Goal: Task Accomplishment & Management: Complete application form

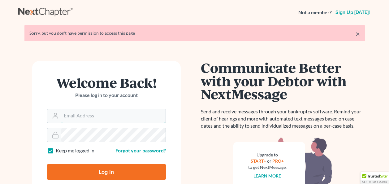
type input "Anita73@msn.com"
click at [91, 172] on input "Log In" at bounding box center [106, 171] width 119 height 15
type input "Thinking..."
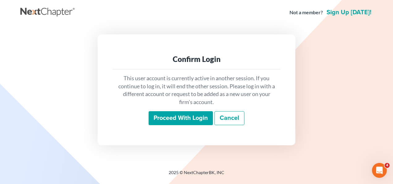
click at [203, 112] on input "Proceed with login" at bounding box center [181, 118] width 64 height 14
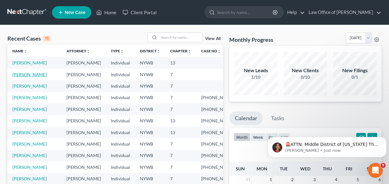
click at [33, 75] on link "[PERSON_NAME]" at bounding box center [29, 74] width 34 height 5
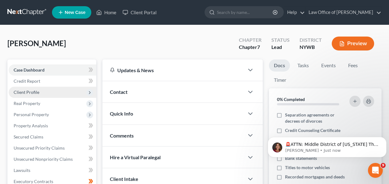
click at [28, 92] on span "Client Profile" at bounding box center [27, 91] width 26 height 5
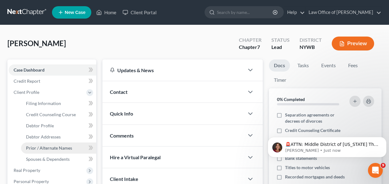
click at [45, 145] on span "Prior / Alternate Names" at bounding box center [49, 147] width 46 height 5
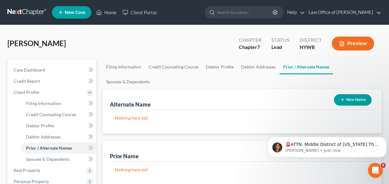
click at [351, 94] on button "New Name" at bounding box center [353, 99] width 38 height 11
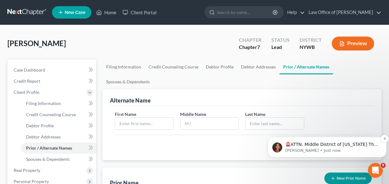
click at [354, 150] on p "Katie • Just now" at bounding box center [331, 151] width 93 height 6
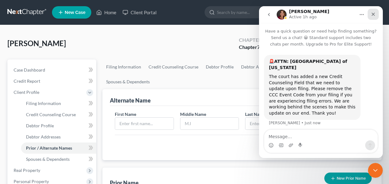
click at [372, 15] on icon "Close" at bounding box center [372, 14] width 3 height 3
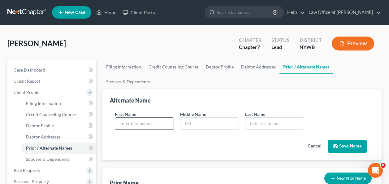
click at [135, 118] on input "text" at bounding box center [144, 124] width 58 height 12
type input "j"
type input "J.K."
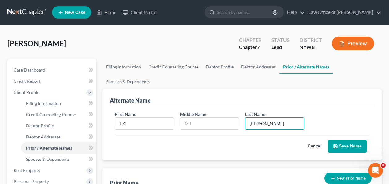
type input "Espinosa"
click at [345, 140] on button "Save Name" at bounding box center [347, 146] width 39 height 13
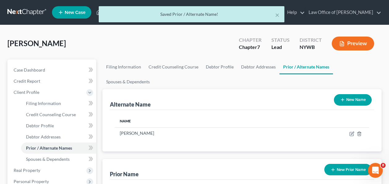
click at [339, 94] on button "New Name" at bounding box center [353, 99] width 38 height 11
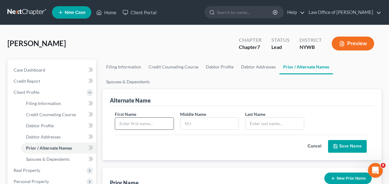
click at [147, 118] on input "text" at bounding box center [144, 124] width 58 height 12
type input "Joe"
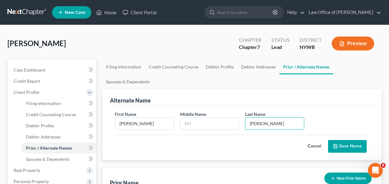
type input "Espinosa"
click at [340, 140] on button "Save Name" at bounding box center [347, 146] width 39 height 13
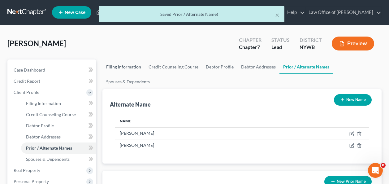
click at [126, 63] on link "Filing Information" at bounding box center [123, 66] width 42 height 15
select select "1"
select select "0"
select select "35"
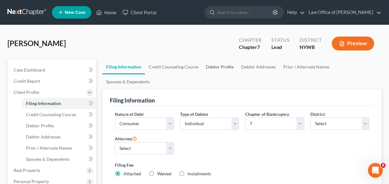
click at [220, 67] on link "Debtor Profile" at bounding box center [219, 66] width 35 height 15
select select "0"
select select "2"
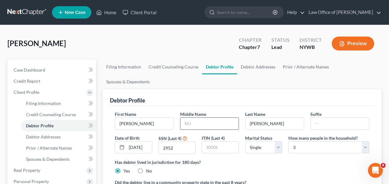
click at [194, 118] on input "text" at bounding box center [209, 124] width 58 height 12
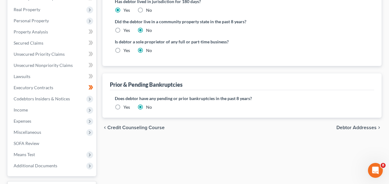
type input "K."
click at [350, 125] on span "Debtor Addresses" at bounding box center [356, 127] width 40 height 5
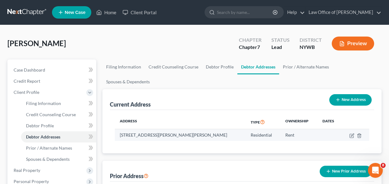
click at [349, 129] on td at bounding box center [355, 135] width 28 height 12
click at [352, 133] on icon "button" at bounding box center [351, 135] width 5 height 5
select select "35"
select select "0"
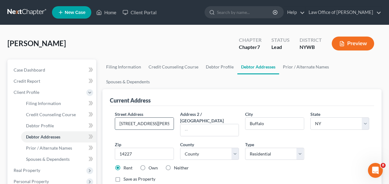
click at [152, 118] on input "33 Sandy Lane" at bounding box center [144, 124] width 58 height 12
type input "33 Sandy Lane #2"
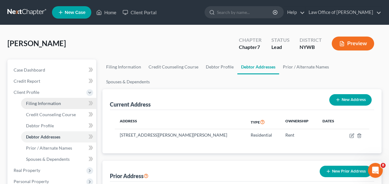
click at [55, 105] on span "Filing Information" at bounding box center [43, 103] width 35 height 5
select select "1"
select select "0"
select select "56"
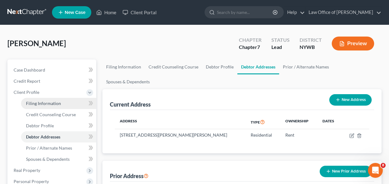
select select "0"
select select "35"
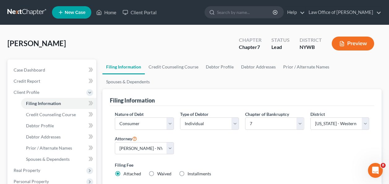
click at [157, 170] on label "Waived Waived" at bounding box center [164, 173] width 14 height 6
click at [160, 170] on input "Waived Waived" at bounding box center [162, 172] width 4 height 4
radio input "true"
radio input "false"
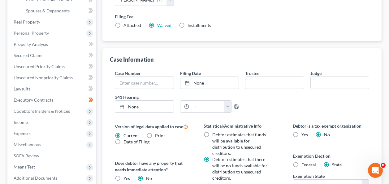
scroll to position [148, 0]
click at [33, 35] on span "Personal Property" at bounding box center [31, 32] width 35 height 5
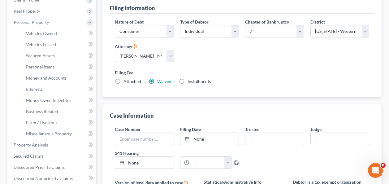
scroll to position [92, 0]
click at [50, 33] on span "Vehicles Owned" at bounding box center [41, 32] width 31 height 5
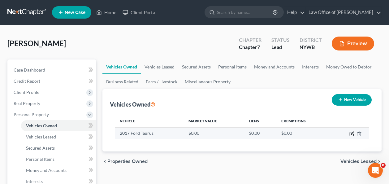
click at [351, 135] on icon "button" at bounding box center [351, 133] width 5 height 5
select select "0"
select select "9"
select select "2"
select select "0"
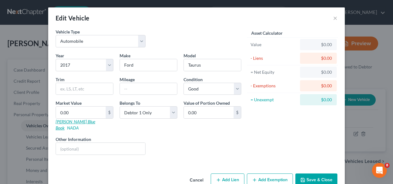
click at [68, 121] on link "Kelly Blue Book" at bounding box center [76, 124] width 40 height 11
click at [144, 93] on input "text" at bounding box center [148, 89] width 57 height 12
type input "50000"
click at [237, 92] on select "Select Excellent Very Good Good Fair Poor" at bounding box center [213, 89] width 58 height 12
select select "3"
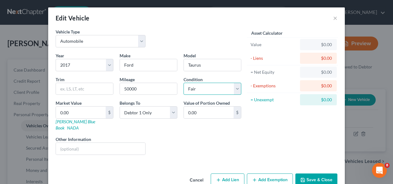
click at [184, 83] on select "Select Excellent Very Good Good Fair Poor" at bounding box center [213, 89] width 58 height 12
click at [88, 114] on input "0.00" at bounding box center [81, 112] width 50 height 12
type input "8"
type input "8.00"
type input "80"
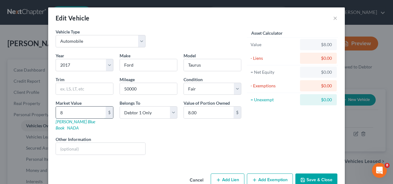
type input "80.00"
type input "800"
type input "800.00"
type input "8000"
type input "8,000.00"
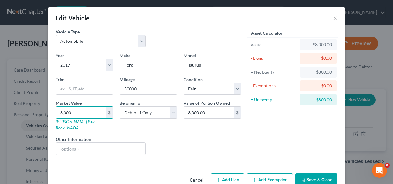
type input "8,000"
click at [272, 173] on button "Add Exemption" at bounding box center [270, 179] width 46 height 13
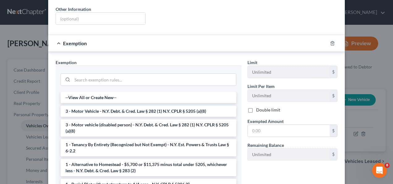
scroll to position [136, 0]
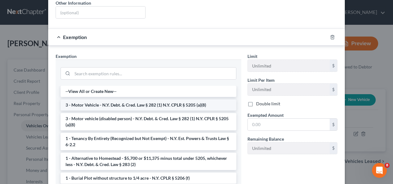
click at [191, 101] on li "3 - Motor Vehicle - N.Y. Debt. & Cred. Law § 282 (1) N.Y. CPLR § 5205 (a)(8)" at bounding box center [149, 104] width 176 height 11
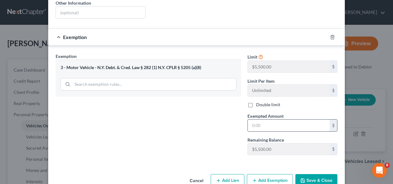
click at [292, 122] on input "text" at bounding box center [289, 125] width 82 height 12
type input "5,500"
click at [265, 178] on button "Add Exemption" at bounding box center [270, 180] width 46 height 13
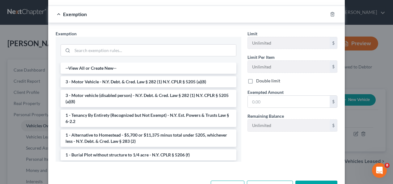
scroll to position [297, 0]
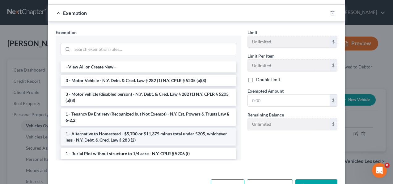
click at [152, 129] on li "1 - Alternative to Homestead - $5,700 or $11,375 minus total under 5205, whiche…" at bounding box center [149, 136] width 176 height 17
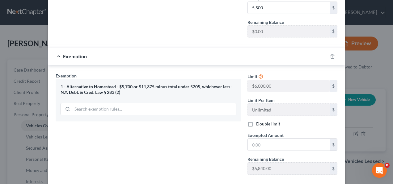
scroll to position [257, 0]
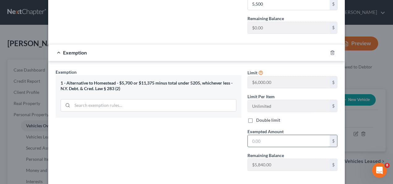
click at [267, 135] on input "text" at bounding box center [289, 141] width 82 height 12
type input "2,500"
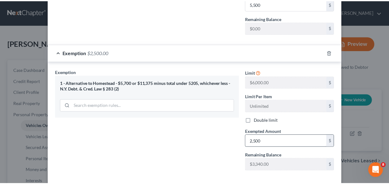
scroll to position [282, 0]
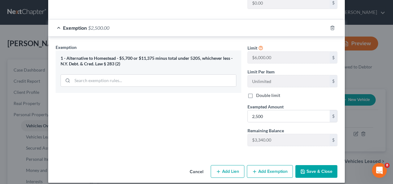
click at [313, 165] on button "Save & Close" at bounding box center [317, 171] width 42 height 13
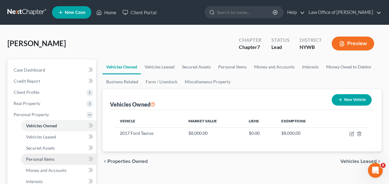
click at [45, 160] on span "Personal Items" at bounding box center [40, 158] width 28 height 5
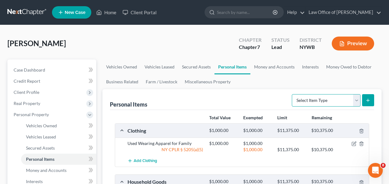
click at [355, 102] on select "Select Item Type Clothing Collectibles Of Value Electronics Firearms Household …" at bounding box center [326, 100] width 69 height 12
select select "electronics"
click at [292, 94] on select "Select Item Type Clothing Collectibles Of Value Electronics Firearms Household …" at bounding box center [326, 100] width 69 height 12
click at [369, 100] on icon "submit" at bounding box center [367, 100] width 5 height 5
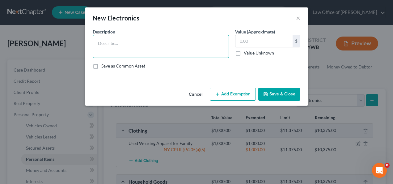
click at [126, 45] on textarea at bounding box center [161, 46] width 136 height 23
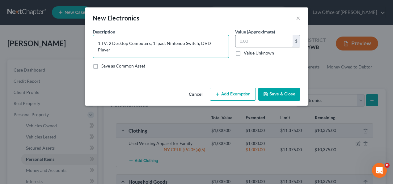
type textarea "1 TV; 2 Desktop Computers; 1 Ipad; Nintendo Switch; DVD Player"
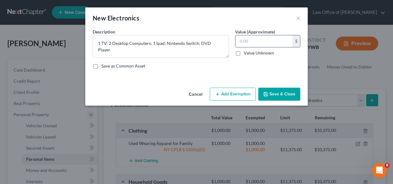
click at [251, 44] on input "text" at bounding box center [264, 41] width 57 height 12
type input "1,000"
click at [227, 93] on button "Add Exemption" at bounding box center [233, 94] width 46 height 13
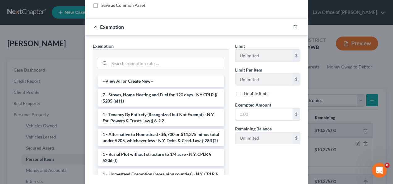
scroll to position [62, 0]
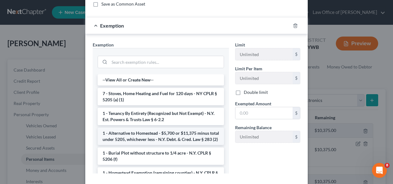
click at [155, 138] on li "1 - Alternative to Homestead - $5,700 or $11,375 minus total under 5205, whiche…" at bounding box center [161, 135] width 127 height 17
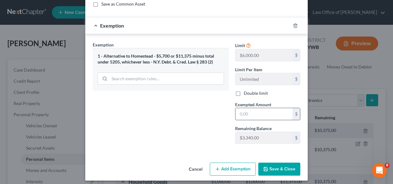
click at [241, 118] on input "text" at bounding box center [264, 114] width 57 height 12
type input "900.00"
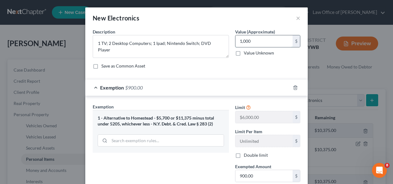
click at [258, 42] on input "1,000" at bounding box center [264, 41] width 57 height 12
type input "900"
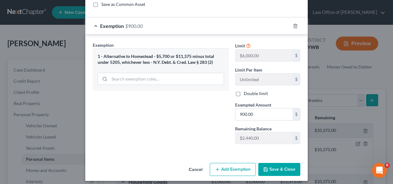
scroll to position [62, 0]
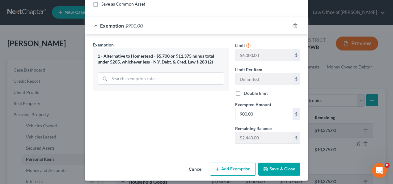
click at [285, 171] on button "Save & Close" at bounding box center [280, 168] width 42 height 13
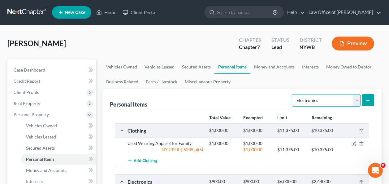
click at [358, 102] on select "Select Item Type Clothing Collectibles Of Value Electronics Firearms Household …" at bounding box center [326, 100] width 69 height 12
select select "other"
click at [292, 94] on select "Select Item Type Clothing Collectibles Of Value Electronics Firearms Household …" at bounding box center [326, 100] width 69 height 12
click at [372, 99] on button "submit" at bounding box center [368, 100] width 12 height 12
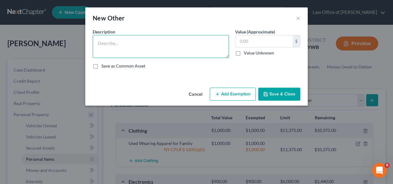
click at [146, 45] on textarea at bounding box center [161, 46] width 136 height 23
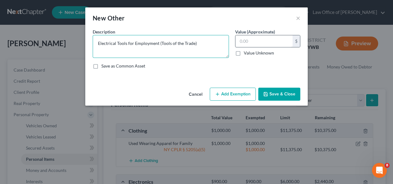
type textarea "Electrical Tools for Employment (Tools of the Trade)"
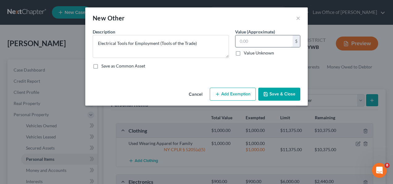
click at [248, 42] on input "text" at bounding box center [264, 41] width 57 height 12
type input "2,000"
click at [232, 92] on button "Add Exemption" at bounding box center [233, 94] width 46 height 13
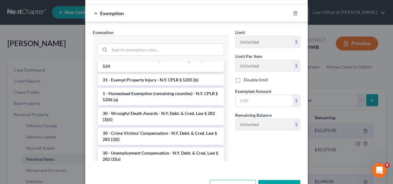
scroll to position [433, 0]
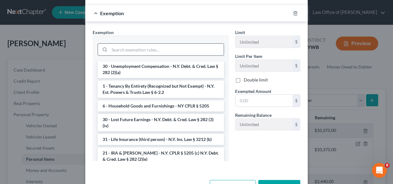
click at [141, 53] on input "search" at bounding box center [166, 50] width 114 height 12
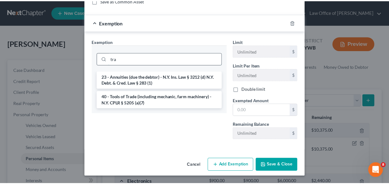
scroll to position [65, 0]
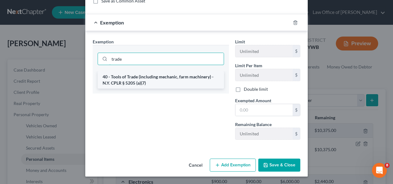
type input "trade"
click at [171, 77] on li "40 - Tools of Trade (including mechanic, farm machinery) - N.Y. CPLR § 5205 (a)…" at bounding box center [161, 79] width 127 height 17
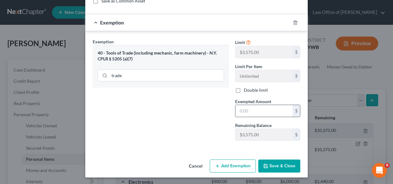
click at [245, 109] on input "text" at bounding box center [264, 111] width 57 height 12
type input "2,000"
click at [283, 165] on button "Save & Close" at bounding box center [280, 165] width 42 height 13
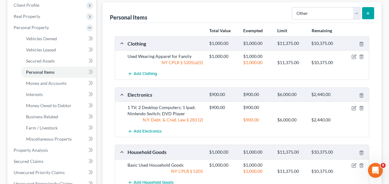
scroll to position [87, 0]
click at [357, 13] on select "Select Item Type Clothing Collectibles Of Value Electronics Firearms Household …" at bounding box center [326, 13] width 69 height 12
click at [50, 96] on link "Interests" at bounding box center [58, 94] width 75 height 11
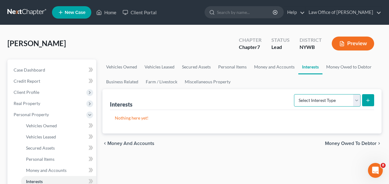
click at [356, 100] on select "Select Interest Type 401K Annuity Bond Education IRA Government Bond Government…" at bounding box center [327, 100] width 66 height 12
select select "term_life_insurance"
click at [295, 94] on select "Select Interest Type 401K Annuity Bond Education IRA Government Bond Government…" at bounding box center [327, 100] width 66 height 12
click at [372, 102] on button "submit" at bounding box center [368, 100] width 12 height 12
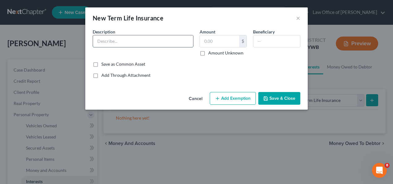
click at [149, 45] on input "text" at bounding box center [143, 41] width 100 height 12
type input "Direct Term Life Insurance"
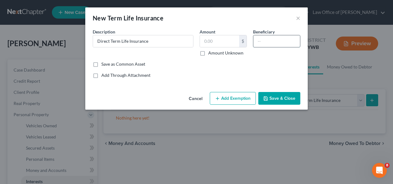
click at [268, 44] on input "text" at bounding box center [277, 41] width 47 height 12
type input "Children"
click at [208, 54] on label "Amount Unknown" at bounding box center [225, 53] width 35 height 6
click at [211, 54] on input "Amount Unknown" at bounding box center [213, 52] width 4 height 4
checkbox input "true"
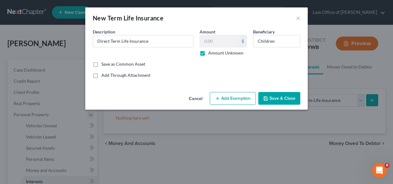
click at [269, 99] on button "Save & Close" at bounding box center [280, 98] width 42 height 13
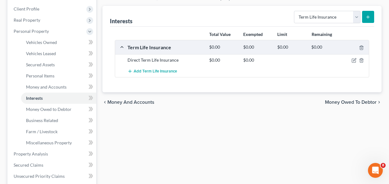
scroll to position [87, 0]
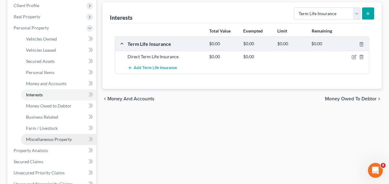
click at [50, 140] on span "Miscellaneous Property" at bounding box center [49, 138] width 46 height 5
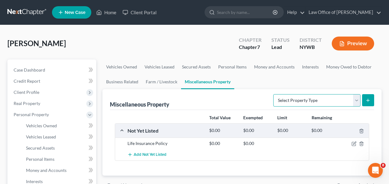
click at [358, 104] on select "Select Property Type Assigned for Creditor Benefit Within 1 Year Holding for An…" at bounding box center [316, 100] width 87 height 12
click at [159, 79] on link "Farm / Livestock" at bounding box center [161, 81] width 39 height 15
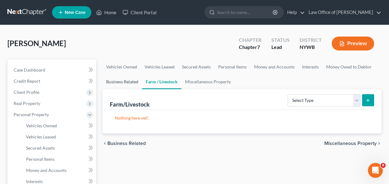
click at [127, 79] on link "Business Related" at bounding box center [122, 81] width 40 height 15
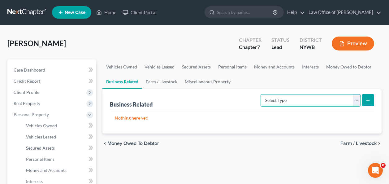
click at [354, 101] on select "Select Type Customer Lists Franchises Inventory Licenses Machinery Office Equip…" at bounding box center [310, 100] width 100 height 12
click at [345, 68] on link "Money Owed to Debtor" at bounding box center [348, 66] width 53 height 15
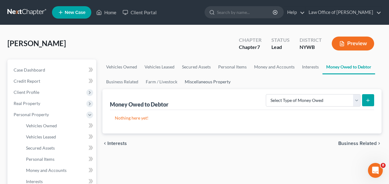
click at [218, 80] on link "Miscellaneous Property" at bounding box center [207, 81] width 53 height 15
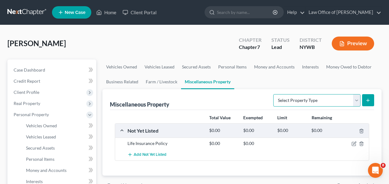
click at [357, 100] on select "Select Property Type Assigned for Creditor Benefit Within 1 Year Holding for An…" at bounding box center [316, 100] width 87 height 12
select select "not_yet_listed"
click at [273, 94] on select "Select Property Type Assigned for Creditor Benefit Within 1 Year Holding for An…" at bounding box center [316, 100] width 87 height 12
click at [367, 104] on button "submit" at bounding box center [368, 100] width 12 height 12
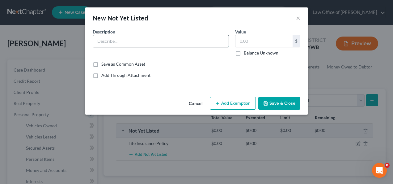
click at [182, 41] on input "text" at bounding box center [161, 41] width 136 height 12
type input "Inversion Table"
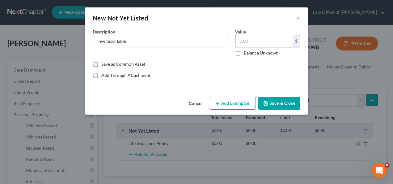
click at [266, 44] on input "text" at bounding box center [264, 41] width 57 height 12
type input "50.00"
click at [274, 99] on button "Save & Close" at bounding box center [280, 103] width 42 height 13
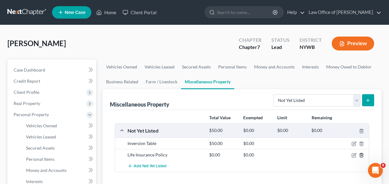
click at [362, 156] on line "button" at bounding box center [362, 155] width 0 height 1
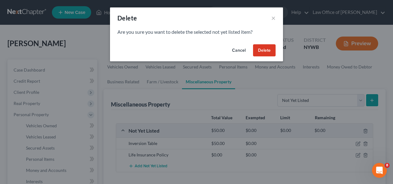
click at [262, 55] on button "Delete" at bounding box center [264, 50] width 23 height 12
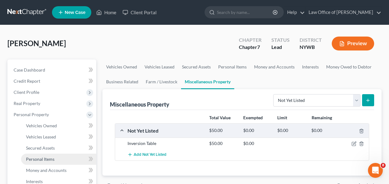
click at [44, 162] on link "Personal Items" at bounding box center [58, 158] width 75 height 11
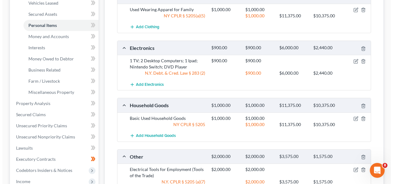
scroll to position [136, 0]
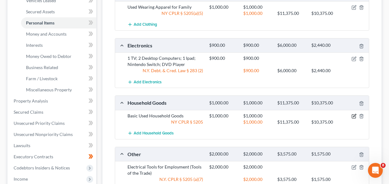
click at [351, 116] on icon "button" at bounding box center [353, 116] width 5 height 5
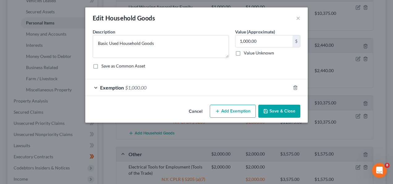
click at [121, 90] on span "Exemption" at bounding box center [112, 87] width 24 height 6
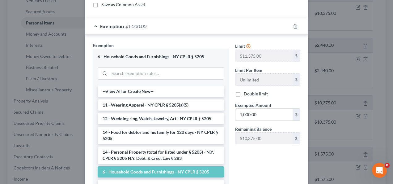
scroll to position [62, 0]
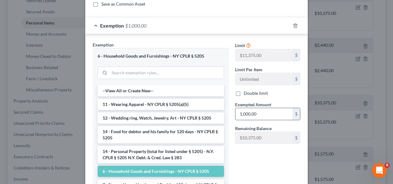
click at [244, 112] on input "1,000.00" at bounding box center [264, 114] width 57 height 12
type input "1,200"
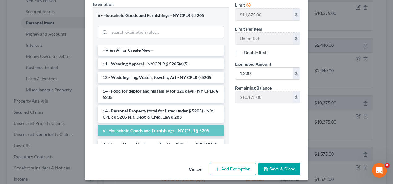
scroll to position [106, 0]
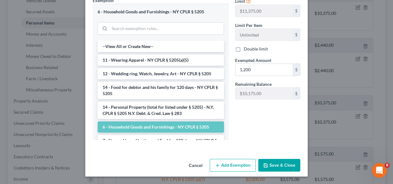
click at [272, 166] on button "Save & Close" at bounding box center [280, 165] width 42 height 13
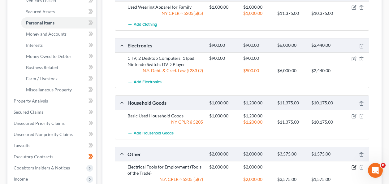
click at [354, 167] on icon "button" at bounding box center [353, 167] width 5 height 5
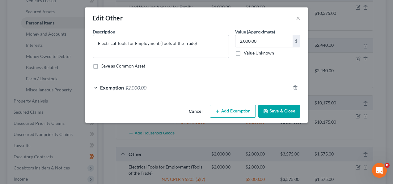
click at [121, 89] on span "Exemption" at bounding box center [112, 87] width 24 height 6
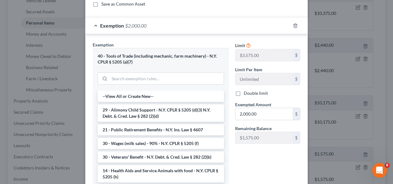
scroll to position [0, 0]
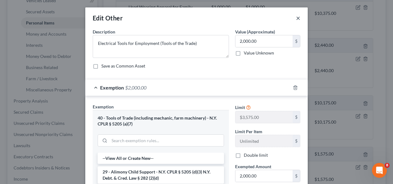
click at [297, 19] on button "×" at bounding box center [298, 17] width 4 height 7
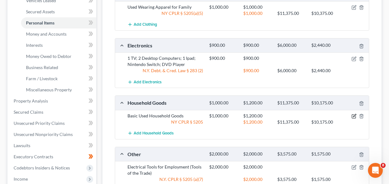
click at [352, 117] on icon "button" at bounding box center [353, 116] width 5 height 5
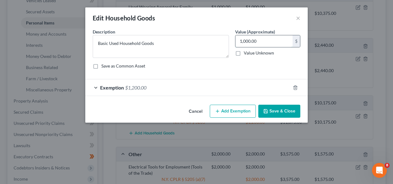
click at [248, 42] on input "1,000.00" at bounding box center [264, 41] width 57 height 12
type input "1,400.00"
click at [135, 88] on span "$1,200.00" at bounding box center [135, 87] width 21 height 6
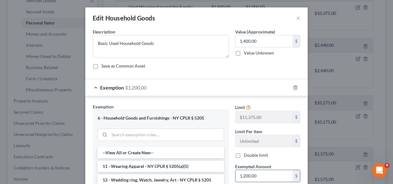
click at [243, 176] on input "1,200.00" at bounding box center [264, 176] width 57 height 12
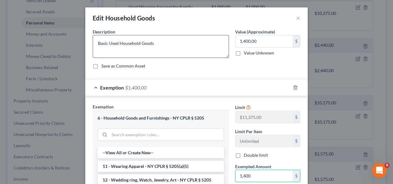
type input "1,400"
click at [174, 45] on textarea "Basic Used Household Goods" at bounding box center [161, 46] width 136 height 23
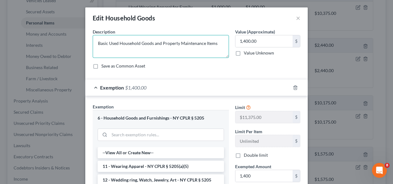
type textarea "Basic Used Household Goods and Property Maintenance Items"
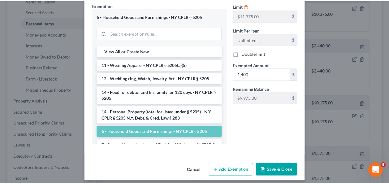
scroll to position [106, 0]
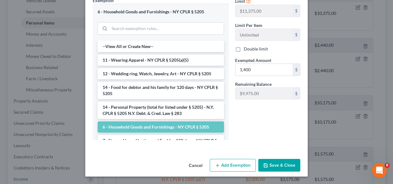
click at [280, 165] on button "Save & Close" at bounding box center [280, 165] width 42 height 13
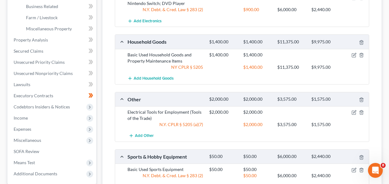
scroll to position [198, 0]
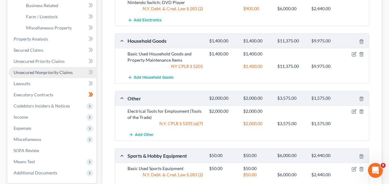
click at [41, 75] on link "Unsecured Nonpriority Claims" at bounding box center [53, 72] width 88 height 11
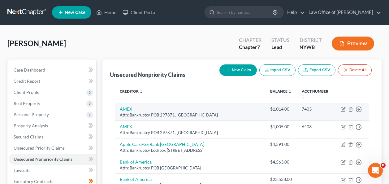
click at [123, 106] on link "AMEX" at bounding box center [126, 108] width 12 height 5
select select "9"
select select "0"
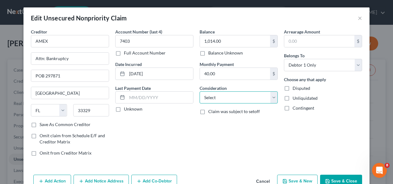
click at [232, 97] on select "Select Cable / Satellite Services Collection Agency Credit Card Debt Debt Couns…" at bounding box center [239, 97] width 78 height 12
select select "2"
click at [200, 91] on select "Select Cable / Satellite Services Collection Agency Credit Card Debt Debt Couns…" at bounding box center [239, 97] width 78 height 12
click at [336, 177] on button "Save & Close" at bounding box center [341, 180] width 42 height 13
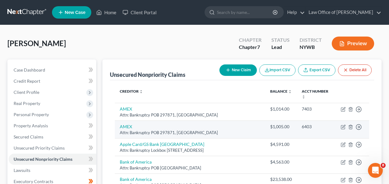
click at [118, 123] on td "AMEX Attn: Bankruptcy POB 297871, Fort Lauderdale, FL 33329" at bounding box center [190, 129] width 150 height 18
click at [125, 124] on link "AMEX" at bounding box center [126, 126] width 12 height 5
select select "9"
select select "0"
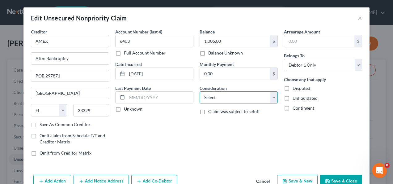
click at [234, 99] on select "Select Cable / Satellite Services Collection Agency Credit Card Debt Debt Couns…" at bounding box center [239, 97] width 78 height 12
select select "2"
click at [200, 91] on select "Select Cable / Satellite Services Collection Agency Credit Card Debt Debt Couns…" at bounding box center [239, 97] width 78 height 12
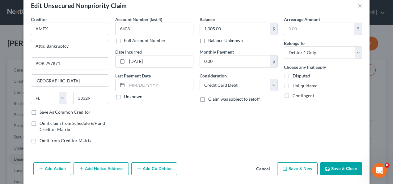
scroll to position [25, 0]
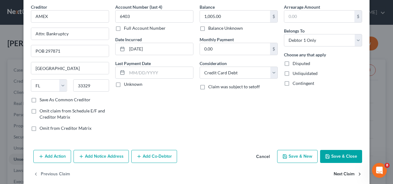
click at [340, 176] on button "Next Claim" at bounding box center [348, 174] width 28 height 13
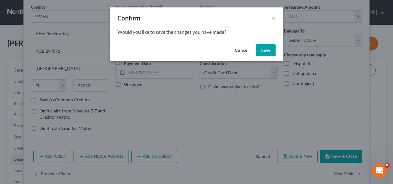
click at [266, 55] on button "Save" at bounding box center [266, 50] width 20 height 12
select select "39"
select select "0"
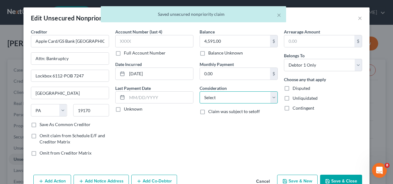
click at [233, 96] on select "Select Cable / Satellite Services Collection Agency Credit Card Debt Debt Couns…" at bounding box center [239, 97] width 78 height 12
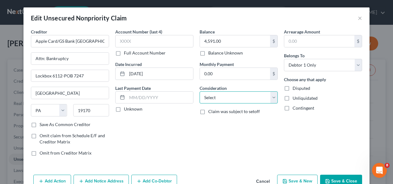
select select "2"
click at [200, 91] on select "Select Cable / Satellite Services Collection Agency Credit Card Debt Debt Couns…" at bounding box center [239, 97] width 78 height 12
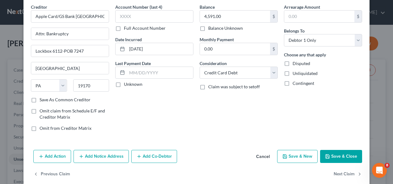
scroll to position [34, 0]
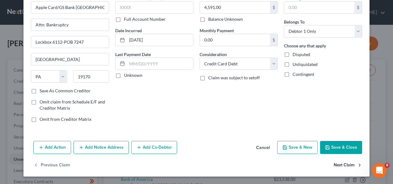
click at [344, 165] on button "Next Claim" at bounding box center [348, 165] width 28 height 13
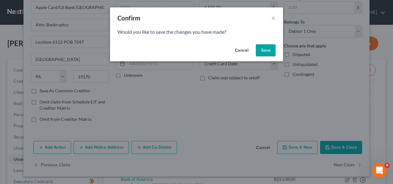
click at [266, 51] on button "Save" at bounding box center [266, 50] width 20 height 12
select select "45"
select select "0"
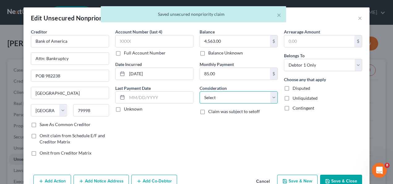
click at [267, 99] on select "Select Cable / Satellite Services Collection Agency Credit Card Debt Debt Couns…" at bounding box center [239, 97] width 78 height 12
select select "2"
click at [200, 91] on select "Select Cable / Satellite Services Collection Agency Credit Card Debt Debt Couns…" at bounding box center [239, 97] width 78 height 12
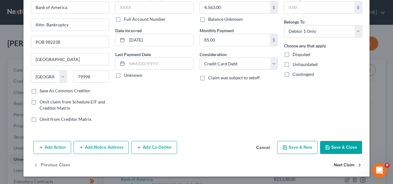
click at [341, 166] on button "Next Claim" at bounding box center [348, 165] width 28 height 13
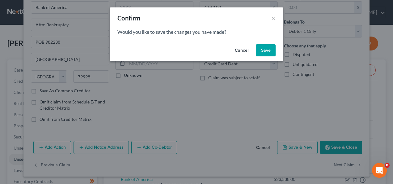
click at [271, 45] on button "Save" at bounding box center [266, 50] width 20 height 12
select select "45"
select select "0"
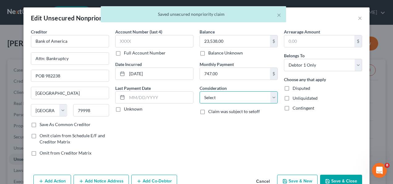
click at [251, 99] on select "Select Cable / Satellite Services Collection Agency Credit Card Debt Debt Couns…" at bounding box center [239, 97] width 78 height 12
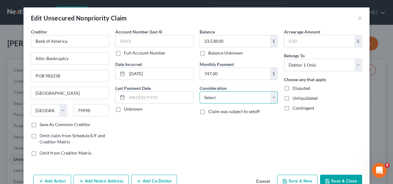
select select "2"
click at [200, 91] on select "Select Cable / Satellite Services Collection Agency Credit Card Debt Debt Couns…" at bounding box center [239, 97] width 78 height 12
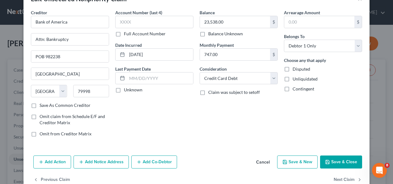
scroll to position [25, 0]
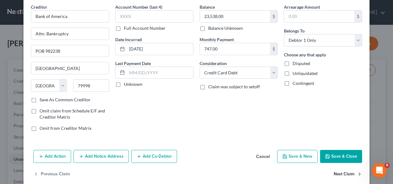
click at [337, 170] on button "Next Claim" at bounding box center [348, 174] width 28 height 13
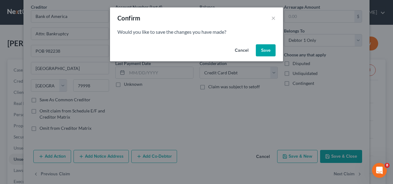
click at [262, 49] on button "Save" at bounding box center [266, 50] width 20 height 12
select select "46"
select select "0"
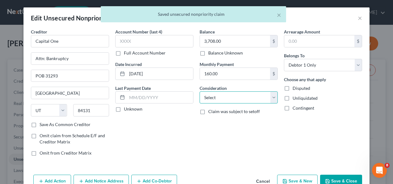
click at [240, 101] on select "Select Cable / Satellite Services Collection Agency Credit Card Debt Debt Couns…" at bounding box center [239, 97] width 78 height 12
select select "2"
click at [200, 91] on select "Select Cable / Satellite Services Collection Agency Credit Card Debt Debt Couns…" at bounding box center [239, 97] width 78 height 12
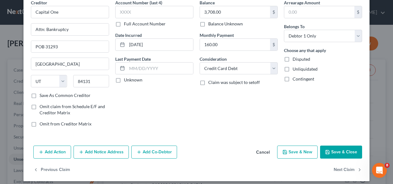
scroll to position [34, 0]
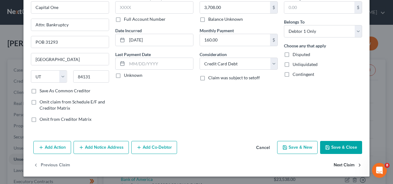
click at [348, 166] on button "Next Claim" at bounding box center [348, 165] width 28 height 13
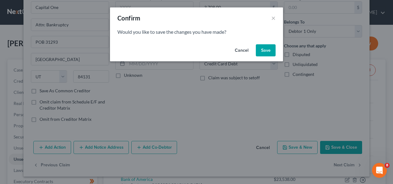
click at [264, 49] on button "Save" at bounding box center [266, 50] width 20 height 12
select select "46"
select select "0"
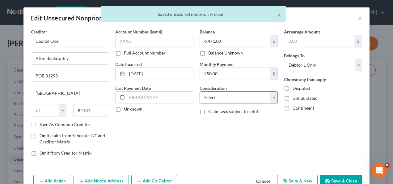
click at [253, 96] on select "Select Cable / Satellite Services Collection Agency Credit Card Debt Debt Couns…" at bounding box center [239, 97] width 78 height 12
select select "2"
click at [200, 91] on select "Select Cable / Satellite Services Collection Agency Credit Card Debt Debt Couns…" at bounding box center [239, 97] width 78 height 12
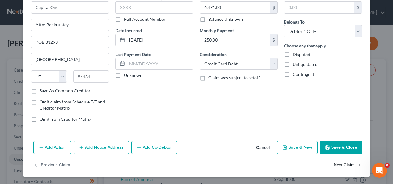
click at [345, 166] on button "Next Claim" at bounding box center [348, 165] width 28 height 13
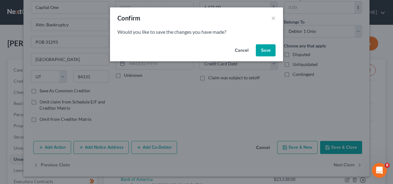
click at [268, 50] on button "Save" at bounding box center [266, 50] width 20 height 12
select select "46"
select select "0"
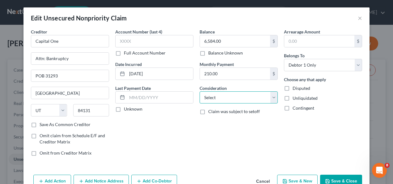
click at [238, 96] on select "Select Cable / Satellite Services Collection Agency Credit Card Debt Debt Couns…" at bounding box center [239, 97] width 78 height 12
select select "2"
click at [200, 91] on select "Select Cable / Satellite Services Collection Agency Credit Card Debt Debt Couns…" at bounding box center [239, 97] width 78 height 12
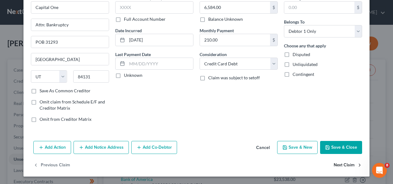
click at [336, 164] on button "Next Claim" at bounding box center [348, 165] width 28 height 13
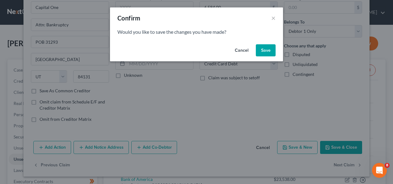
click at [265, 49] on button "Save" at bounding box center [266, 50] width 20 height 12
select select "45"
select select "0"
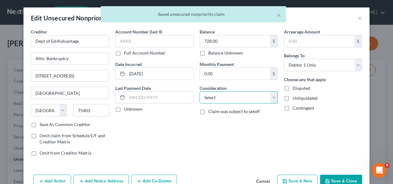
click at [248, 102] on select "Select Cable / Satellite Services Collection Agency Credit Card Debt Debt Couns…" at bounding box center [239, 97] width 78 height 12
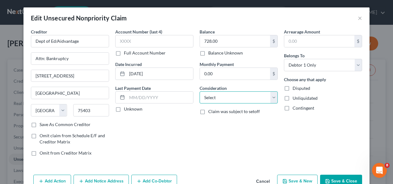
select select "10"
click at [200, 91] on select "Select Cable / Satellite Services Collection Agency Credit Card Debt Debt Couns…" at bounding box center [239, 97] width 78 height 12
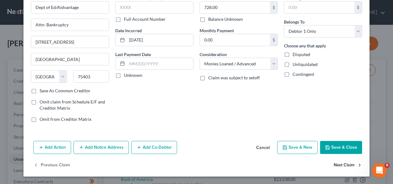
click at [349, 167] on button "Next Claim" at bounding box center [348, 165] width 28 height 13
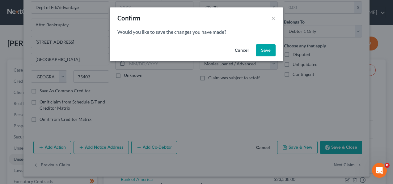
click at [264, 50] on button "Save" at bounding box center [266, 50] width 20 height 12
select select "45"
select select "0"
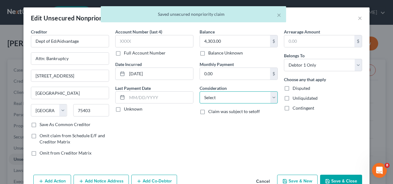
click at [241, 96] on select "Select Cable / Satellite Services Collection Agency Credit Card Debt Debt Couns…" at bounding box center [239, 97] width 78 height 12
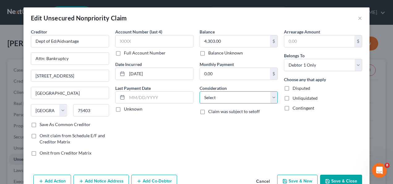
select select "17"
click at [200, 91] on select "Select Cable / Satellite Services Collection Agency Credit Card Debt Debt Couns…" at bounding box center [239, 97] width 78 height 12
click at [290, 179] on button "Save & New" at bounding box center [297, 180] width 41 height 13
select select "0"
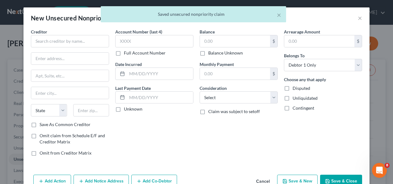
click at [358, 18] on div "× Saved unsecured nonpriority claim" at bounding box center [193, 15] width 393 height 19
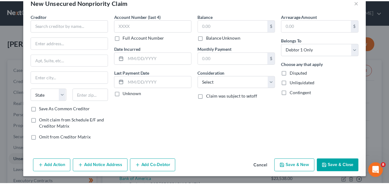
scroll to position [16, 0]
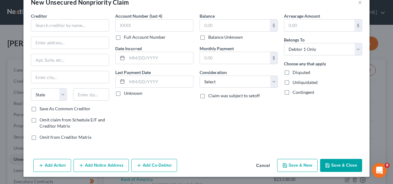
click at [261, 167] on button "Cancel" at bounding box center [263, 165] width 24 height 12
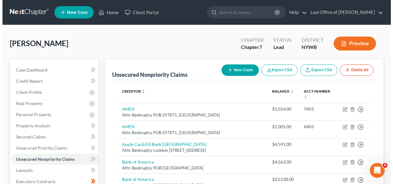
scroll to position [161, 0]
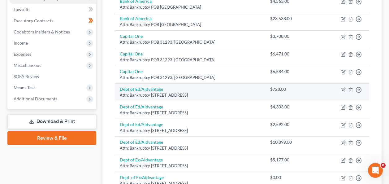
click at [142, 83] on td "Dept of Ed/Aidvantage Attn: Bankruptcy 1600 Tyson Boulevard, Greenville, TX 754…" at bounding box center [190, 92] width 150 height 18
click at [341, 87] on icon "button" at bounding box center [343, 89] width 5 height 5
select select "45"
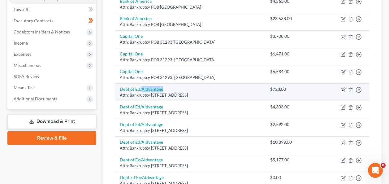
select select "10"
select select "0"
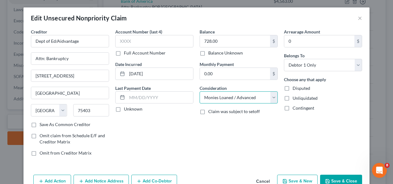
click at [249, 101] on select "Select Cable / Satellite Services Collection Agency Credit Card Debt Debt Couns…" at bounding box center [239, 97] width 78 height 12
select select "17"
click at [200, 91] on select "Select Cable / Satellite Services Collection Agency Credit Card Debt Debt Couns…" at bounding box center [239, 97] width 78 height 12
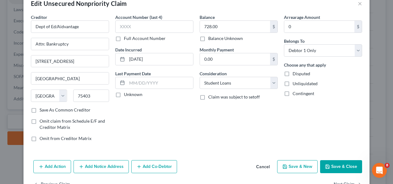
scroll to position [25, 0]
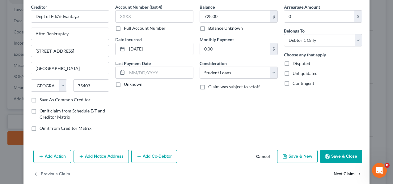
click at [336, 173] on button "Next Claim" at bounding box center [348, 174] width 28 height 13
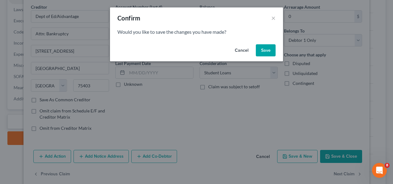
click at [267, 47] on button "Save" at bounding box center [266, 50] width 20 height 12
select select "45"
select select "17"
select select "0"
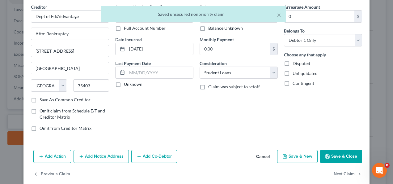
scroll to position [34, 0]
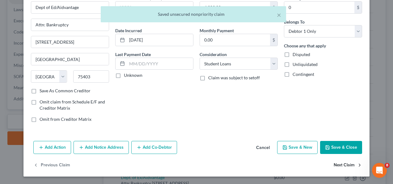
click at [337, 166] on button "Next Claim" at bounding box center [348, 165] width 28 height 13
select select "45"
select select "0"
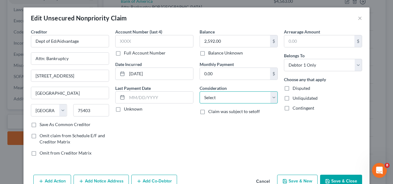
click at [270, 99] on select "Select Cable / Satellite Services Collection Agency Credit Card Debt Debt Couns…" at bounding box center [239, 97] width 78 height 12
select select "17"
click at [200, 91] on select "Select Cable / Satellite Services Collection Agency Credit Card Debt Debt Couns…" at bounding box center [239, 97] width 78 height 12
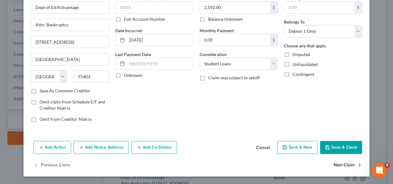
click at [345, 163] on button "Next Claim" at bounding box center [348, 165] width 28 height 13
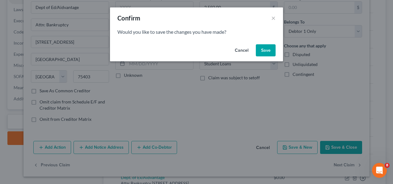
click at [267, 50] on button "Save" at bounding box center [266, 50] width 20 height 12
select select "45"
select select "0"
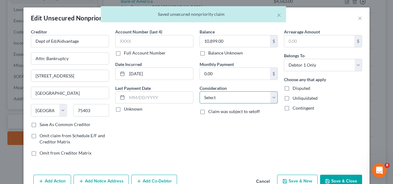
click at [274, 99] on select "Select Cable / Satellite Services Collection Agency Credit Card Debt Debt Couns…" at bounding box center [239, 97] width 78 height 12
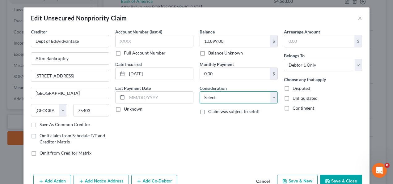
select select "17"
click at [200, 91] on select "Select Cable / Satellite Services Collection Agency Credit Card Debt Debt Couns…" at bounding box center [239, 97] width 78 height 12
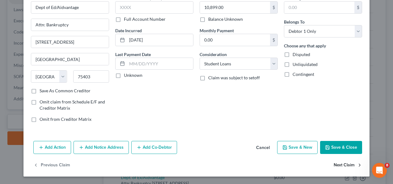
click at [341, 162] on button "Next Claim" at bounding box center [348, 165] width 28 height 13
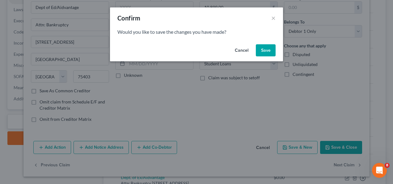
click at [270, 53] on button "Save" at bounding box center [266, 50] width 20 height 12
select select "45"
select select "0"
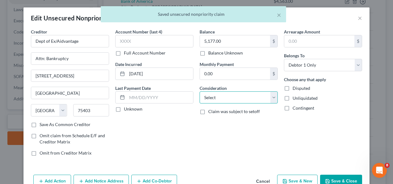
click at [255, 96] on select "Select Cable / Satellite Services Collection Agency Credit Card Debt Debt Couns…" at bounding box center [239, 97] width 78 height 12
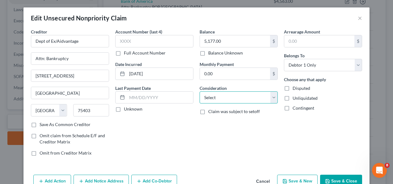
select select "17"
click at [200, 91] on select "Select Cable / Satellite Services Collection Agency Credit Card Debt Debt Couns…" at bounding box center [239, 97] width 78 height 12
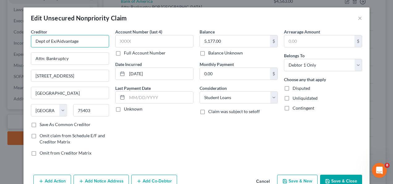
click at [53, 41] on input "Dept of Ex/Aidvantage" at bounding box center [70, 41] width 78 height 12
type input "Dept of Ed/Aidvantage"
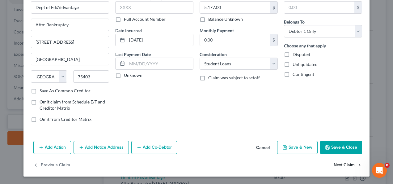
click at [343, 164] on button "Next Claim" at bounding box center [348, 165] width 28 height 13
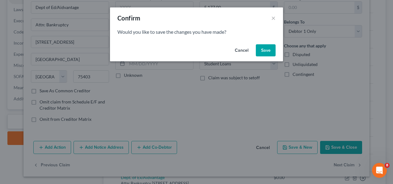
click at [273, 49] on button "Save" at bounding box center [266, 50] width 20 height 12
select select "45"
select select "0"
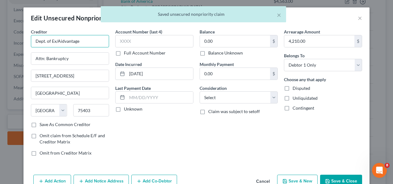
click at [54, 40] on input "Dept. of Ex/Aidvantage" at bounding box center [70, 41] width 78 height 12
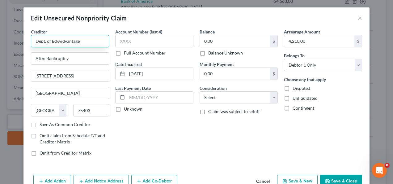
type input "Dept. of Ed/Aidvantage"
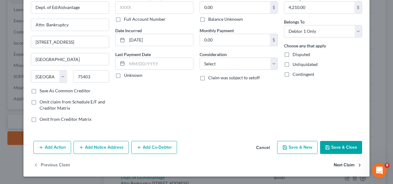
click at [341, 165] on button "Next Claim" at bounding box center [348, 165] width 28 height 13
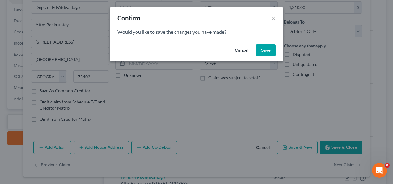
drag, startPoint x: 237, startPoint y: 51, endPoint x: 246, endPoint y: 45, distance: 10.8
click at [246, 45] on button "Cancel" at bounding box center [242, 50] width 24 height 12
select select "46"
select select "0"
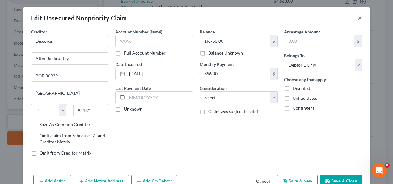
click at [359, 19] on button "×" at bounding box center [360, 17] width 4 height 7
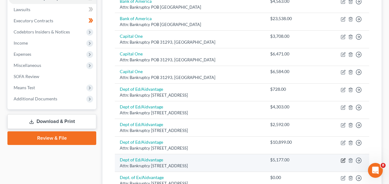
click at [343, 158] on icon "button" at bounding box center [343, 159] width 3 height 3
select select "45"
select select "17"
select select "0"
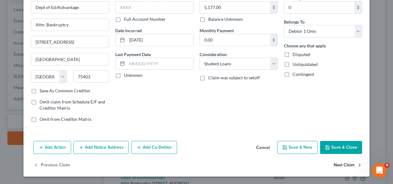
click at [339, 163] on button "Next Claim" at bounding box center [348, 165] width 28 height 13
select select "45"
select select "0"
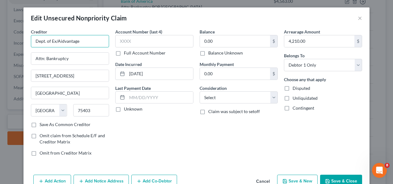
click at [52, 40] on input "Dept. of Ex/Aidvantage" at bounding box center [70, 41] width 78 height 12
type input "Dept. of Ed/Aidvantage"
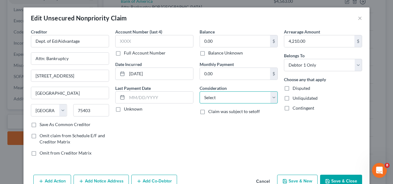
click at [224, 99] on select "Select Cable / Satellite Services Collection Agency Credit Card Debt Debt Couns…" at bounding box center [239, 97] width 78 height 12
select select "17"
click at [200, 91] on select "Select Cable / Satellite Services Collection Agency Credit Card Debt Debt Couns…" at bounding box center [239, 97] width 78 height 12
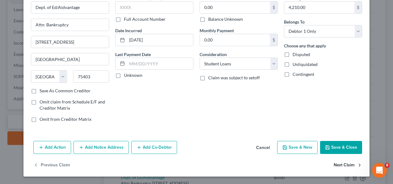
click at [341, 165] on button "Next Claim" at bounding box center [348, 165] width 28 height 13
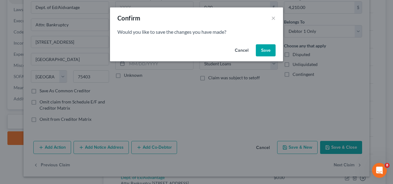
click at [269, 48] on button "Save" at bounding box center [266, 50] width 20 height 12
select select "46"
select select "0"
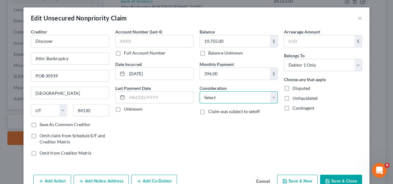
click at [220, 93] on select "Select Cable / Satellite Services Collection Agency Credit Card Debt Debt Couns…" at bounding box center [239, 97] width 78 height 12
select select "2"
click at [200, 91] on select "Select Cable / Satellite Services Collection Agency Credit Card Debt Debt Couns…" at bounding box center [239, 97] width 78 height 12
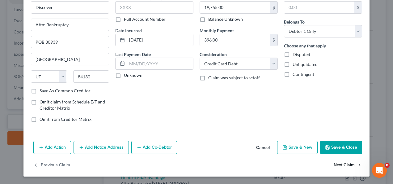
click at [346, 166] on button "Next Claim" at bounding box center [348, 165] width 28 height 13
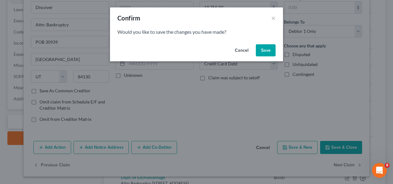
click at [262, 51] on button "Save" at bounding box center [266, 50] width 20 height 12
select select "43"
select select "0"
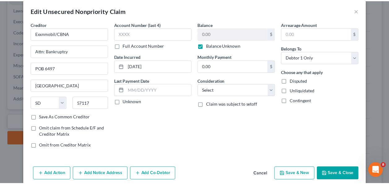
scroll to position [0, 0]
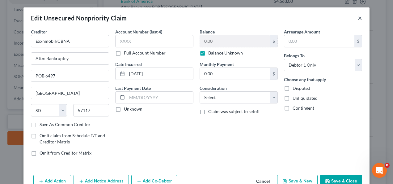
click at [358, 18] on button "×" at bounding box center [360, 17] width 4 height 7
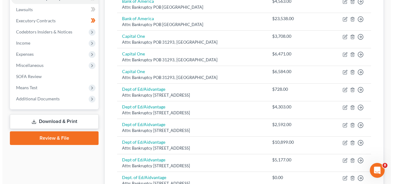
scroll to position [321, 0]
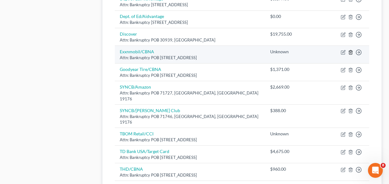
click at [350, 50] on icon "button" at bounding box center [350, 52] width 5 height 5
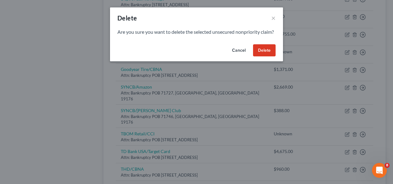
click at [262, 56] on button "Delete" at bounding box center [264, 50] width 23 height 12
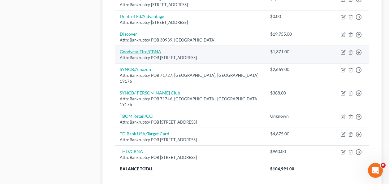
click at [142, 49] on link "Goodyear Tire/CBNA" at bounding box center [140, 51] width 41 height 5
select select "43"
select select "0"
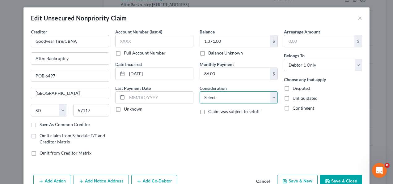
click at [221, 97] on select "Select Cable / Satellite Services Collection Agency Credit Card Debt Debt Couns…" at bounding box center [239, 97] width 78 height 12
select select "2"
click at [200, 91] on select "Select Cable / Satellite Services Collection Agency Credit Card Debt Debt Couns…" at bounding box center [239, 97] width 78 height 12
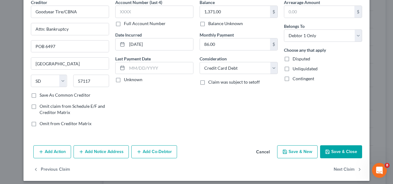
scroll to position [34, 0]
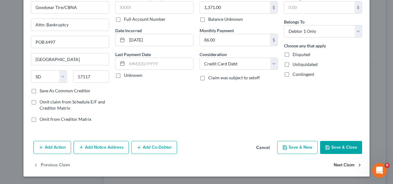
click at [337, 166] on button "Next Claim" at bounding box center [348, 165] width 28 height 13
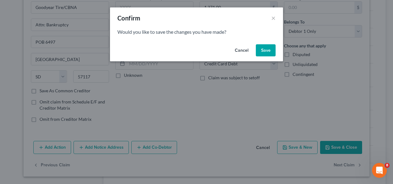
click at [265, 48] on button "Save" at bounding box center [266, 50] width 20 height 12
select select "39"
select select "0"
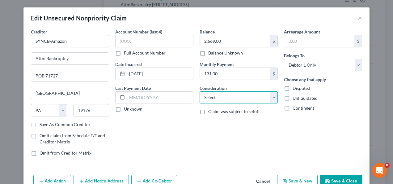
click at [234, 94] on select "Select Cable / Satellite Services Collection Agency Credit Card Debt Debt Couns…" at bounding box center [239, 97] width 78 height 12
select select "2"
click at [200, 91] on select "Select Cable / Satellite Services Collection Agency Credit Card Debt Debt Couns…" at bounding box center [239, 97] width 78 height 12
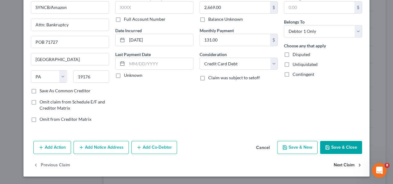
click at [344, 163] on button "Next Claim" at bounding box center [348, 165] width 28 height 13
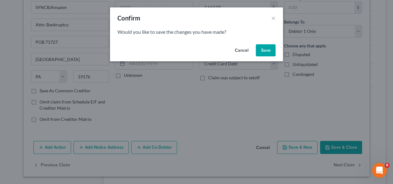
click at [263, 49] on button "Save" at bounding box center [266, 50] width 20 height 12
select select "39"
select select "0"
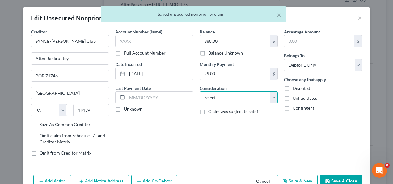
click at [234, 100] on select "Select Cable / Satellite Services Collection Agency Credit Card Debt Debt Couns…" at bounding box center [239, 97] width 78 height 12
select select "2"
click at [200, 91] on select "Select Cable / Satellite Services Collection Agency Credit Card Debt Debt Couns…" at bounding box center [239, 97] width 78 height 12
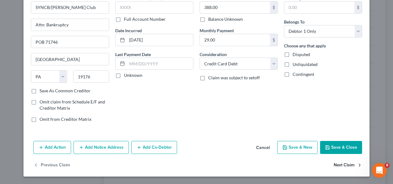
click at [343, 165] on button "Next Claim" at bounding box center [348, 165] width 28 height 13
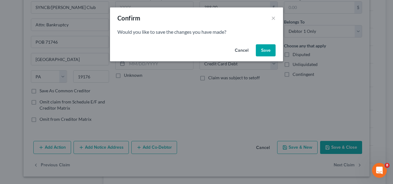
click at [264, 51] on button "Save" at bounding box center [266, 50] width 20 height 12
select select "38"
select select "0"
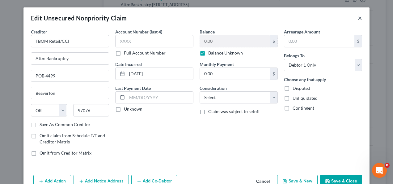
click at [358, 18] on button "×" at bounding box center [360, 17] width 4 height 7
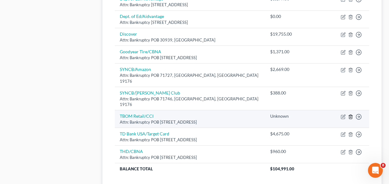
click at [349, 114] on icon "button" at bounding box center [350, 116] width 5 height 5
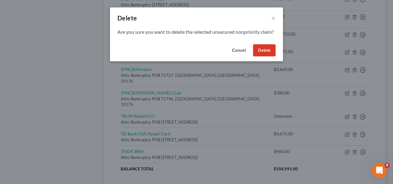
click at [266, 57] on button "Delete" at bounding box center [264, 50] width 23 height 12
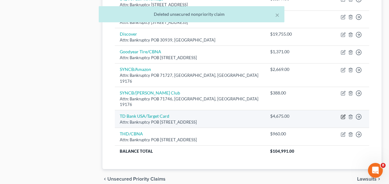
click at [342, 114] on icon "button" at bounding box center [343, 116] width 5 height 5
select select "24"
select select "0"
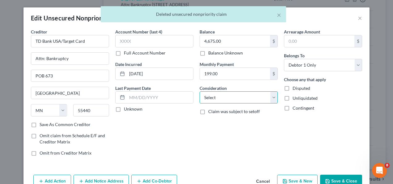
click at [259, 103] on select "Select Cable / Satellite Services Collection Agency Credit Card Debt Debt Couns…" at bounding box center [239, 97] width 78 height 12
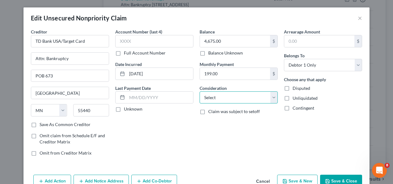
select select "2"
click at [200, 91] on select "Select Cable / Satellite Services Collection Agency Credit Card Debt Debt Couns…" at bounding box center [239, 97] width 78 height 12
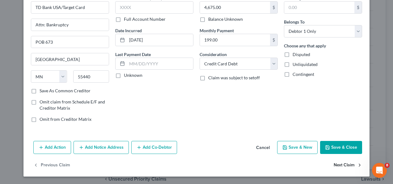
click at [345, 164] on button "Next Claim" at bounding box center [348, 165] width 28 height 13
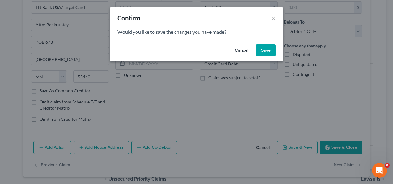
click at [271, 52] on button "Save" at bounding box center [266, 50] width 20 height 12
select select "43"
select select "0"
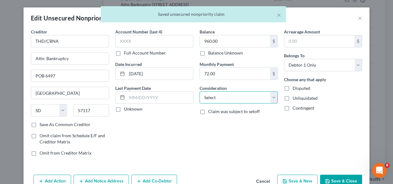
click at [254, 101] on select "Select Cable / Satellite Services Collection Agency Credit Card Debt Debt Couns…" at bounding box center [239, 97] width 78 height 12
select select "2"
click at [200, 91] on select "Select Cable / Satellite Services Collection Agency Credit Card Debt Debt Couns…" at bounding box center [239, 97] width 78 height 12
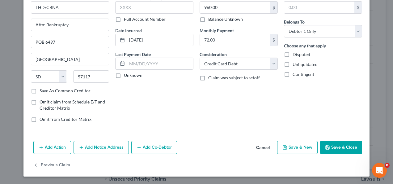
click at [332, 149] on button "Save & Close" at bounding box center [341, 147] width 42 height 13
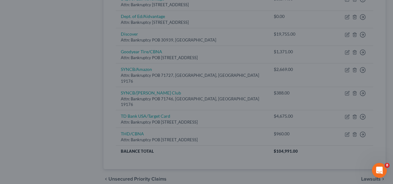
type input "0"
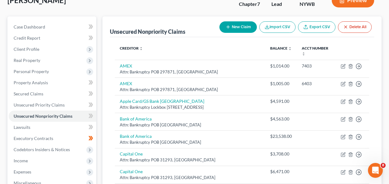
scroll to position [49, 0]
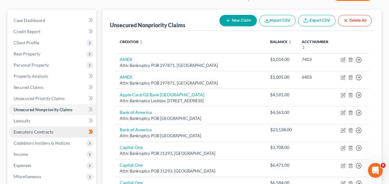
click at [53, 130] on link "Executory Contracts" at bounding box center [53, 131] width 88 height 11
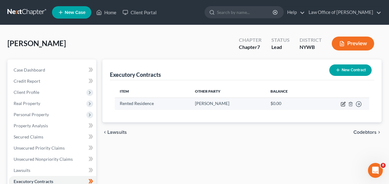
click at [341, 105] on icon "button" at bounding box center [343, 103] width 5 height 5
select select "3"
select select "35"
select select "0"
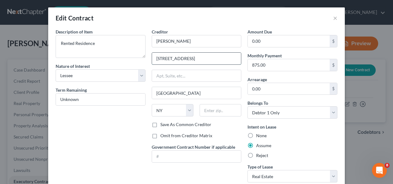
click at [179, 57] on input "18 Hamptons Court" at bounding box center [196, 59] width 89 height 12
type input "18 Hampton Court"
click at [214, 108] on input "text" at bounding box center [221, 110] width 42 height 12
type input "14086"
click at [333, 19] on button "×" at bounding box center [335, 17] width 4 height 7
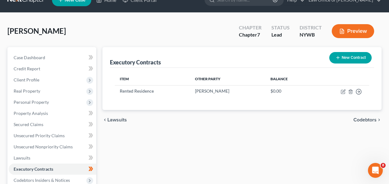
scroll to position [62, 0]
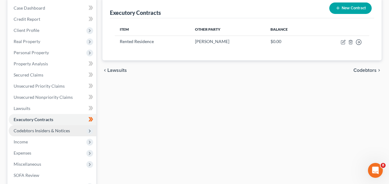
click at [42, 132] on span "Codebtors Insiders & Notices" at bounding box center [42, 130] width 56 height 5
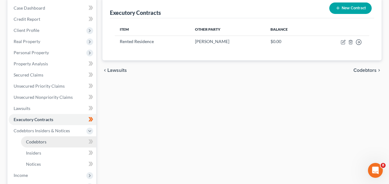
click at [43, 142] on span "Codebtors" at bounding box center [36, 141] width 20 height 5
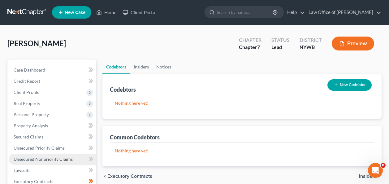
click at [58, 155] on link "Unsecured Nonpriority Claims" at bounding box center [53, 158] width 88 height 11
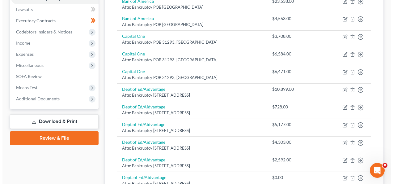
scroll to position [321, 0]
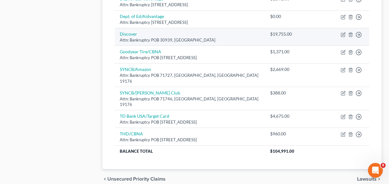
click at [196, 38] on td "Discover Attn: Bankruptcy POB 30939, Salt Lake City, UT 84130" at bounding box center [190, 37] width 150 height 18
click at [343, 32] on icon "button" at bounding box center [343, 33] width 3 height 3
select select "46"
select select "2"
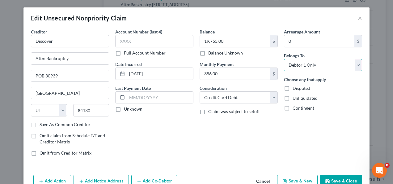
click at [358, 67] on select "Select Debtor 1 Only Debtor 2 Only Debtor 1 And Debtor 2 Only At Least One Of T…" at bounding box center [323, 65] width 78 height 12
select select "3"
click at [284, 59] on select "Select Debtor 1 Only Debtor 2 Only Debtor 1 And Debtor 2 Only At Least One Of T…" at bounding box center [323, 65] width 78 height 12
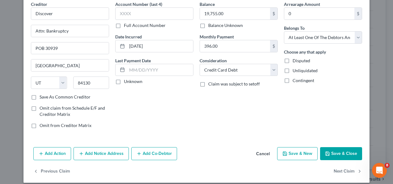
scroll to position [34, 0]
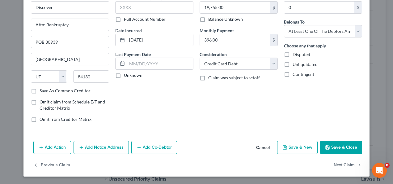
click at [157, 152] on button "Add Co-Debtor" at bounding box center [154, 147] width 46 height 13
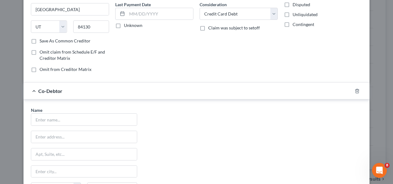
scroll to position [96, 0]
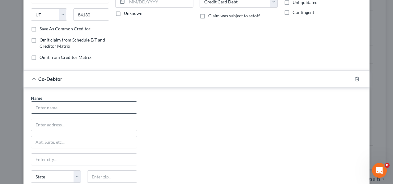
click at [81, 108] on input "text" at bounding box center [84, 107] width 106 height 12
type input "Ronald Espinosa"
click at [117, 126] on input "text" at bounding box center [84, 125] width 106 height 12
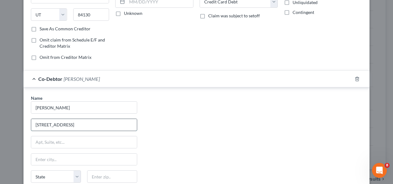
type input "315 Southshore Boulevard"
type input "F"
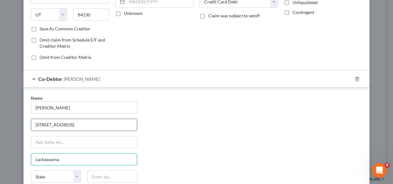
type input "Lackawanna"
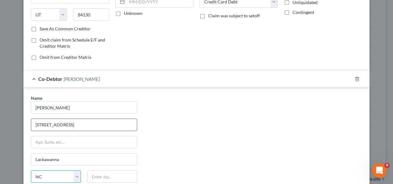
select select "35"
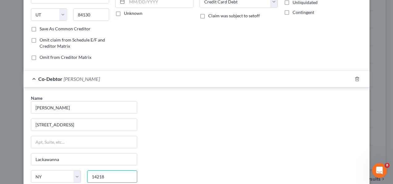
type input "14218"
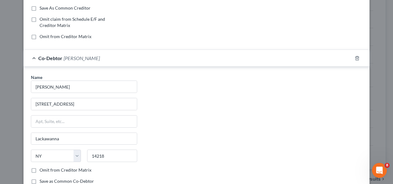
type input "Buffalo"
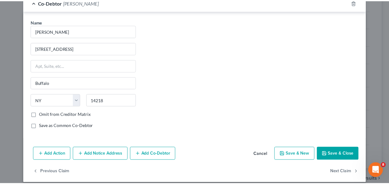
scroll to position [178, 0]
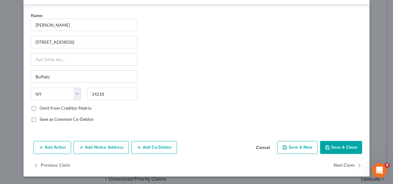
click at [335, 148] on button "Save & Close" at bounding box center [341, 147] width 42 height 13
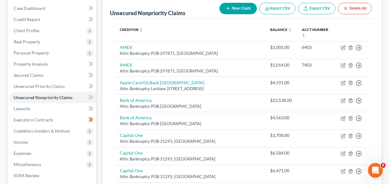
scroll to position [62, 0]
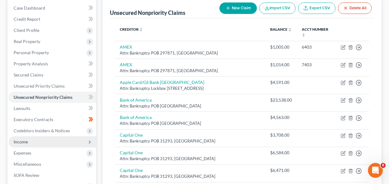
click at [88, 143] on icon at bounding box center [89, 141] width 5 height 5
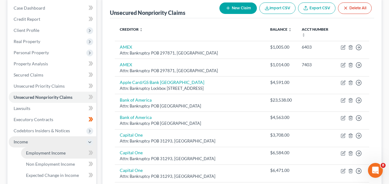
click at [66, 155] on link "Employment Income" at bounding box center [58, 152] width 75 height 11
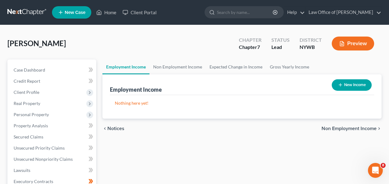
click at [352, 84] on button "New Income" at bounding box center [352, 84] width 40 height 11
select select "0"
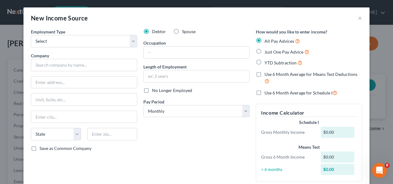
click at [352, 84] on div "How would you like to enter income? All Pay Advices Just One Pay Advice YTD Sub…" at bounding box center [309, 107] width 113 height 158
click at [105, 41] on select "Select Full or Part Time Employment Self Employment" at bounding box center [84, 41] width 106 height 12
select select "0"
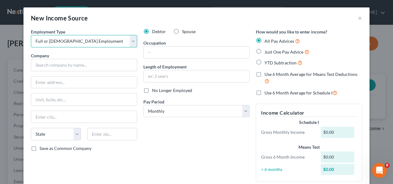
click at [31, 35] on select "Select Full or Part Time Employment Self Employment" at bounding box center [84, 41] width 106 height 12
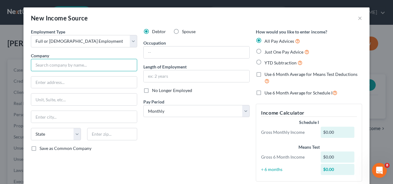
click at [76, 66] on input "text" at bounding box center [84, 65] width 106 height 12
type input "Hot Wired Electrical"
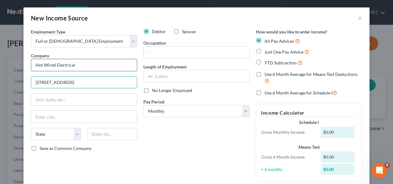
type input "277 Center Road"
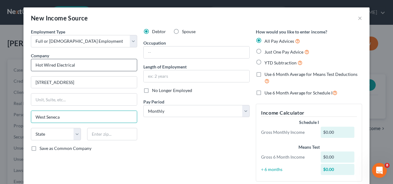
type input "West Seneca"
select select "35"
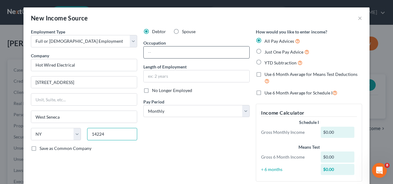
type input "14224"
type input "Buffalo"
click at [177, 50] on input "text" at bounding box center [197, 52] width 106 height 12
type input "Electrician"
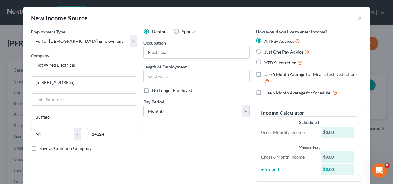
click at [152, 89] on label "No Longer Employed" at bounding box center [172, 90] width 40 height 6
click at [155, 89] on input "No Longer Employed" at bounding box center [157, 89] width 4 height 4
checkbox input "true"
click at [183, 113] on select "Select Monthly Twice Monthly Every Other Week Weekly" at bounding box center [197, 111] width 106 height 12
select select "3"
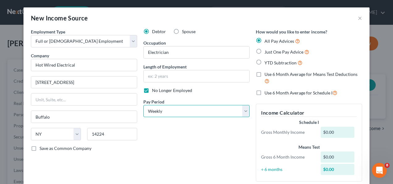
click at [144, 105] on select "Select Monthly Twice Monthly Every Other Week Weekly" at bounding box center [197, 111] width 106 height 12
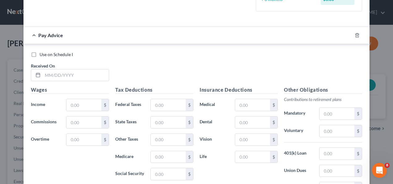
scroll to position [186, 0]
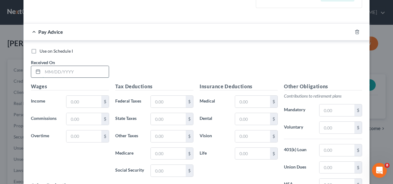
click at [62, 73] on input "text" at bounding box center [76, 72] width 66 height 12
type input "02/11/25"
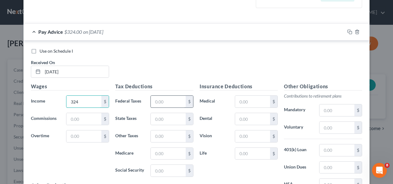
type input "324"
click at [171, 102] on input "text" at bounding box center [168, 102] width 35 height 12
type input "3.35"
click at [157, 170] on input "text" at bounding box center [168, 171] width 35 height 12
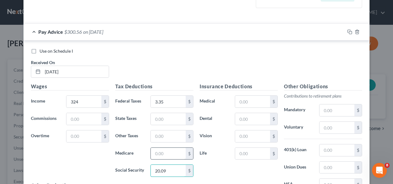
type input "20.09"
click at [160, 153] on input "text" at bounding box center [168, 154] width 35 height 12
type input "4.70"
click at [155, 119] on input "text" at bounding box center [168, 119] width 35 height 12
type input "5.73"
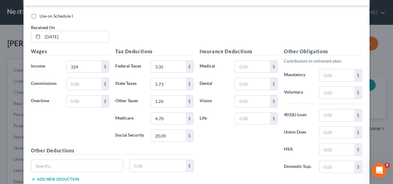
scroll to position [223, 0]
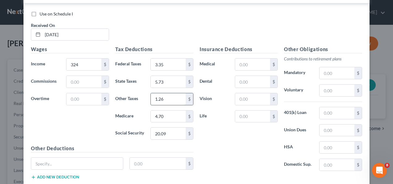
click at [170, 97] on input "1.26" at bounding box center [168, 99] width 35 height 12
type input "0"
click at [89, 163] on input "text" at bounding box center [77, 163] width 92 height 12
click at [71, 161] on input "text" at bounding box center [77, 163] width 92 height 12
click at [166, 99] on input "0.60" at bounding box center [168, 99] width 35 height 12
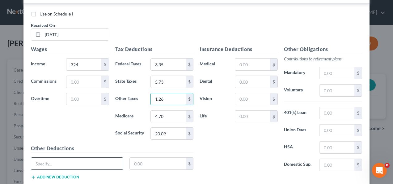
type input "1.26"
click at [112, 163] on input "text" at bounding box center [77, 163] width 92 height 12
type input "Voluntary NYS Disability"
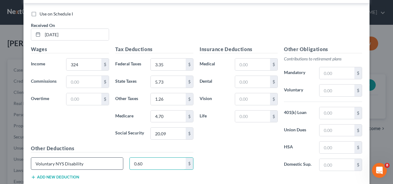
type input "0.60"
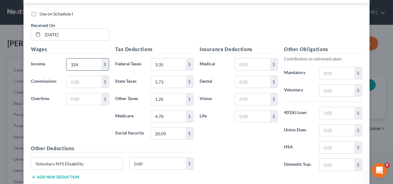
click at [87, 63] on input "324" at bounding box center [83, 64] width 35 height 12
type input "324.00"
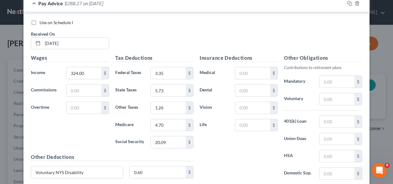
scroll to position [202, 0]
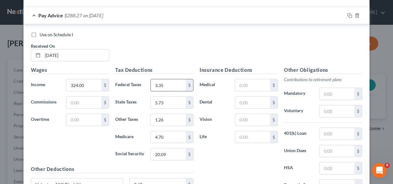
click at [159, 84] on input "3.35" at bounding box center [168, 85] width 35 height 12
type input "3.55"
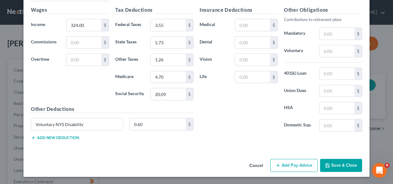
scroll to position [262, 0]
click at [284, 169] on button "Add Pay Advice" at bounding box center [294, 165] width 47 height 13
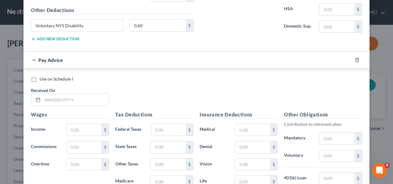
scroll to position [361, 0]
click at [55, 101] on input "text" at bounding box center [76, 99] width 66 height 12
type input "02/19/25"
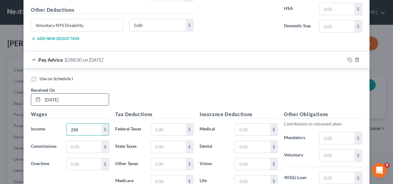
type input "288"
click at [164, 181] on input "text" at bounding box center [168, 181] width 35 height 12
type input "17.86"
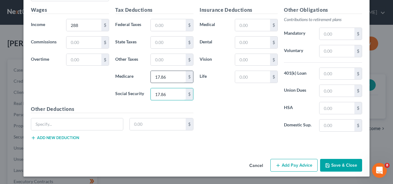
type input "17.86"
click at [164, 78] on input "17.86" at bounding box center [168, 77] width 35 height 12
type input "4.17"
click at [163, 41] on input "text" at bounding box center [168, 42] width 35 height 12
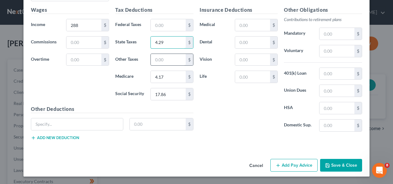
type input "4.29"
click at [154, 60] on input "text" at bounding box center [168, 60] width 35 height 12
type input "1.12"
click at [91, 125] on input "text" at bounding box center [77, 124] width 92 height 12
type input "Voluntary NYS Disability"
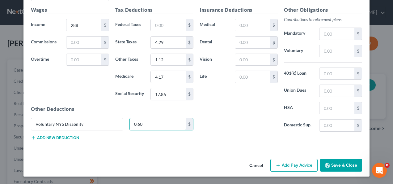
type input "0.60"
click at [284, 165] on button "Add Pay Advice" at bounding box center [294, 165] width 47 height 13
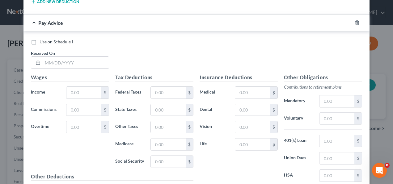
scroll to position [601, 0]
click at [62, 61] on input "text" at bounding box center [76, 62] width 66 height 12
click at [58, 63] on input "117" at bounding box center [76, 62] width 66 height 12
type input "1"
type input "03/25/25"
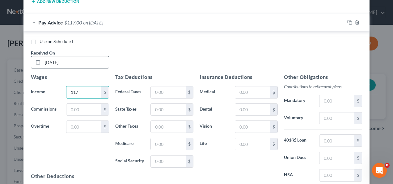
type input "117"
click at [168, 92] on input "text" at bounding box center [168, 92] width 35 height 12
click at [156, 161] on input "text" at bounding box center [168, 161] width 35 height 12
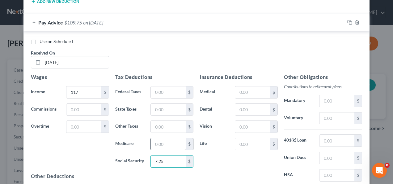
type input "7.25"
click at [158, 142] on input "text" at bounding box center [168, 144] width 35 height 12
type input "1.70"
click at [165, 129] on input "text" at bounding box center [168, 127] width 35 height 12
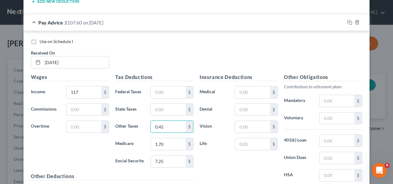
type input "0.45"
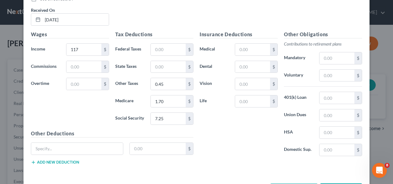
scroll to position [651, 0]
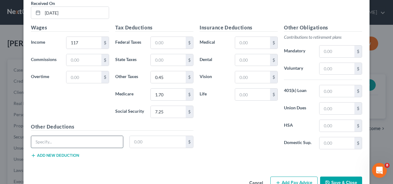
click at [68, 139] on input "text" at bounding box center [77, 142] width 92 height 12
click at [155, 142] on input "text" at bounding box center [158, 142] width 56 height 12
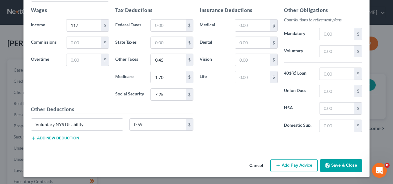
scroll to position [668, 0]
click at [294, 167] on button "Add Pay Advice" at bounding box center [294, 165] width 47 height 13
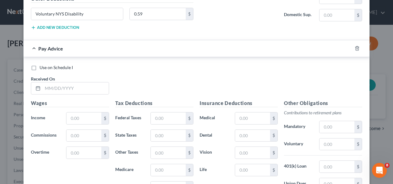
scroll to position [780, 0]
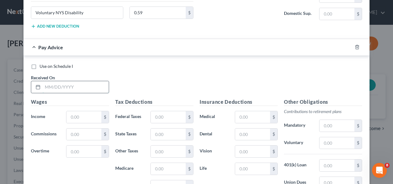
click at [84, 87] on input "text" at bounding box center [76, 87] width 66 height 12
click at [84, 114] on input "text" at bounding box center [83, 117] width 35 height 12
click at [167, 119] on input "text" at bounding box center [168, 117] width 35 height 12
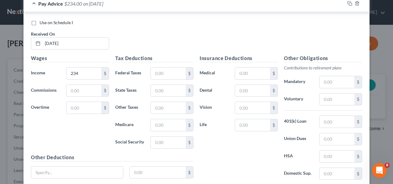
scroll to position [829, 0]
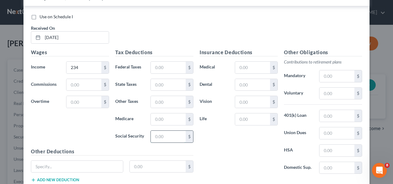
click at [161, 138] on input "text" at bounding box center [168, 137] width 35 height 12
click at [163, 120] on input "text" at bounding box center [168, 119] width 35 height 12
click at [163, 85] on input "text" at bounding box center [168, 85] width 35 height 12
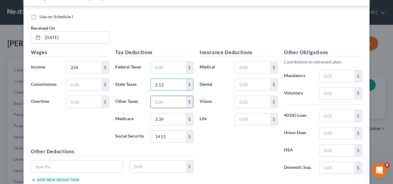
click at [161, 103] on input "text" at bounding box center [168, 102] width 35 height 12
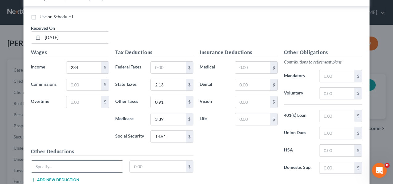
click at [58, 166] on input "text" at bounding box center [77, 167] width 92 height 12
click at [87, 62] on input "234" at bounding box center [83, 68] width 35 height 12
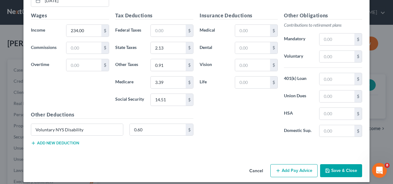
scroll to position [872, 0]
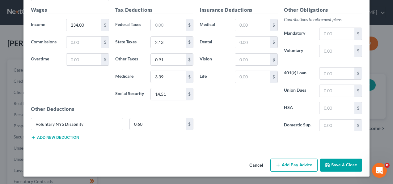
click at [299, 167] on button "Add Pay Advice" at bounding box center [294, 164] width 47 height 13
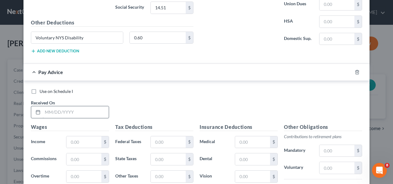
scroll to position [958, 0]
click at [66, 112] on input "text" at bounding box center [76, 112] width 66 height 12
click at [70, 142] on input "text" at bounding box center [83, 142] width 35 height 12
click at [173, 142] on input "text" at bounding box center [168, 142] width 35 height 12
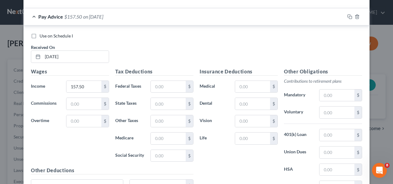
scroll to position [1020, 0]
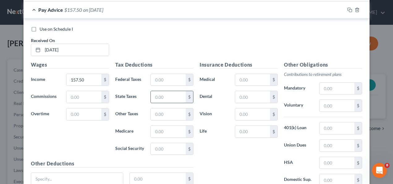
click at [169, 99] on input "text" at bounding box center [168, 97] width 35 height 12
click at [167, 115] on input "text" at bounding box center [168, 114] width 35 height 12
click at [162, 131] on input "text" at bounding box center [168, 132] width 35 height 12
click at [166, 94] on input "9.77" at bounding box center [168, 97] width 35 height 12
click at [161, 113] on input "text" at bounding box center [168, 114] width 35 height 12
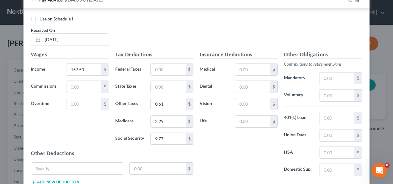
scroll to position [1032, 0]
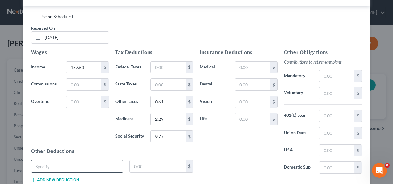
click at [72, 169] on input "text" at bounding box center [77, 166] width 92 height 12
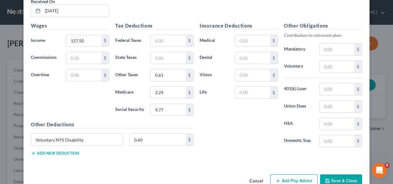
scroll to position [1075, 0]
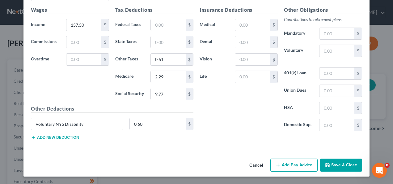
click at [290, 163] on button "Add Pay Advice" at bounding box center [294, 164] width 47 height 13
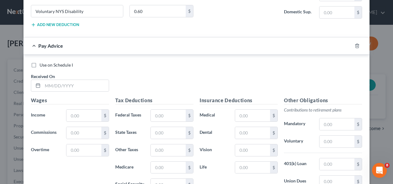
scroll to position [1199, 0]
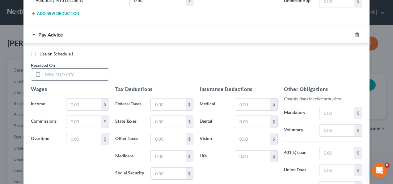
click at [54, 73] on input "text" at bounding box center [76, 75] width 66 height 12
click at [85, 106] on input "text" at bounding box center [83, 104] width 35 height 12
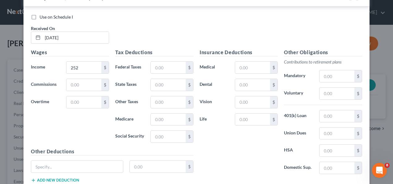
scroll to position [1236, 0]
click at [167, 134] on input "text" at bounding box center [168, 136] width 35 height 12
click at [159, 121] on input "text" at bounding box center [168, 119] width 35 height 12
click at [156, 85] on input "text" at bounding box center [168, 85] width 35 height 12
click at [178, 105] on input "text" at bounding box center [168, 102] width 35 height 12
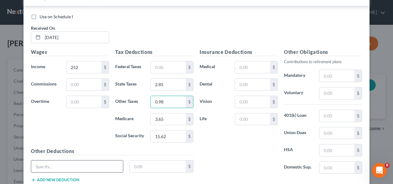
click at [100, 169] on input "text" at bounding box center [77, 166] width 92 height 12
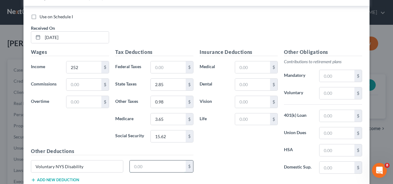
click at [140, 164] on input "text" at bounding box center [158, 166] width 56 height 12
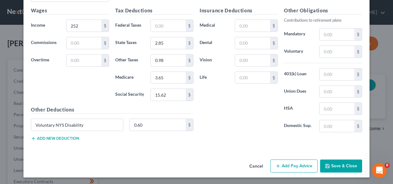
scroll to position [1278, 0]
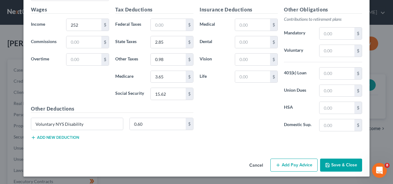
click at [291, 163] on button "Add Pay Advice" at bounding box center [294, 164] width 47 height 13
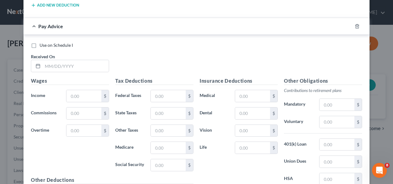
scroll to position [1426, 0]
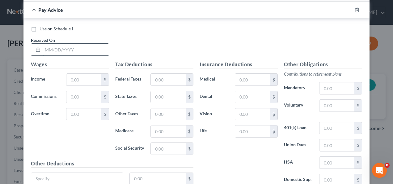
click at [58, 50] on input "text" at bounding box center [76, 50] width 66 height 12
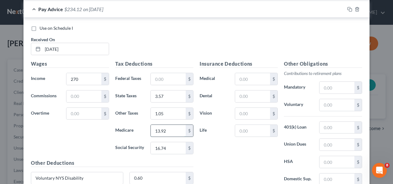
click at [170, 132] on input "13.92" at bounding box center [168, 131] width 35 height 12
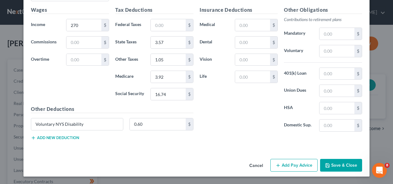
click at [289, 164] on button "Add Pay Advice" at bounding box center [294, 165] width 47 height 13
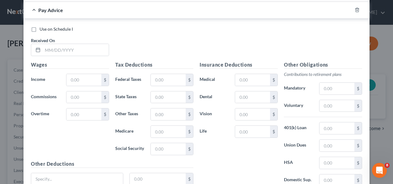
scroll to position [1630, 0]
click at [60, 49] on input "text" at bounding box center [76, 50] width 66 height 12
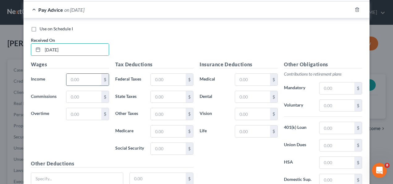
click at [90, 81] on input "text" at bounding box center [83, 80] width 35 height 12
click at [170, 79] on input "text" at bounding box center [168, 80] width 35 height 12
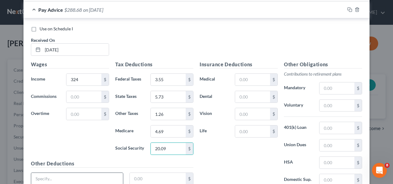
click at [101, 180] on input "text" at bounding box center [77, 179] width 92 height 12
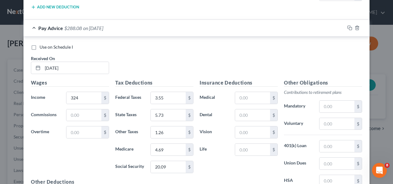
scroll to position [1610, 0]
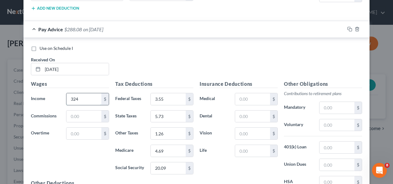
click at [73, 99] on input "324" at bounding box center [83, 99] width 35 height 12
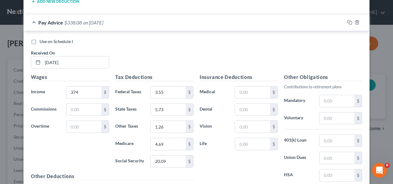
scroll to position [1623, 0]
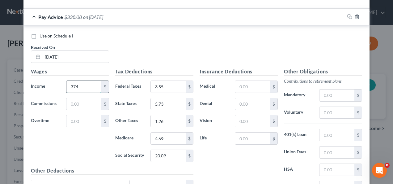
click at [73, 87] on input "374" at bounding box center [83, 87] width 35 height 12
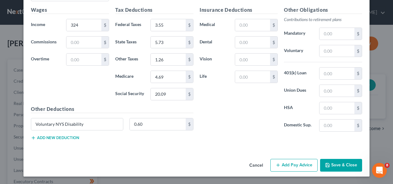
scroll to position [1684, 0]
click at [295, 163] on button "Add Pay Advice" at bounding box center [294, 165] width 47 height 13
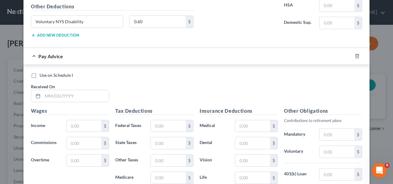
scroll to position [1796, 0]
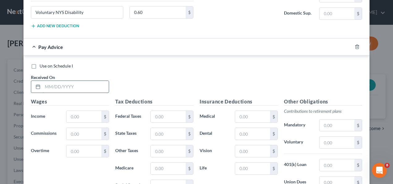
click at [82, 85] on input "text" at bounding box center [76, 87] width 66 height 12
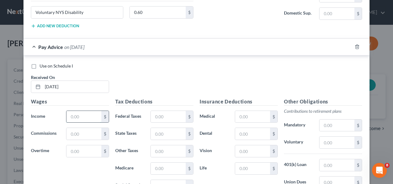
click at [76, 116] on input "text" at bounding box center [83, 117] width 35 height 12
click at [161, 116] on input "text" at bounding box center [168, 117] width 35 height 12
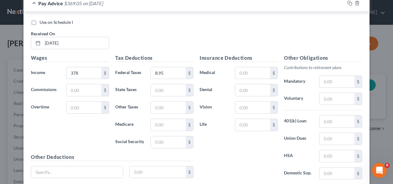
scroll to position [1845, 0]
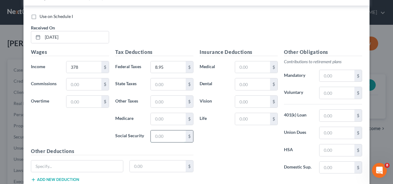
click at [157, 138] on input "text" at bounding box center [168, 136] width 35 height 12
click at [158, 122] on input "text" at bounding box center [168, 119] width 35 height 12
click at [160, 84] on input "text" at bounding box center [168, 84] width 35 height 12
click at [160, 104] on input "text" at bounding box center [168, 102] width 35 height 12
click at [77, 168] on input "text" at bounding box center [77, 166] width 92 height 12
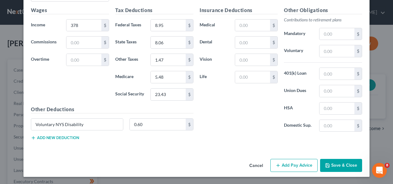
scroll to position [1887, 0]
click at [285, 164] on button "Add Pay Advice" at bounding box center [294, 164] width 47 height 13
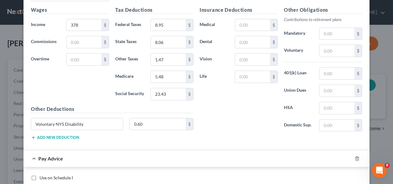
click at [285, 164] on div "Pay Advice" at bounding box center [188, 158] width 329 height 16
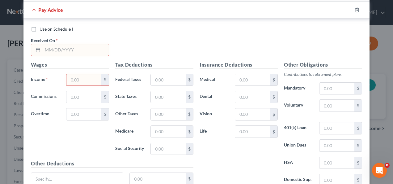
scroll to position [2036, 0]
click at [68, 49] on input "text" at bounding box center [76, 50] width 66 height 12
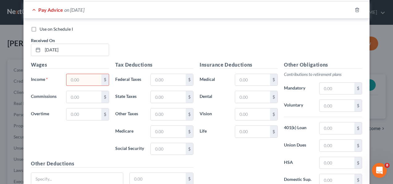
click at [90, 79] on input "text" at bounding box center [83, 80] width 35 height 12
click at [172, 79] on input "text" at bounding box center [168, 80] width 35 height 12
click at [168, 96] on input "text" at bounding box center [168, 97] width 35 height 12
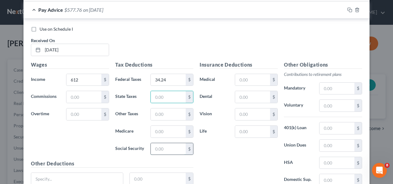
click at [164, 148] on input "text" at bounding box center [168, 149] width 35 height 12
click at [169, 133] on input "text" at bounding box center [168, 132] width 35 height 12
click at [162, 98] on input "text" at bounding box center [168, 97] width 35 height 12
click at [157, 115] on input "text" at bounding box center [168, 114] width 35 height 12
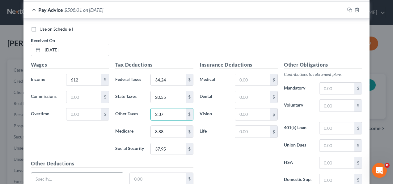
click at [101, 175] on input "text" at bounding box center [77, 179] width 92 height 12
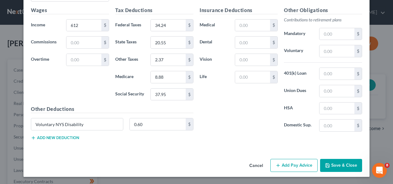
scroll to position [2091, 0]
click at [279, 166] on button "Add Pay Advice" at bounding box center [294, 164] width 47 height 13
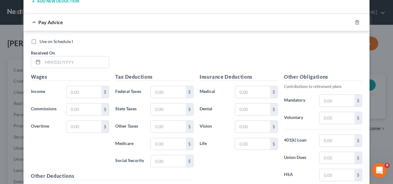
scroll to position [2227, 0]
click at [84, 62] on input "text" at bounding box center [76, 62] width 66 height 12
click at [77, 92] on input "text" at bounding box center [83, 92] width 35 height 12
click at [161, 95] on input "text" at bounding box center [168, 92] width 35 height 12
click at [162, 159] on input "text" at bounding box center [168, 161] width 35 height 12
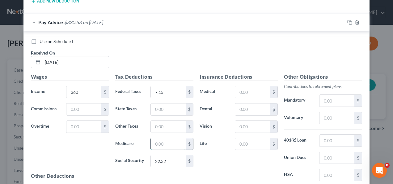
click at [165, 142] on input "text" at bounding box center [168, 144] width 35 height 12
click at [160, 108] on input "text" at bounding box center [168, 109] width 35 height 12
click at [166, 126] on input "text" at bounding box center [168, 127] width 35 height 12
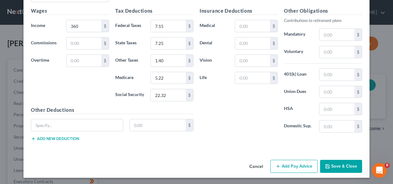
scroll to position [2294, 0]
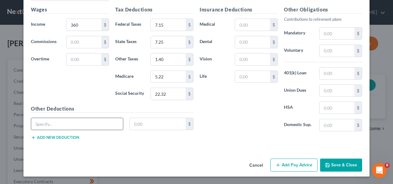
click at [95, 123] on input "text" at bounding box center [77, 124] width 92 height 12
click at [295, 166] on button "Add Pay Advice" at bounding box center [294, 164] width 47 height 13
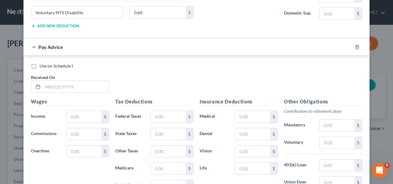
scroll to position [2417, 0]
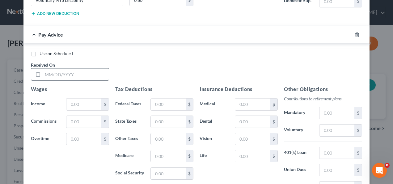
click at [58, 74] on input "text" at bounding box center [76, 74] width 66 height 12
click at [73, 106] on input "text" at bounding box center [83, 104] width 35 height 12
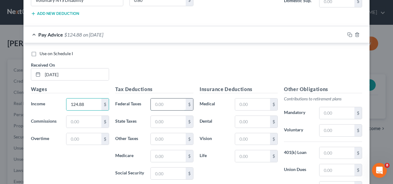
click at [168, 105] on input "text" at bounding box center [168, 104] width 35 height 12
click at [161, 175] on input "text" at bounding box center [168, 173] width 35 height 12
click at [161, 153] on input "text" at bounding box center [168, 156] width 35 height 12
click at [163, 137] on input "text" at bounding box center [168, 139] width 35 height 12
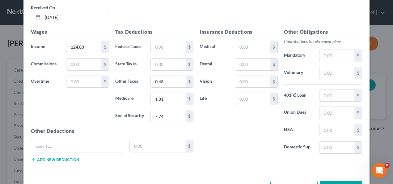
scroll to position [2479, 0]
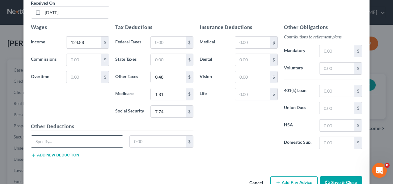
click at [84, 144] on input "text" at bounding box center [77, 141] width 92 height 12
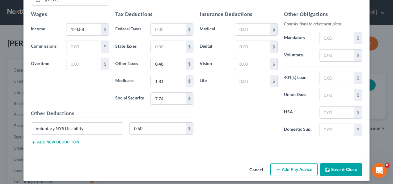
scroll to position [2497, 0]
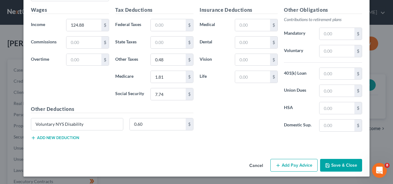
click at [301, 163] on button "Add Pay Advice" at bounding box center [294, 165] width 47 height 13
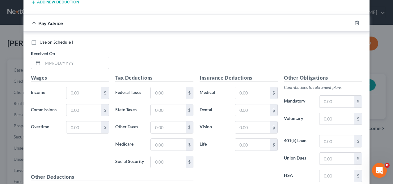
scroll to position [2633, 0]
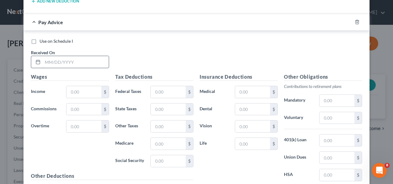
click at [69, 62] on input "text" at bounding box center [76, 62] width 66 height 12
click at [75, 93] on input "text" at bounding box center [83, 92] width 35 height 12
click at [171, 92] on input "text" at bounding box center [168, 92] width 35 height 12
click at [161, 161] on input "text" at bounding box center [168, 161] width 35 height 12
click at [161, 144] on input "text" at bounding box center [168, 144] width 35 height 12
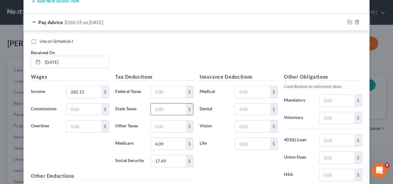
click at [156, 107] on input "text" at bounding box center [168, 109] width 35 height 12
click at [158, 127] on input "text" at bounding box center [168, 126] width 35 height 12
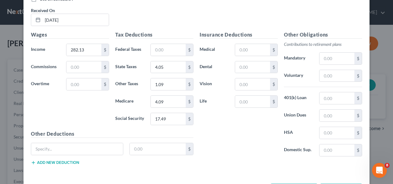
scroll to position [2683, 0]
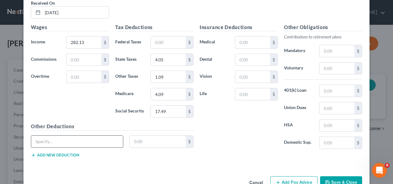
click at [101, 138] on input "text" at bounding box center [77, 141] width 92 height 12
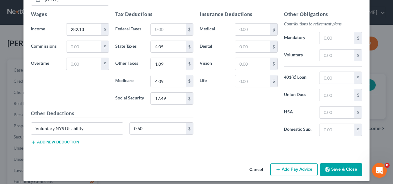
scroll to position [2700, 0]
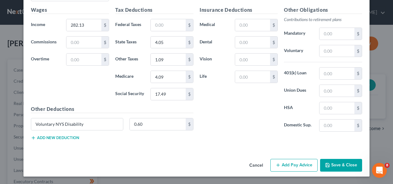
click at [285, 162] on button "Add Pay Advice" at bounding box center [294, 165] width 47 height 13
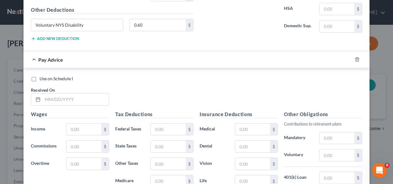
scroll to position [2811, 0]
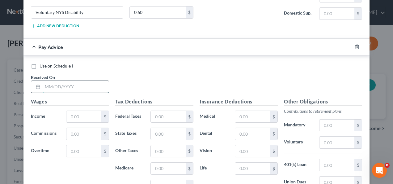
click at [63, 88] on input "text" at bounding box center [76, 87] width 66 height 12
click at [78, 118] on input "text" at bounding box center [83, 117] width 35 height 12
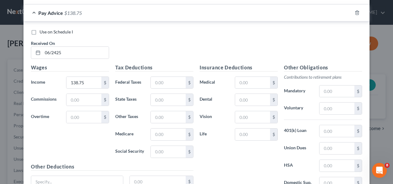
scroll to position [2849, 0]
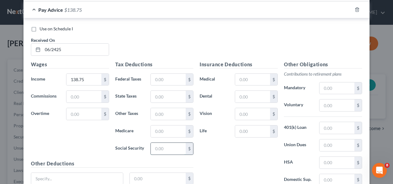
click at [172, 149] on input "text" at bounding box center [168, 149] width 35 height 12
click at [169, 133] on input "text" at bounding box center [168, 131] width 35 height 12
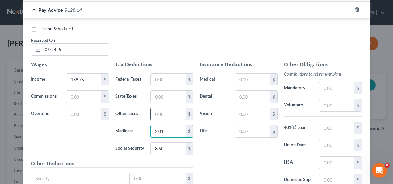
click at [166, 116] on input "text" at bounding box center [168, 114] width 35 height 12
click at [66, 179] on input "text" at bounding box center [77, 179] width 92 height 12
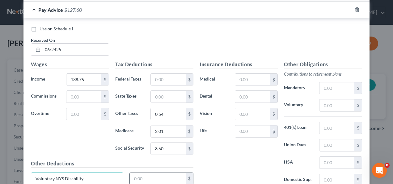
click at [133, 181] on input "text" at bounding box center [158, 179] width 56 height 12
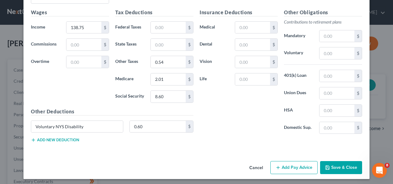
scroll to position [2903, 0]
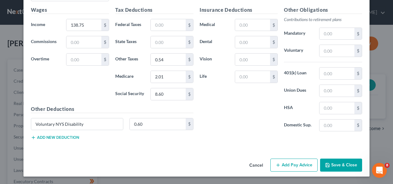
click at [285, 166] on button "Add Pay Advice" at bounding box center [294, 164] width 47 height 13
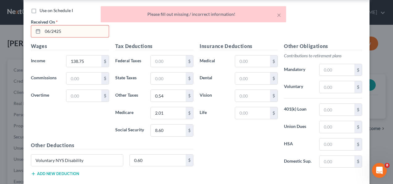
scroll to position [2866, 0]
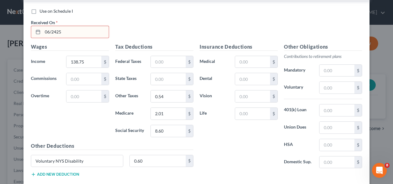
click at [53, 30] on input "06/2425" at bounding box center [76, 32] width 66 height 12
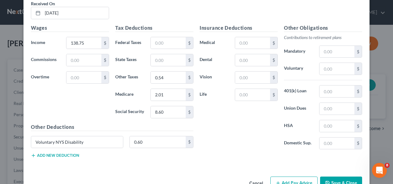
scroll to position [2903, 0]
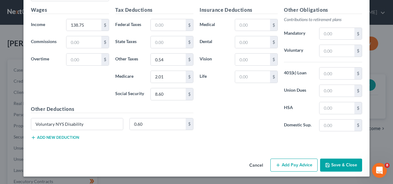
click at [285, 164] on button "Add Pay Advice" at bounding box center [294, 164] width 47 height 13
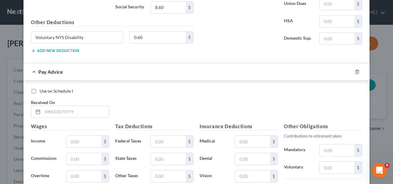
scroll to position [3002, 0]
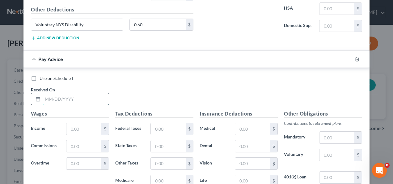
click at [85, 99] on input "text" at bounding box center [76, 99] width 66 height 12
click at [80, 129] on input "text" at bounding box center [83, 129] width 35 height 12
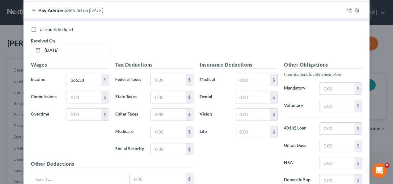
scroll to position [3052, 0]
click at [161, 79] on input "text" at bounding box center [168, 79] width 35 height 12
click at [163, 151] on input "text" at bounding box center [168, 149] width 35 height 12
click at [166, 132] on input "text" at bounding box center [168, 131] width 35 height 12
click at [159, 97] on input "text" at bounding box center [168, 97] width 35 height 12
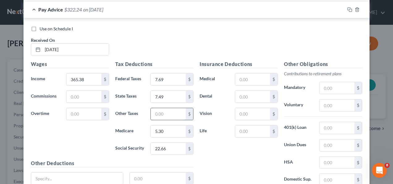
click at [156, 116] on input "text" at bounding box center [168, 114] width 35 height 12
click at [96, 180] on input "text" at bounding box center [77, 178] width 92 height 12
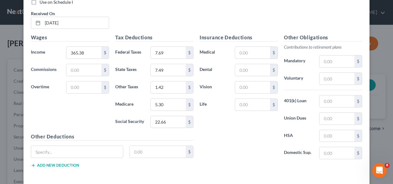
scroll to position [3089, 0]
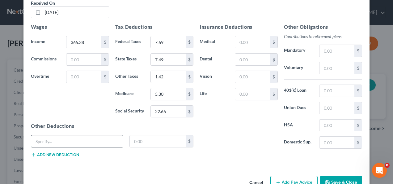
click at [86, 140] on input "text" at bounding box center [77, 141] width 92 height 12
click at [146, 144] on input "text" at bounding box center [158, 141] width 56 height 12
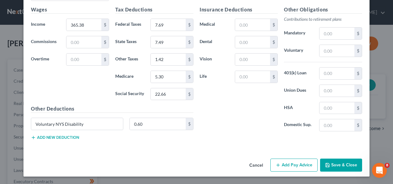
scroll to position [3107, 0]
click at [287, 164] on button "Add Pay Advice" at bounding box center [294, 164] width 47 height 13
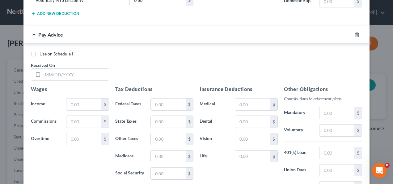
scroll to position [3230, 0]
click at [71, 75] on input "text" at bounding box center [76, 74] width 66 height 12
click at [77, 104] on input "text" at bounding box center [83, 104] width 35 height 12
click at [156, 175] on input "text" at bounding box center [168, 173] width 35 height 12
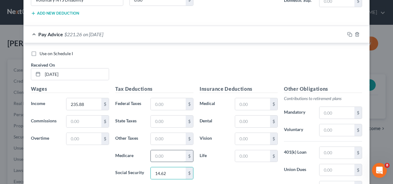
click at [158, 157] on input "text" at bounding box center [168, 156] width 35 height 12
click at [160, 122] on input "text" at bounding box center [168, 121] width 35 height 12
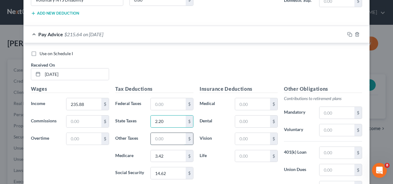
click at [158, 139] on input "text" at bounding box center [168, 139] width 35 height 12
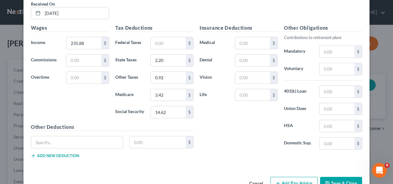
scroll to position [3292, 0]
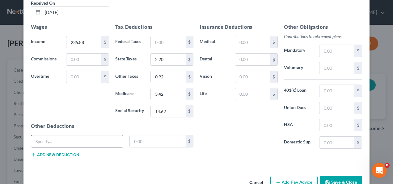
click at [62, 145] on input "text" at bounding box center [77, 141] width 92 height 12
click at [138, 143] on input "text" at bounding box center [158, 141] width 56 height 12
click at [285, 181] on button "Add Pay Advice" at bounding box center [294, 182] width 47 height 13
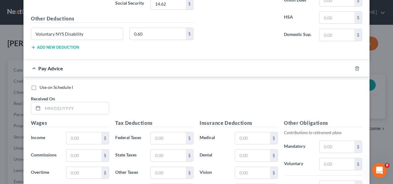
scroll to position [3412, 0]
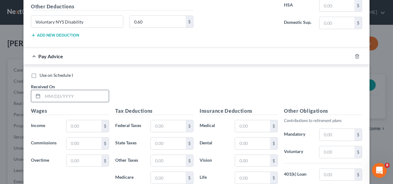
click at [70, 97] on input "text" at bounding box center [76, 96] width 66 height 12
click at [77, 125] on input "text" at bounding box center [83, 126] width 35 height 12
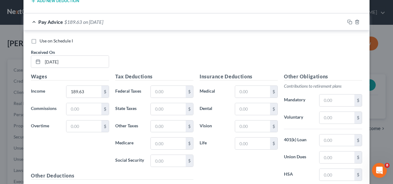
scroll to position [3461, 0]
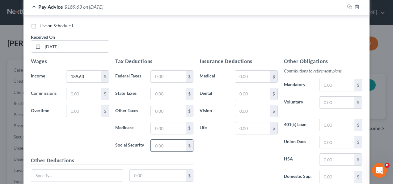
click at [166, 144] on input "text" at bounding box center [168, 145] width 35 height 12
click at [163, 128] on input "text" at bounding box center [168, 128] width 35 height 12
click at [164, 92] on input "text" at bounding box center [168, 94] width 35 height 12
click at [160, 111] on input "text" at bounding box center [168, 111] width 35 height 12
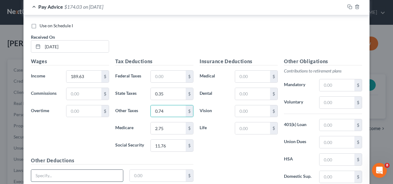
click at [60, 173] on input "text" at bounding box center [77, 175] width 92 height 12
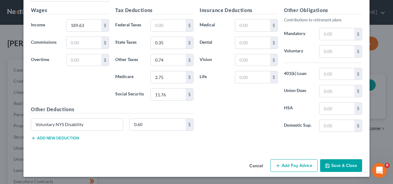
scroll to position [3513, 0]
click at [335, 165] on button "Save & Close" at bounding box center [341, 165] width 42 height 13
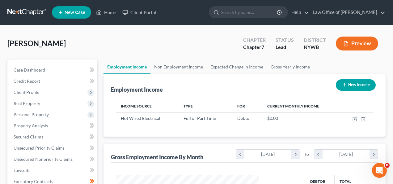
scroll to position [111, 155]
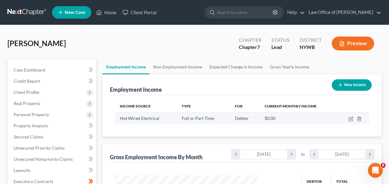
click at [135, 120] on span "Hot Wired Electrical" at bounding box center [140, 117] width 40 height 5
click at [350, 116] on icon "button" at bounding box center [350, 118] width 5 height 5
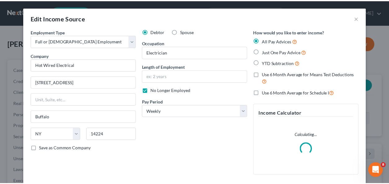
scroll to position [111, 157]
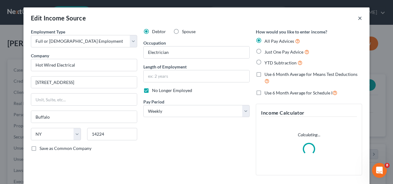
click at [360, 15] on button "×" at bounding box center [360, 17] width 4 height 7
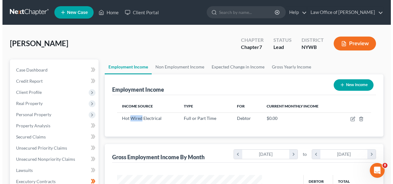
scroll to position [309182, 309138]
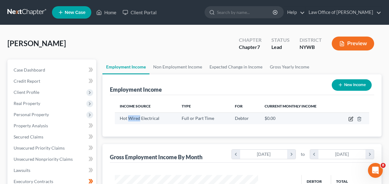
click at [350, 119] on icon "button" at bounding box center [351, 118] width 3 height 3
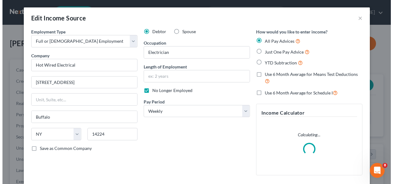
scroll to position [111, 157]
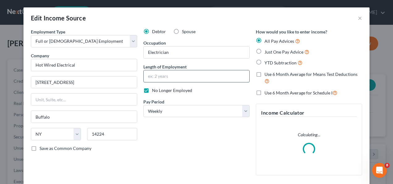
click at [163, 74] on input "text" at bounding box center [197, 76] width 106 height 12
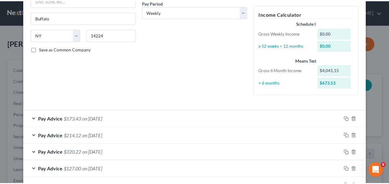
scroll to position [0, 0]
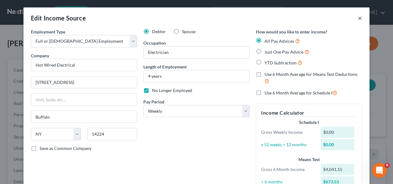
click at [359, 18] on button "×" at bounding box center [360, 17] width 4 height 7
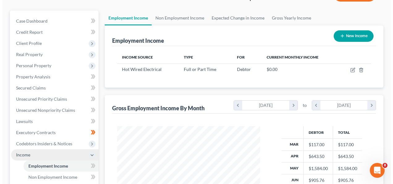
scroll to position [49, 0]
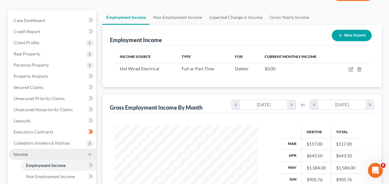
click at [340, 36] on icon "button" at bounding box center [340, 35] width 5 height 5
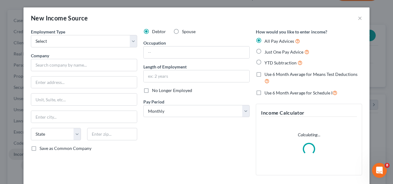
scroll to position [111, 157]
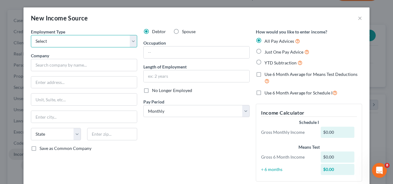
click at [66, 44] on select "Select Full or Part Time Employment Self Employment" at bounding box center [84, 41] width 106 height 12
click at [31, 35] on select "Select Full or Part Time Employment Self Employment" at bounding box center [84, 41] width 106 height 12
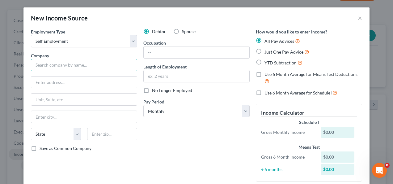
click at [55, 62] on input "text" at bounding box center [84, 65] width 106 height 12
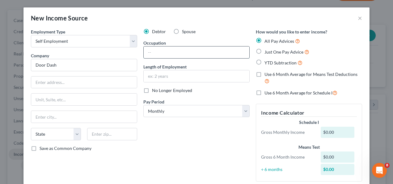
click at [197, 53] on input "text" at bounding box center [197, 52] width 106 height 12
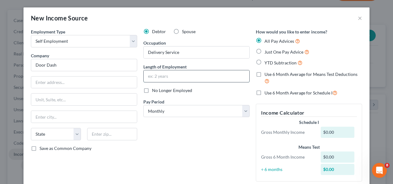
click at [174, 77] on input "text" at bounding box center [197, 76] width 106 height 12
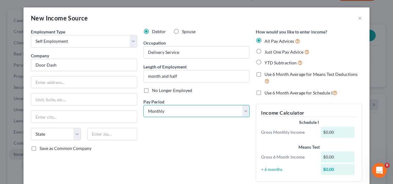
click at [192, 108] on select "Select Monthly Twice Monthly Every Other Week Weekly" at bounding box center [197, 111] width 106 height 12
click at [144, 105] on select "Select Monthly Twice Monthly Every Other Week Weekly" at bounding box center [197, 111] width 106 height 12
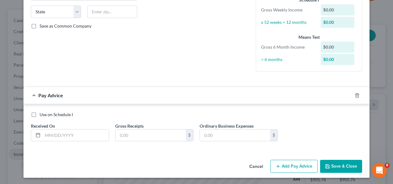
scroll to position [123, 0]
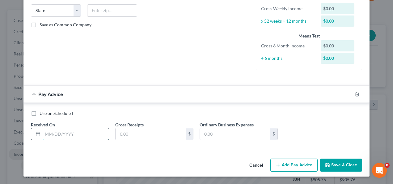
click at [48, 137] on input "text" at bounding box center [76, 134] width 66 height 12
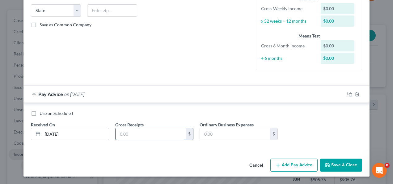
click at [140, 139] on input "text" at bounding box center [151, 134] width 70 height 12
click at [288, 167] on button "Add Pay Advice" at bounding box center [294, 164] width 47 height 13
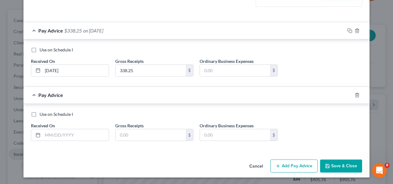
scroll to position [188, 0]
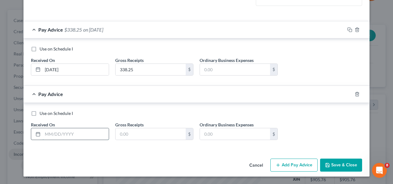
click at [72, 133] on input "text" at bounding box center [76, 134] width 66 height 12
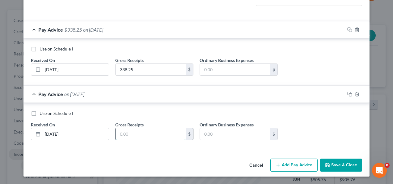
click at [132, 131] on input "text" at bounding box center [151, 134] width 70 height 12
click at [283, 164] on button "Add Pay Advice" at bounding box center [294, 164] width 47 height 13
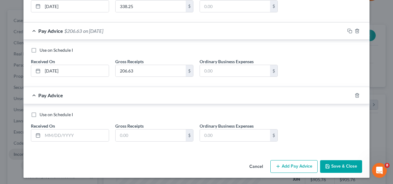
scroll to position [252, 0]
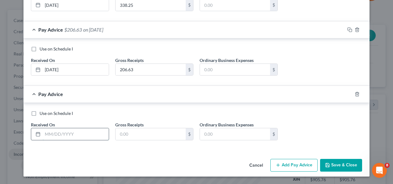
click at [60, 135] on input "text" at bounding box center [76, 134] width 66 height 12
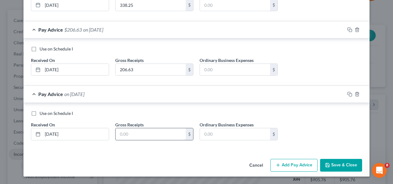
click at [142, 135] on input "text" at bounding box center [151, 134] width 70 height 12
click at [300, 164] on button "Add Pay Advice" at bounding box center [294, 165] width 47 height 13
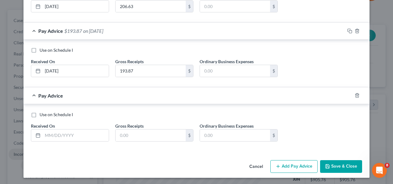
scroll to position [316, 0]
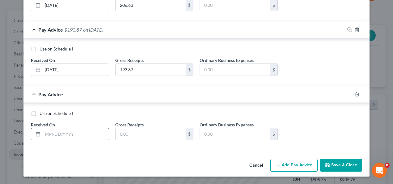
click at [50, 135] on input "text" at bounding box center [76, 134] width 66 height 12
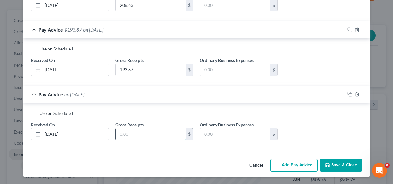
click at [123, 133] on input "text" at bounding box center [151, 134] width 70 height 12
click at [285, 169] on button "Add Pay Advice" at bounding box center [294, 165] width 47 height 13
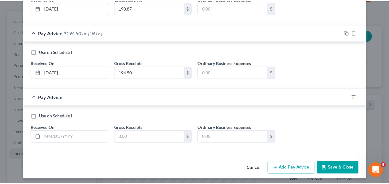
scroll to position [378, 0]
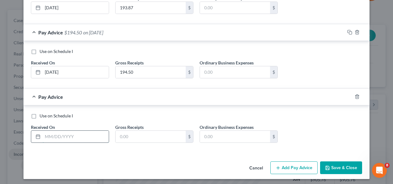
click at [62, 138] on input "text" at bounding box center [76, 137] width 66 height 12
click at [130, 136] on input "text" at bounding box center [151, 137] width 70 height 12
click at [347, 169] on button "Save & Close" at bounding box center [341, 167] width 42 height 13
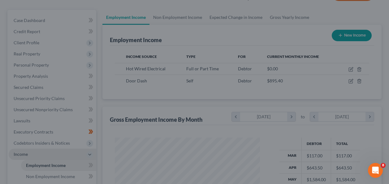
scroll to position [309182, 309138]
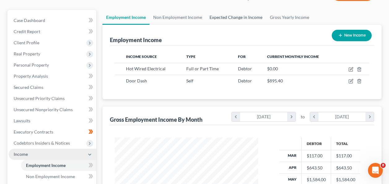
click at [240, 16] on link "Expected Change in Income" at bounding box center [236, 17] width 60 height 15
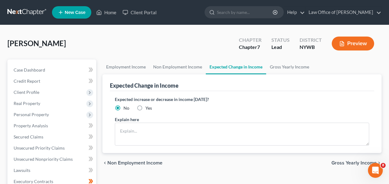
click at [145, 106] on label "Yes" at bounding box center [148, 108] width 6 height 6
click at [148, 106] on input "Yes" at bounding box center [150, 107] width 4 height 4
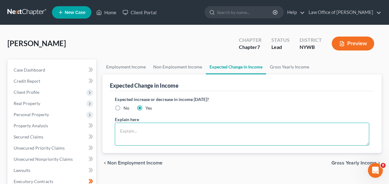
click at [137, 132] on textarea at bounding box center [242, 133] width 254 height 23
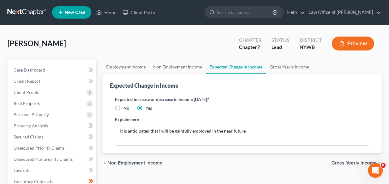
click at [334, 164] on span "Gross Yearly Income" at bounding box center [353, 162] width 45 height 5
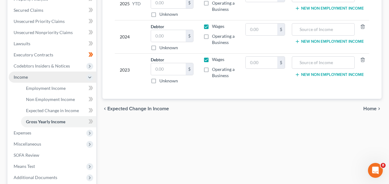
scroll to position [136, 0]
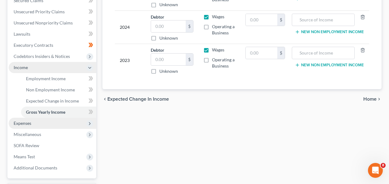
click at [90, 124] on polyline at bounding box center [89, 123] width 1 height 2
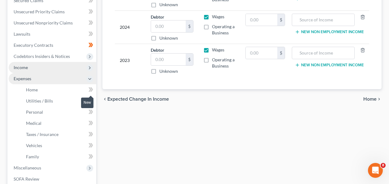
click at [91, 88] on icon at bounding box center [90, 90] width 5 height 8
click at [31, 91] on span "Home" at bounding box center [32, 89] width 12 height 5
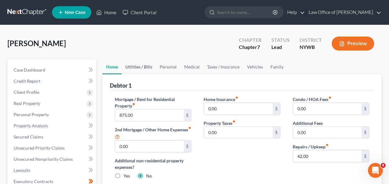
click at [139, 65] on link "Utilities / Bills" at bounding box center [139, 66] width 34 height 15
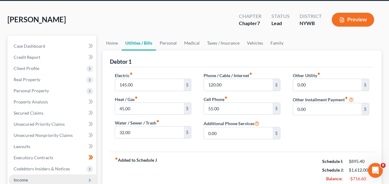
scroll to position [37, 0]
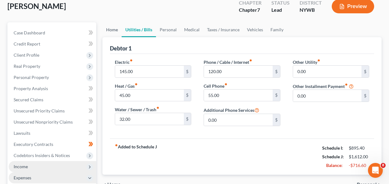
click at [110, 31] on link "Home" at bounding box center [111, 29] width 19 height 15
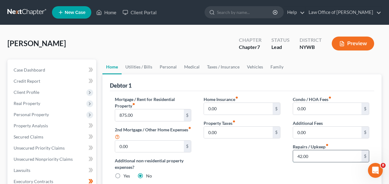
click at [322, 155] on input "42.00" at bounding box center [327, 156] width 68 height 12
click at [141, 66] on link "Utilities / Bills" at bounding box center [139, 66] width 34 height 15
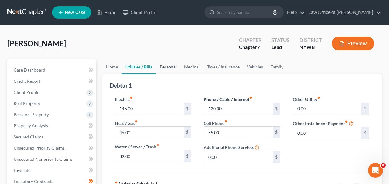
click at [170, 66] on link "Personal" at bounding box center [168, 66] width 24 height 15
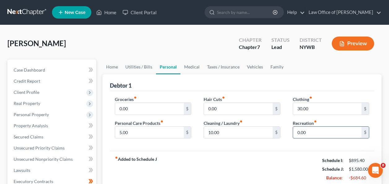
click at [320, 131] on input "0.00" at bounding box center [327, 133] width 68 height 12
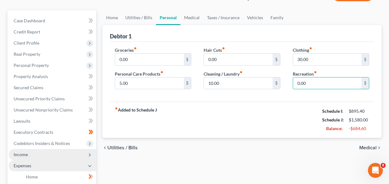
scroll to position [62, 0]
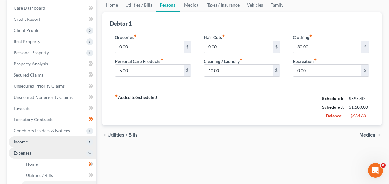
click at [367, 136] on span "Medical" at bounding box center [367, 134] width 17 height 5
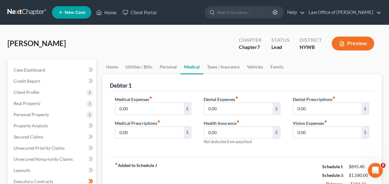
scroll to position [161, 0]
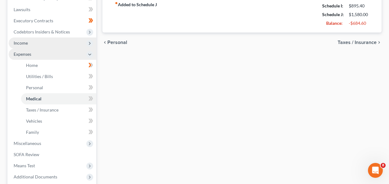
click at [358, 43] on span "Taxes / Insurance" at bounding box center [356, 42] width 39 height 5
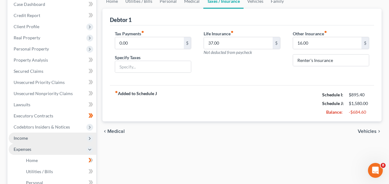
scroll to position [74, 0]
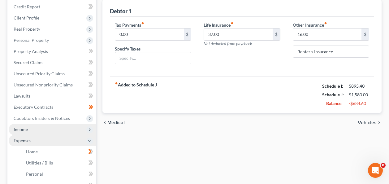
click at [362, 122] on span "Vehicles" at bounding box center [367, 122] width 19 height 5
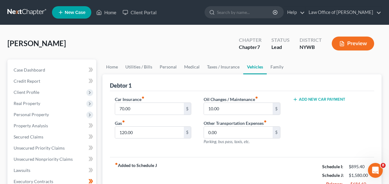
scroll to position [161, 0]
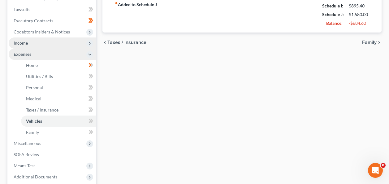
click at [365, 43] on span "Family" at bounding box center [369, 42] width 15 height 5
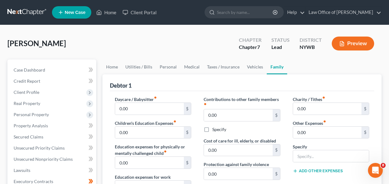
scroll to position [161, 0]
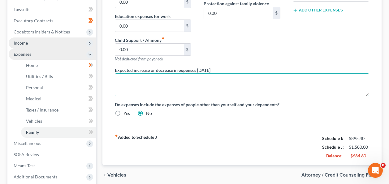
click at [208, 86] on textarea at bounding box center [242, 84] width 254 height 23
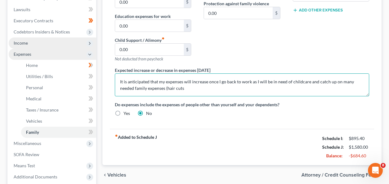
click at [315, 82] on textarea "It is anticipated that my expenses will increase once I go back to work as I wi…" at bounding box center [242, 84] width 254 height 23
click at [178, 88] on textarea "It is anticipated that my expenses will increase once I go back to work as I wi…" at bounding box center [242, 84] width 254 height 23
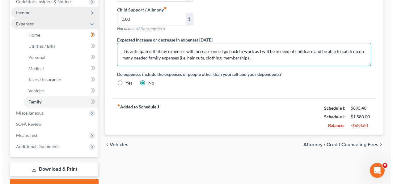
scroll to position [210, 0]
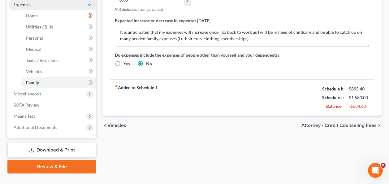
click at [324, 126] on span "Attorney / Credit Counseling Fees" at bounding box center [338, 125] width 75 height 5
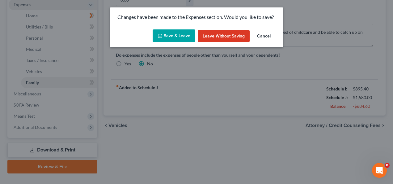
click at [189, 36] on button "Save & Leave" at bounding box center [174, 35] width 43 height 13
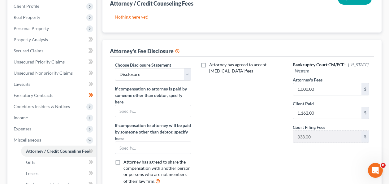
scroll to position [99, 0]
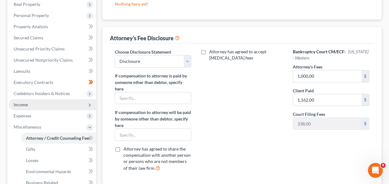
click at [29, 102] on span "Income" at bounding box center [53, 104] width 88 height 11
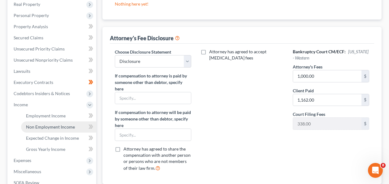
click at [59, 125] on span "Non Employment Income" at bounding box center [50, 126] width 49 height 5
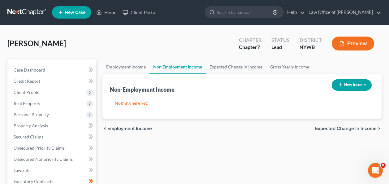
click at [345, 87] on button "New Income" at bounding box center [352, 84] width 40 height 11
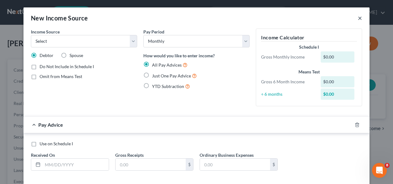
click at [360, 19] on button "×" at bounding box center [360, 17] width 4 height 7
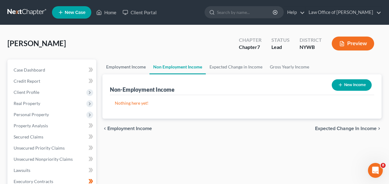
click at [118, 64] on link "Employment Income" at bounding box center [125, 66] width 47 height 15
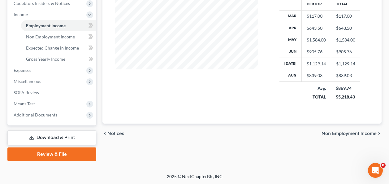
scroll to position [28, 0]
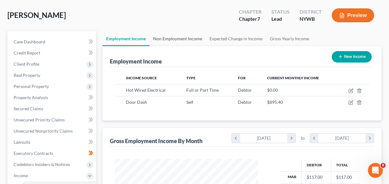
click at [178, 38] on link "Non Employment Income" at bounding box center [177, 38] width 56 height 15
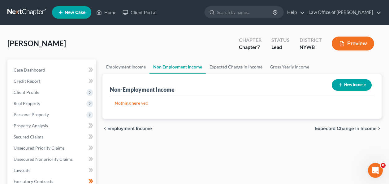
click at [354, 83] on button "New Income" at bounding box center [352, 84] width 40 height 11
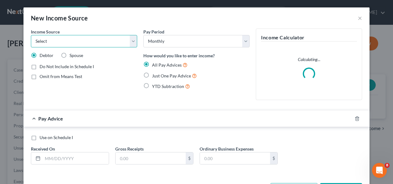
click at [131, 42] on select "Select Unemployment Disability (from employer) Pension Retirement Social Securi…" at bounding box center [84, 41] width 106 height 12
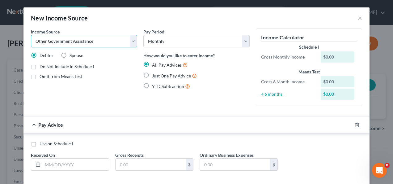
click at [31, 35] on select "Select Unemployment Disability (from employer) Pension Retirement Social Securi…" at bounding box center [84, 41] width 106 height 12
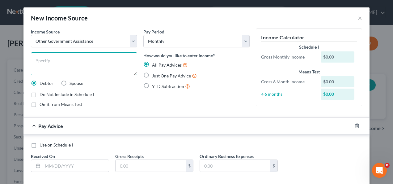
click at [77, 65] on textarea at bounding box center [84, 63] width 106 height 23
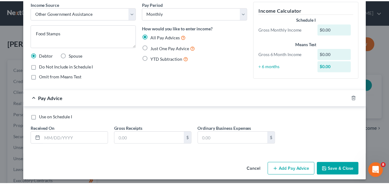
scroll to position [32, 0]
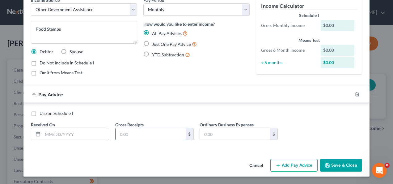
click at [125, 130] on input "text" at bounding box center [151, 134] width 70 height 12
click at [68, 135] on input "text" at bounding box center [76, 134] width 66 height 12
click at [338, 167] on button "Save & Close" at bounding box center [341, 165] width 42 height 13
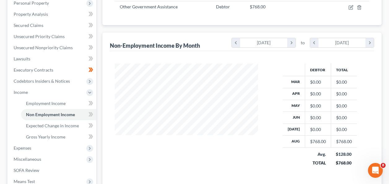
scroll to position [124, 0]
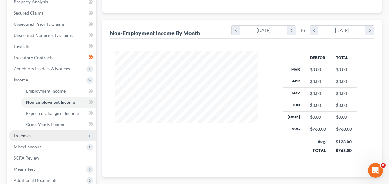
click at [88, 138] on icon at bounding box center [89, 135] width 7 height 7
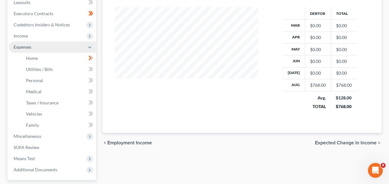
scroll to position [173, 0]
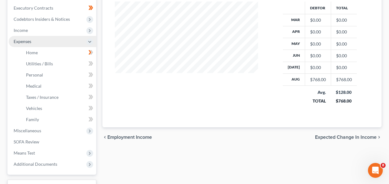
click at [371, 138] on span "Expected Change in Income" at bounding box center [346, 137] width 62 height 5
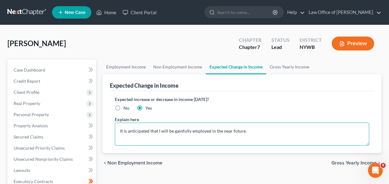
click at [253, 133] on textarea "It is anticipated that I will be gainfully employed in the near future." at bounding box center [242, 133] width 254 height 23
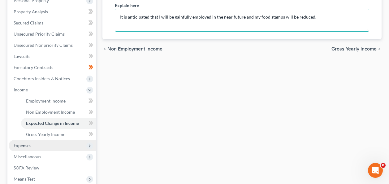
scroll to position [124, 0]
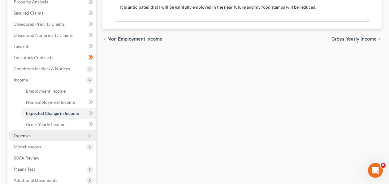
click at [23, 134] on span "Expenses" at bounding box center [23, 135] width 18 height 5
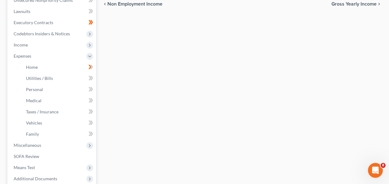
scroll to position [173, 0]
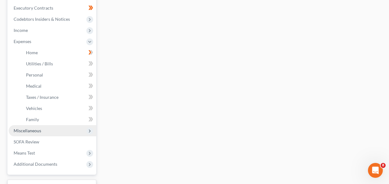
click at [45, 131] on span "Miscellaneous" at bounding box center [53, 130] width 88 height 11
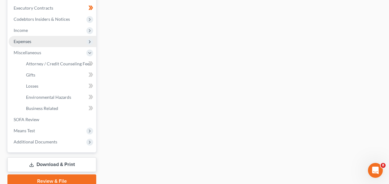
click at [30, 41] on span "Expenses" at bounding box center [23, 41] width 18 height 5
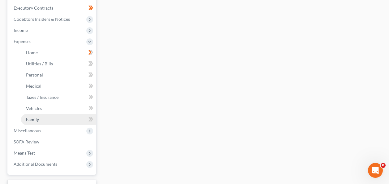
click at [45, 118] on link "Family" at bounding box center [58, 119] width 75 height 11
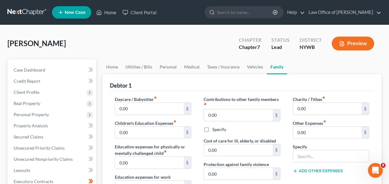
scroll to position [161, 0]
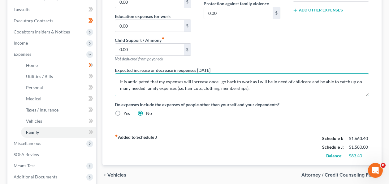
click at [276, 80] on textarea "It is anticipated that my expenses will increase once I go back to work as I wi…" at bounding box center [242, 84] width 254 height 23
click at [128, 86] on textarea "It is anticipated that my expenses will increase once I go back to work as I wi…" at bounding box center [242, 84] width 254 height 23
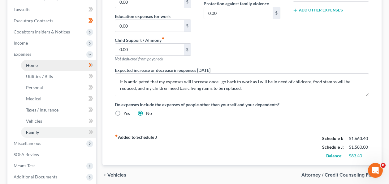
click at [36, 64] on span "Home" at bounding box center [32, 64] width 12 height 5
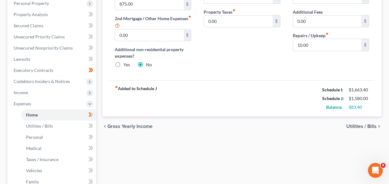
scroll to position [111, 0]
click at [48, 130] on link "Utilities / Bills" at bounding box center [58, 125] width 75 height 11
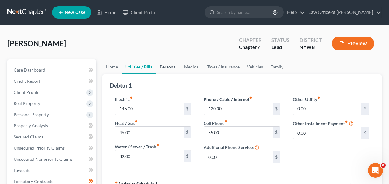
click at [169, 67] on link "Personal" at bounding box center [168, 66] width 24 height 15
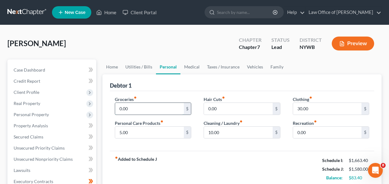
click at [150, 104] on input "0.00" at bounding box center [149, 109] width 68 height 12
click at [145, 106] on input "600" at bounding box center [149, 109] width 68 height 12
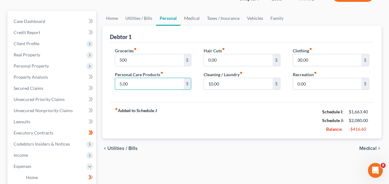
scroll to position [49, 0]
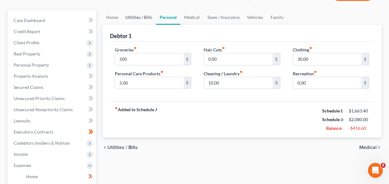
click at [138, 15] on link "Utilities / Bills" at bounding box center [139, 17] width 34 height 15
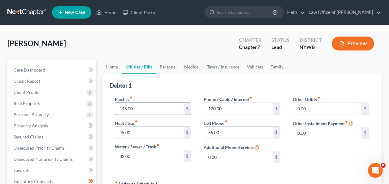
click at [127, 107] on input "145.00" at bounding box center [149, 109] width 68 height 12
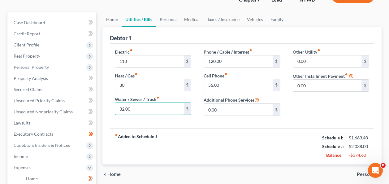
scroll to position [49, 0]
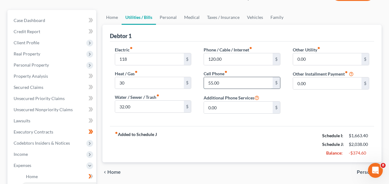
click at [213, 81] on input "55.00" at bounding box center [238, 83] width 68 height 12
click at [248, 84] on input "55.00" at bounding box center [238, 83] width 68 height 12
click at [114, 19] on link "Home" at bounding box center [111, 17] width 19 height 15
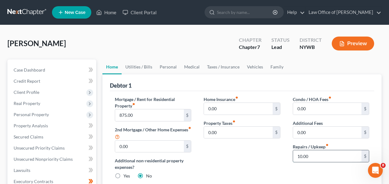
click at [317, 160] on input "10.00" at bounding box center [327, 156] width 68 height 12
click at [136, 67] on link "Utilities / Bills" at bounding box center [139, 66] width 34 height 15
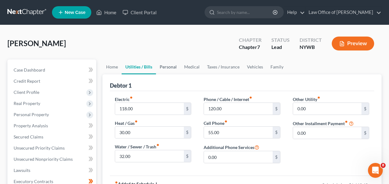
click at [168, 69] on link "Personal" at bounding box center [168, 66] width 24 height 15
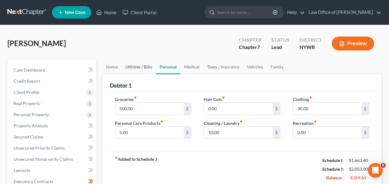
click at [128, 68] on link "Utilities / Bills" at bounding box center [139, 66] width 34 height 15
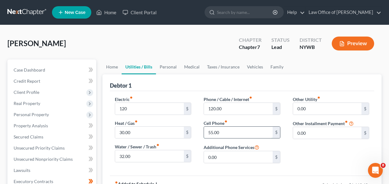
click at [213, 132] on input "55.00" at bounding box center [238, 133] width 68 height 12
click at [125, 156] on input "32.00" at bounding box center [149, 156] width 68 height 12
click at [164, 68] on link "Personal" at bounding box center [168, 66] width 24 height 15
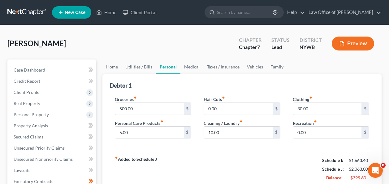
click at [164, 68] on link "Personal" at bounding box center [168, 66] width 24 height 15
click at [209, 109] on input "0.00" at bounding box center [238, 109] width 68 height 12
click at [307, 131] on input "0.00" at bounding box center [327, 133] width 68 height 12
click at [212, 131] on input "10.00" at bounding box center [238, 133] width 68 height 12
click at [128, 132] on input "5.00" at bounding box center [149, 133] width 68 height 12
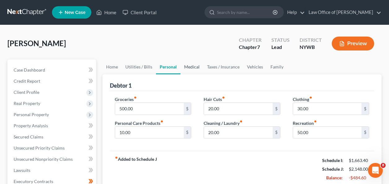
click at [197, 69] on link "Medical" at bounding box center [191, 66] width 23 height 15
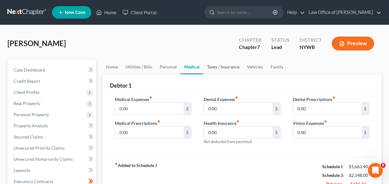
click at [225, 69] on link "Taxes / Insurance" at bounding box center [223, 66] width 40 height 15
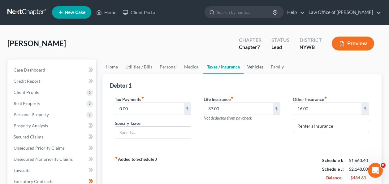
click at [254, 68] on link "Vehicles" at bounding box center [255, 66] width 24 height 15
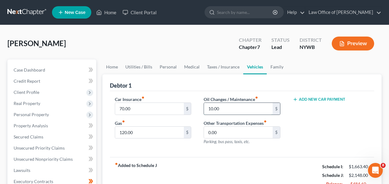
click at [212, 109] on input "10.00" at bounding box center [238, 109] width 68 height 12
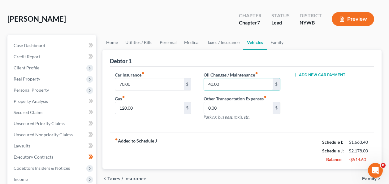
scroll to position [25, 0]
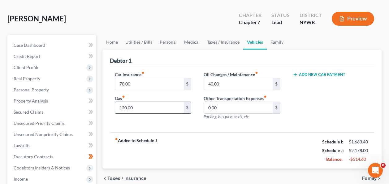
click at [125, 105] on input "120.00" at bounding box center [149, 108] width 68 height 12
click at [240, 110] on input "0.00" at bounding box center [238, 108] width 68 height 12
click at [275, 42] on link "Family" at bounding box center [277, 42] width 20 height 15
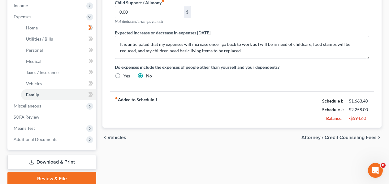
scroll to position [210, 0]
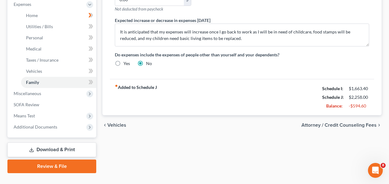
click at [333, 123] on span "Attorney / Credit Counseling Fees" at bounding box center [338, 124] width 75 height 5
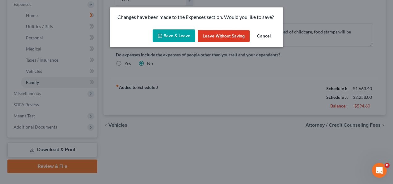
click at [181, 35] on button "Save & Leave" at bounding box center [174, 35] width 43 height 13
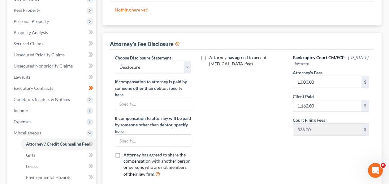
scroll to position [99, 0]
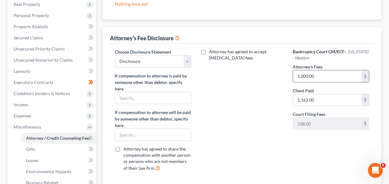
click at [316, 78] on input "1,000.00" at bounding box center [327, 76] width 68 height 12
click at [152, 101] on input "text" at bounding box center [153, 98] width 76 height 12
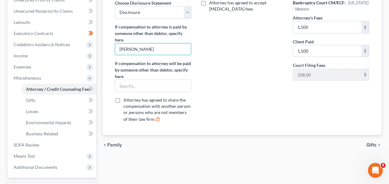
scroll to position [148, 0]
click at [370, 143] on span "Gifts" at bounding box center [371, 144] width 10 height 5
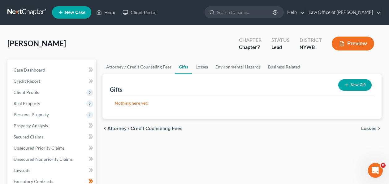
click at [368, 127] on span "Losses" at bounding box center [368, 128] width 15 height 5
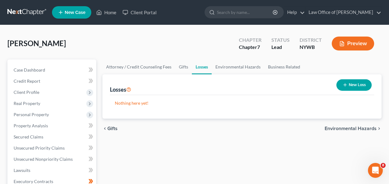
click at [368, 127] on span "Environmental Hazards" at bounding box center [350, 128] width 52 height 5
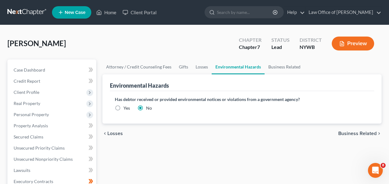
click at [360, 132] on span "Business Related" at bounding box center [357, 133] width 38 height 5
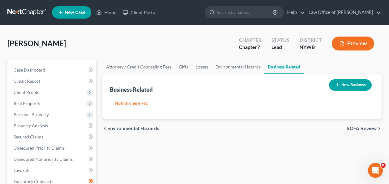
click at [360, 132] on div "chevron_left Environmental Hazards SOFA Review chevron_right" at bounding box center [241, 128] width 279 height 20
click at [359, 127] on span "SOFA Review" at bounding box center [361, 128] width 30 height 5
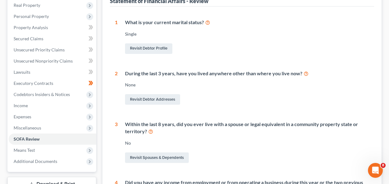
scroll to position [99, 0]
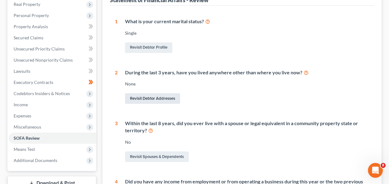
click at [158, 98] on link "Revisit Debtor Addresses" at bounding box center [152, 98] width 55 height 11
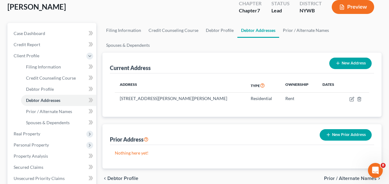
scroll to position [37, 0]
click at [354, 129] on button "New Prior Address" at bounding box center [346, 134] width 52 height 11
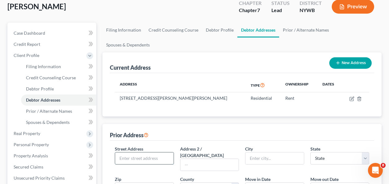
click at [130, 152] on input "text" at bounding box center [144, 158] width 58 height 12
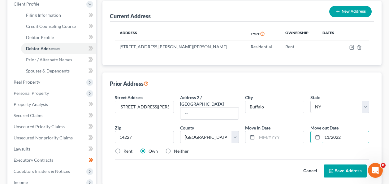
scroll to position [99, 0]
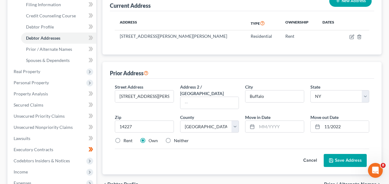
click at [123, 137] on label "Rent" at bounding box center [127, 140] width 9 height 6
click at [126, 137] on input "Rent" at bounding box center [128, 139] width 4 height 4
click at [343, 154] on button "Save Address" at bounding box center [345, 160] width 43 height 13
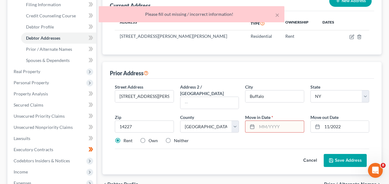
click at [257, 121] on input "text" at bounding box center [280, 127] width 47 height 12
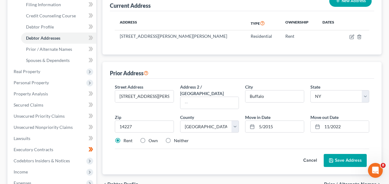
click at [341, 154] on button "Save Address" at bounding box center [345, 160] width 43 height 13
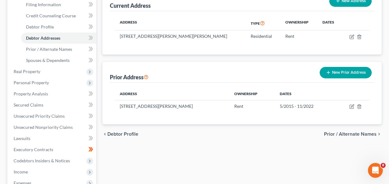
click at [331, 131] on span "Prior / Alternate Names" at bounding box center [350, 133] width 53 height 5
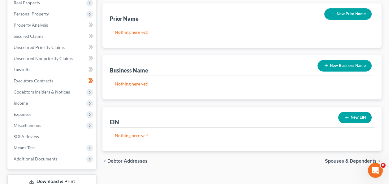
scroll to position [173, 0]
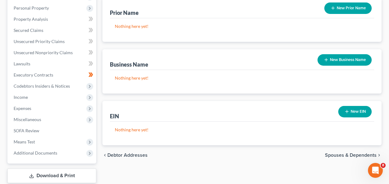
click at [337, 152] on span "Spouses & Dependents" at bounding box center [351, 154] width 52 height 5
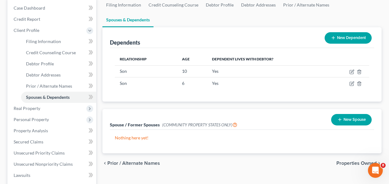
scroll to position [74, 0]
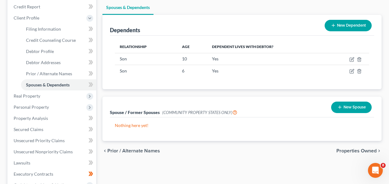
click at [351, 148] on span "Properties Owned" at bounding box center [356, 150] width 40 height 5
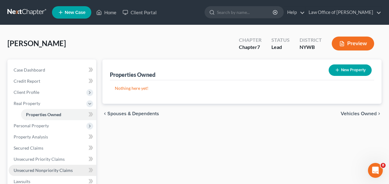
click at [42, 168] on span "Unsecured Nonpriority Claims" at bounding box center [43, 169] width 59 height 5
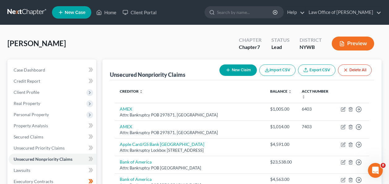
scroll to position [161, 0]
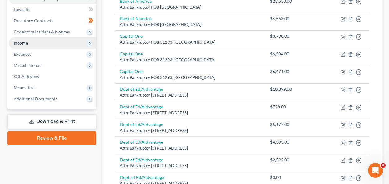
click at [49, 43] on span "Income" at bounding box center [53, 42] width 88 height 11
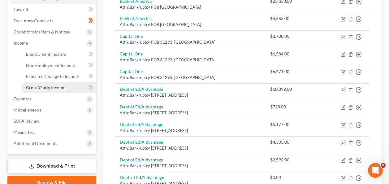
click at [43, 88] on span "Gross Yearly Income" at bounding box center [45, 87] width 39 height 5
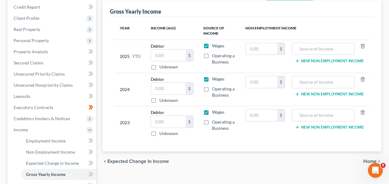
scroll to position [74, 0]
click at [164, 124] on input "text" at bounding box center [168, 121] width 35 height 12
click at [159, 55] on input "text" at bounding box center [168, 55] width 35 height 12
click at [319, 51] on input "text" at bounding box center [323, 49] width 56 height 12
click at [174, 90] on input "text" at bounding box center [168, 88] width 35 height 12
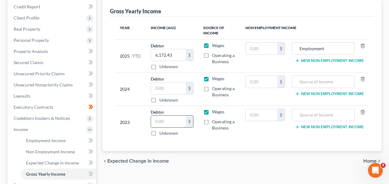
click at [158, 122] on input "text" at bounding box center [168, 121] width 35 height 12
click at [333, 114] on input "text" at bounding box center [323, 115] width 56 height 12
click at [162, 85] on input "text" at bounding box center [168, 88] width 35 height 12
click at [328, 81] on input "text" at bounding box center [323, 82] width 56 height 12
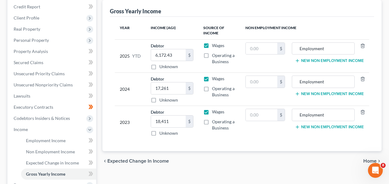
click at [368, 160] on span "Home" at bounding box center [369, 160] width 13 height 5
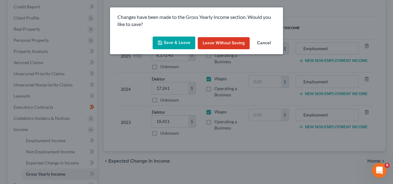
click at [182, 42] on button "Save & Leave" at bounding box center [174, 42] width 43 height 13
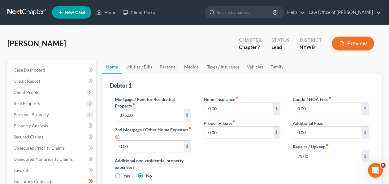
click at [342, 40] on button "Preview" at bounding box center [353, 43] width 42 height 14
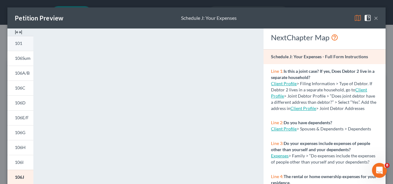
click at [15, 45] on span "101" at bounding box center [18, 43] width 7 height 5
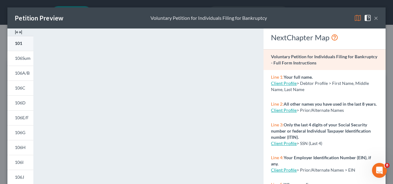
click at [15, 45] on span "101" at bounding box center [18, 43] width 7 height 5
click at [374, 19] on button "×" at bounding box center [376, 17] width 4 height 7
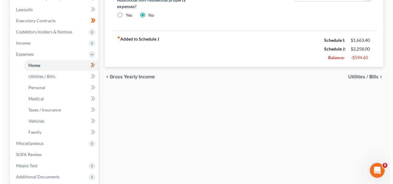
scroll to position [222, 0]
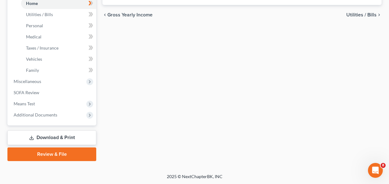
click at [49, 149] on link "Review & File" at bounding box center [51, 154] width 89 height 14
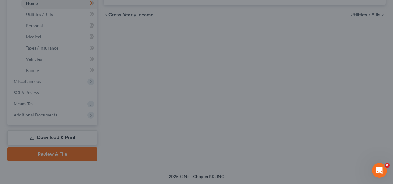
scroll to position [74, 0]
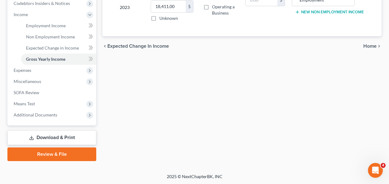
scroll to position [28, 0]
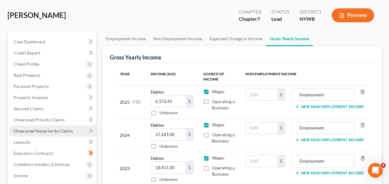
click at [41, 131] on span "Unsecured Nonpriority Claims" at bounding box center [43, 130] width 59 height 5
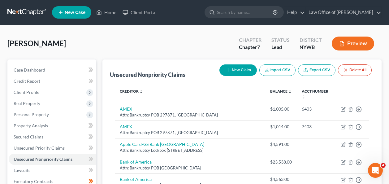
click at [240, 68] on button "New Claim" at bounding box center [237, 69] width 37 height 11
select select "0"
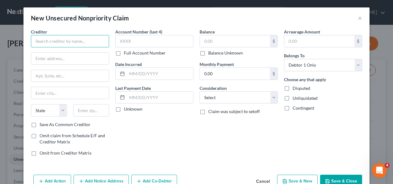
click at [81, 39] on input "text" at bounding box center [70, 41] width 78 height 12
type input "NYSEG"
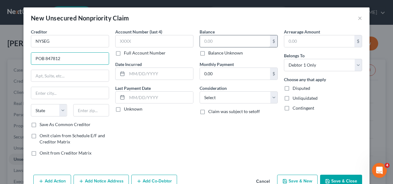
type input "POB 847812"
click at [219, 41] on input "text" at bounding box center [235, 41] width 70 height 12
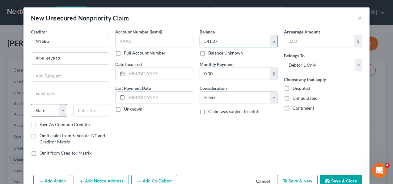
type input "541.07"
click at [45, 112] on select "State AL AK AR AZ CA CO CT DE DC FL GA GU HI ID IL IN IA KS KY LA ME MD MA MI M…" at bounding box center [49, 110] width 36 height 12
select select "35"
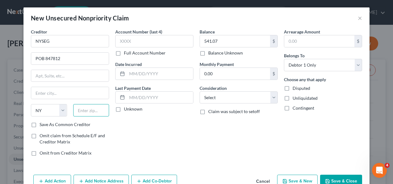
click at [89, 110] on input "text" at bounding box center [91, 110] width 36 height 12
type input "14218"
click at [68, 90] on input "text" at bounding box center [70, 93] width 78 height 12
type input "Buffalo"
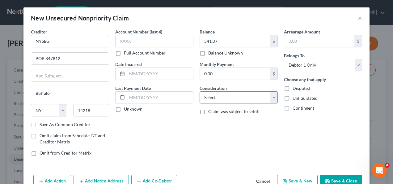
click at [234, 95] on select "Select Cable / Satellite Services Collection Agency Credit Card Debt Debt Couns…" at bounding box center [239, 97] width 78 height 12
click at [200, 91] on select "Select Cable / Satellite Services Collection Agency Credit Card Debt Debt Couns…" at bounding box center [239, 97] width 78 height 12
select select "20"
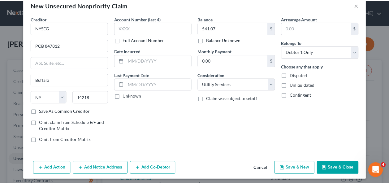
scroll to position [16, 0]
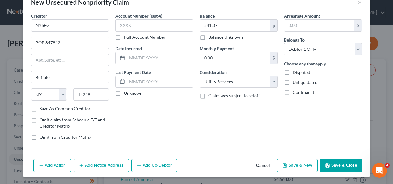
click at [338, 160] on button "Save & Close" at bounding box center [341, 165] width 42 height 13
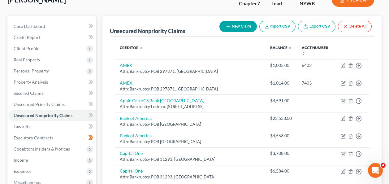
scroll to position [49, 0]
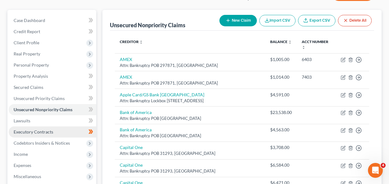
click at [38, 128] on link "Executory Contracts" at bounding box center [53, 131] width 88 height 11
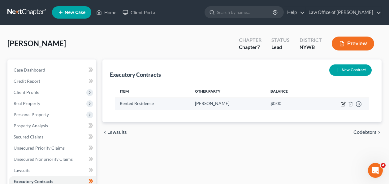
click at [343, 103] on icon "button" at bounding box center [343, 103] width 5 height 5
select select "3"
select select "35"
select select "0"
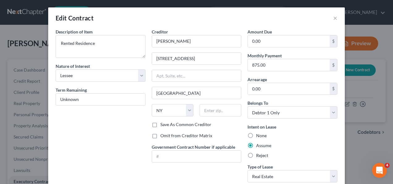
click at [336, 17] on div "Edit Contract ×" at bounding box center [196, 17] width 297 height 21
click at [334, 19] on button "×" at bounding box center [335, 17] width 4 height 7
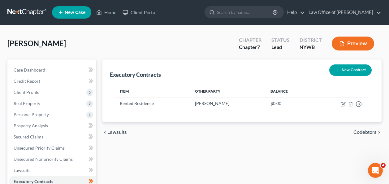
scroll to position [144, 0]
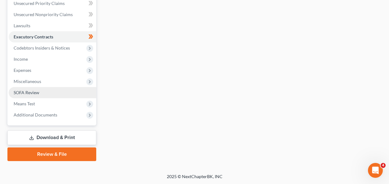
click at [39, 92] on link "SOFA Review" at bounding box center [53, 92] width 88 height 11
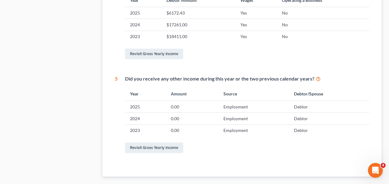
scroll to position [357, 0]
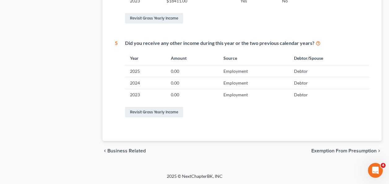
click at [340, 150] on span "Exemption from Presumption" at bounding box center [343, 150] width 65 height 5
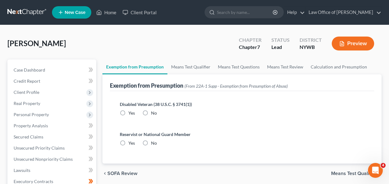
click at [118, 171] on span "SOFA Review" at bounding box center [122, 173] width 30 height 5
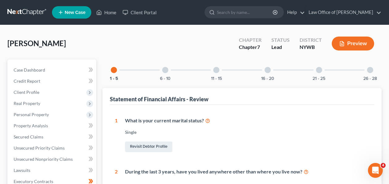
click at [166, 69] on div at bounding box center [165, 70] width 6 height 6
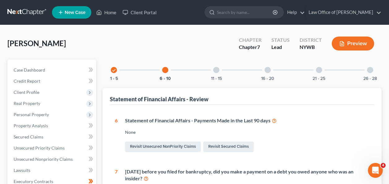
click at [219, 67] on div "11 - 15" at bounding box center [216, 69] width 21 height 21
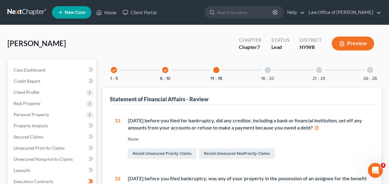
click at [269, 70] on div at bounding box center [267, 70] width 6 height 6
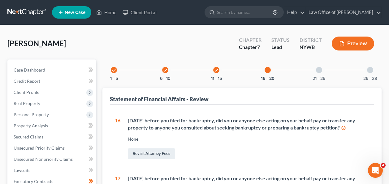
click at [321, 70] on div at bounding box center [319, 70] width 6 height 6
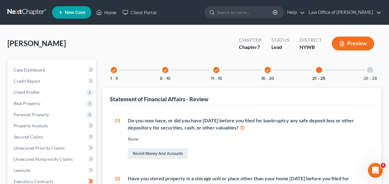
click at [372, 72] on div at bounding box center [370, 70] width 6 height 6
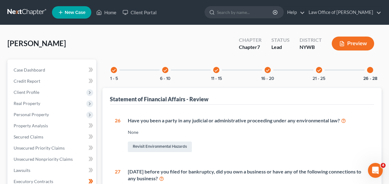
scroll to position [23, 0]
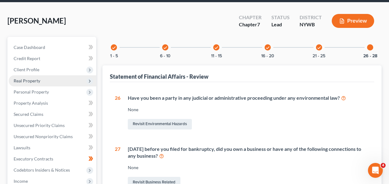
click at [45, 79] on span "Real Property" at bounding box center [53, 80] width 88 height 11
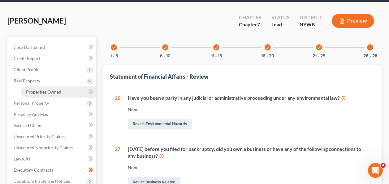
click at [44, 92] on span "Properties Owned" at bounding box center [43, 91] width 35 height 5
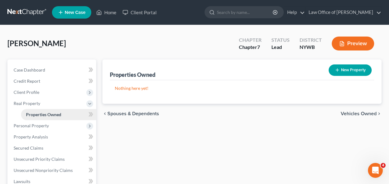
click at [44, 92] on span "Client Profile" at bounding box center [53, 92] width 88 height 11
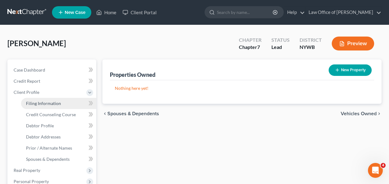
click at [45, 101] on span "Filing Information" at bounding box center [43, 103] width 35 height 5
select select "1"
select select "0"
select select "35"
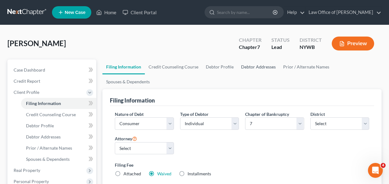
click at [263, 64] on link "Debtor Addresses" at bounding box center [258, 66] width 42 height 15
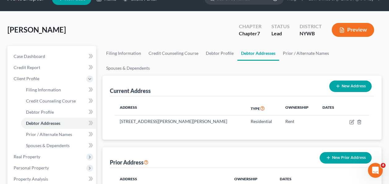
scroll to position [11, 0]
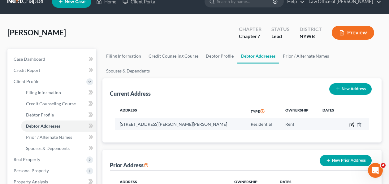
click at [351, 122] on icon "button" at bounding box center [351, 124] width 5 height 5
select select "35"
select select "0"
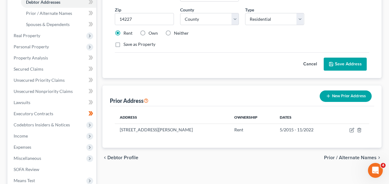
scroll to position [127, 0]
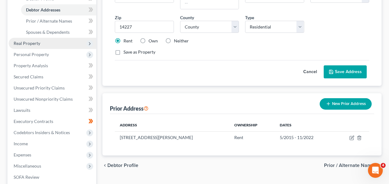
click at [82, 44] on span "Real Property" at bounding box center [53, 43] width 88 height 11
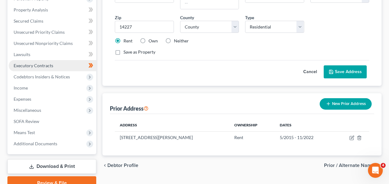
click at [63, 65] on link "Executory Contracts" at bounding box center [53, 65] width 88 height 11
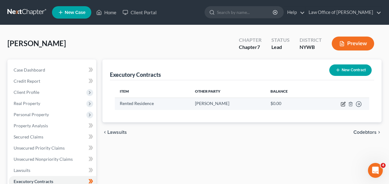
click at [342, 106] on icon "button" at bounding box center [343, 104] width 4 height 4
select select "3"
select select "35"
select select "0"
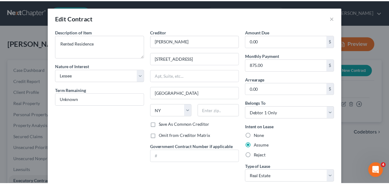
scroll to position [42, 0]
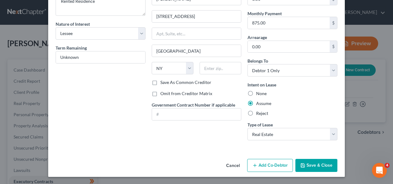
click at [315, 166] on button "Save & Close" at bounding box center [317, 165] width 42 height 13
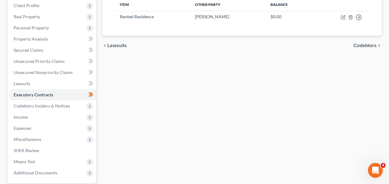
scroll to position [99, 0]
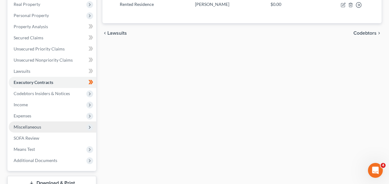
click at [48, 128] on span "Miscellaneous" at bounding box center [53, 126] width 88 height 11
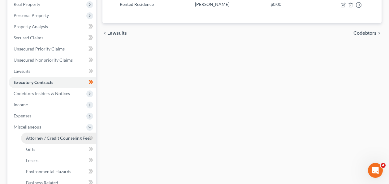
click at [49, 142] on link "Attorney / Credit Counseling Fees" at bounding box center [58, 137] width 75 height 11
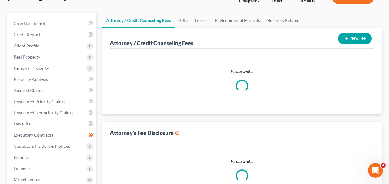
select select "0"
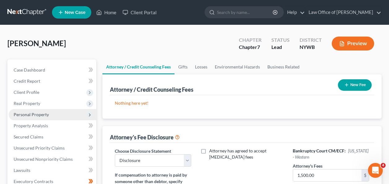
click at [34, 117] on span "Personal Property" at bounding box center [53, 114] width 88 height 11
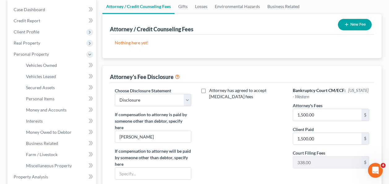
scroll to position [62, 0]
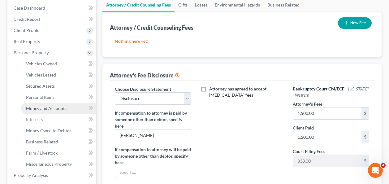
click at [60, 110] on span "Money and Accounts" at bounding box center [46, 107] width 41 height 5
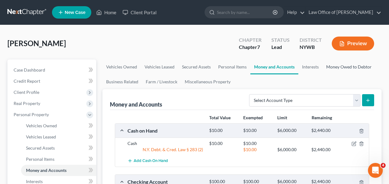
click at [348, 68] on link "Money Owed to Debtor" at bounding box center [348, 66] width 53 height 15
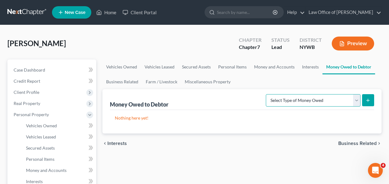
click at [357, 101] on select "Select Type of Money Owed Accounts Receivable Alimony Child Support Claims Agai…" at bounding box center [313, 100] width 95 height 12
click at [201, 69] on link "Secured Assets" at bounding box center [196, 66] width 36 height 15
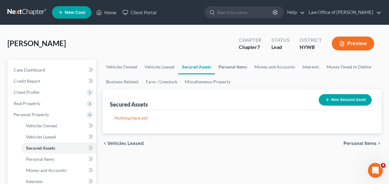
click at [236, 66] on link "Personal Items" at bounding box center [233, 66] width 36 height 15
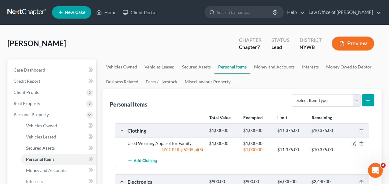
click at [357, 106] on div "Select Item Type Clothing Collectibles Of Value Electronics Firearms Household …" at bounding box center [331, 100] width 85 height 16
click at [357, 99] on select "Select Item Type Clothing Collectibles Of Value Electronics Firearms Household …" at bounding box center [326, 100] width 69 height 12
click at [226, 97] on div "Personal Items Select Item Type Clothing Collectibles Of Value Electronics Fire…" at bounding box center [242, 99] width 264 height 21
click at [210, 83] on link "Miscellaneous Property" at bounding box center [207, 81] width 53 height 15
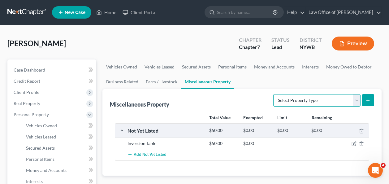
click at [357, 101] on select "Select Property Type Assigned for Creditor Benefit Within 1 Year Holding for An…" at bounding box center [316, 100] width 87 height 12
click at [163, 81] on link "Farm / Livestock" at bounding box center [161, 81] width 39 height 15
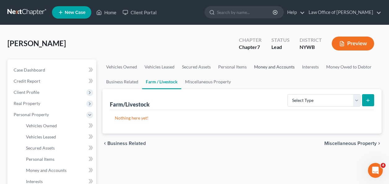
click at [283, 67] on link "Money and Accounts" at bounding box center [274, 66] width 48 height 15
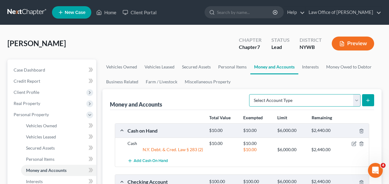
click at [325, 98] on select "Select Account Type Brokerage Cash on Hand Certificates of Deposit Checking Acc…" at bounding box center [304, 100] width 111 height 12
select select "security_deposits"
click at [250, 94] on select "Select Account Type Brokerage Cash on Hand Certificates of Deposit Checking Acc…" at bounding box center [304, 100] width 111 height 12
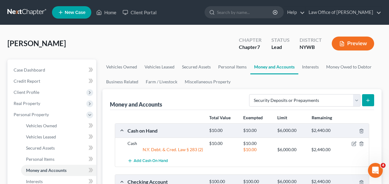
click at [368, 103] on button "submit" at bounding box center [368, 100] width 12 height 12
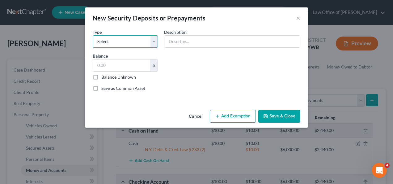
click at [155, 40] on select "Select Electric Gas Heating Oil Security Deposit On Rental Unit Prepaid Rent Te…" at bounding box center [125, 41] width 65 height 12
select select "3"
click at [93, 35] on select "Select Electric Gas Heating Oil Security Deposit On Rental Unit Prepaid Rent Te…" at bounding box center [125, 41] width 65 height 12
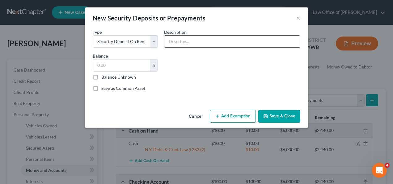
click at [194, 43] on input "text" at bounding box center [233, 42] width 136 height 12
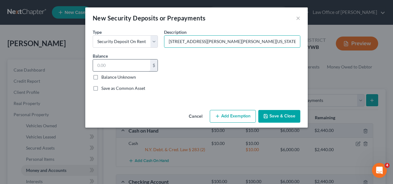
type input "33 Sandy Lane #2, Cheektowaga, New York 14227"
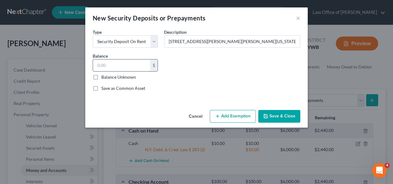
click at [130, 70] on input "text" at bounding box center [121, 65] width 57 height 12
type input "1,312.50"
click at [235, 120] on button "Add Exemption" at bounding box center [233, 116] width 46 height 13
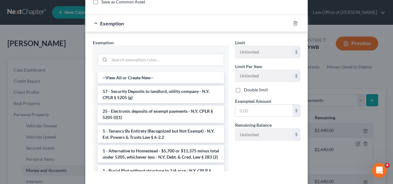
scroll to position [87, 0]
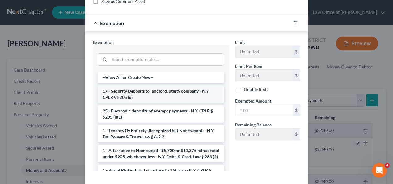
click at [183, 92] on li "17 - Security Deposits to landlord, utility company - N.Y. CPLR § 5205 (g)" at bounding box center [161, 93] width 127 height 17
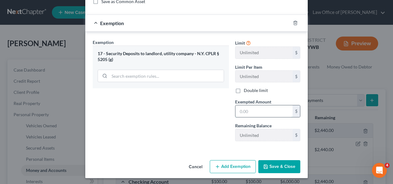
click at [263, 114] on input "text" at bounding box center [264, 111] width 57 height 12
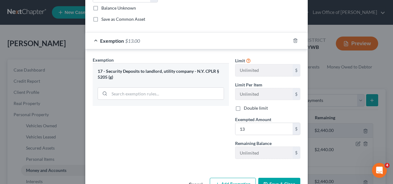
scroll to position [62, 0]
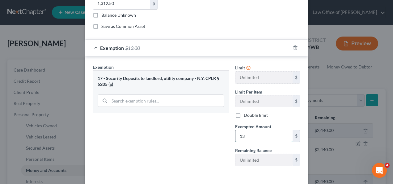
click at [247, 138] on input "13" at bounding box center [264, 136] width 57 height 12
type input "1,312.50"
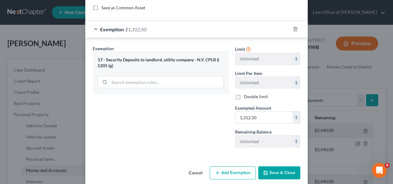
scroll to position [88, 0]
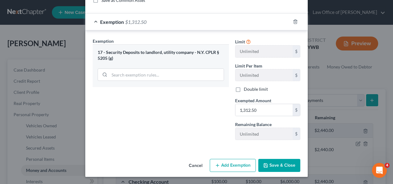
click at [238, 164] on button "Add Exemption" at bounding box center [233, 165] width 46 height 13
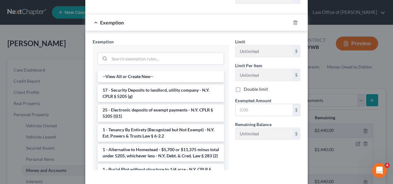
scroll to position [236, 0]
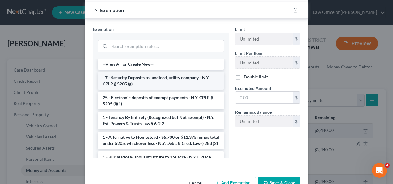
click at [155, 83] on li "17 - Security Deposits to landlord, utility company - N.Y. CPLR § 5205 (g)" at bounding box center [161, 80] width 127 height 17
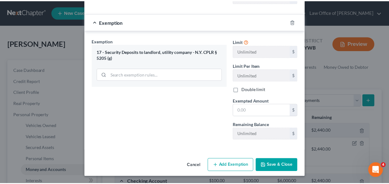
scroll to position [225, 0]
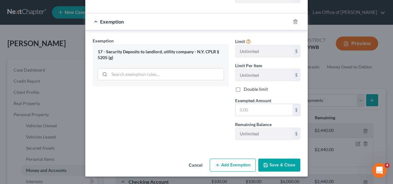
click at [193, 165] on button "Cancel" at bounding box center [196, 165] width 24 height 12
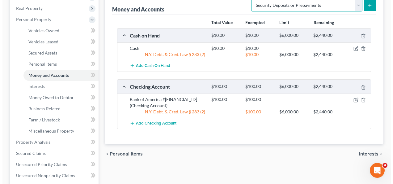
scroll to position [93, 0]
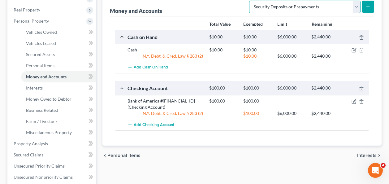
click at [335, 4] on select "Select Account Type Brokerage Cash on Hand Certificates of Deposit Checking Acc…" at bounding box center [304, 7] width 111 height 12
click at [250, 1] on select "Select Account Type Brokerage Cash on Hand Certificates of Deposit Checking Acc…" at bounding box center [304, 7] width 111 height 12
click at [367, 7] on icon "submit" at bounding box center [367, 6] width 5 height 5
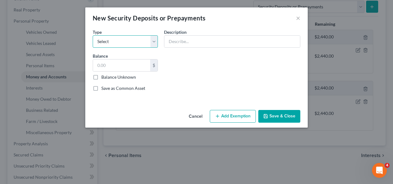
click at [118, 41] on select "Select Electric Gas Heating Oil Security Deposit On Rental Unit Prepaid Rent Te…" at bounding box center [125, 41] width 65 height 12
select select "3"
click at [93, 35] on select "Select Electric Gas Heating Oil Security Deposit On Rental Unit Prepaid Rent Te…" at bounding box center [125, 41] width 65 height 12
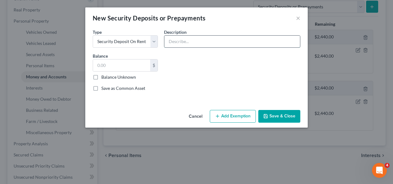
click at [188, 45] on input "text" at bounding box center [233, 42] width 136 height 12
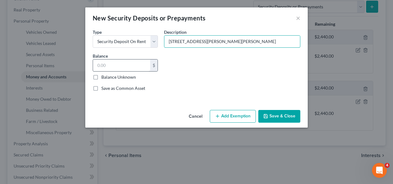
type input "[STREET_ADDRESS][PERSON_NAME][PERSON_NAME]"
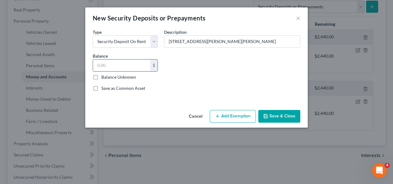
click at [134, 62] on input "text" at bounding box center [121, 65] width 57 height 12
type input "1,312.50"
click at [234, 116] on button "Add Exemption" at bounding box center [233, 116] width 46 height 13
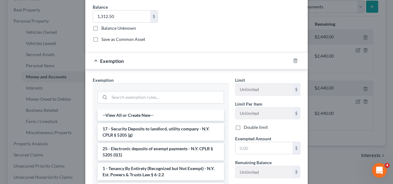
scroll to position [49, 0]
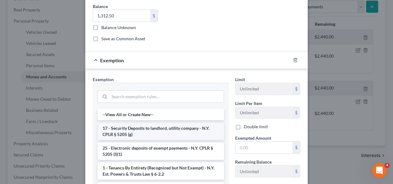
click at [174, 135] on li "17 - Security Deposits to landlord, utility company - N.Y. CPLR § 5205 (g)" at bounding box center [161, 130] width 127 height 17
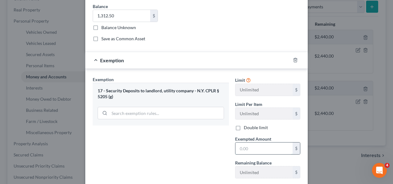
click at [271, 152] on input "text" at bounding box center [264, 148] width 57 height 12
type input "1,312.50"
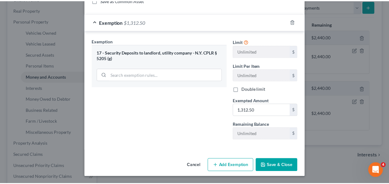
scroll to position [88, 0]
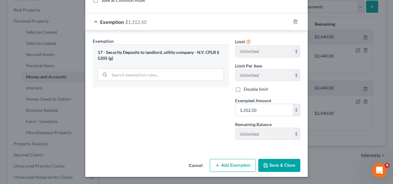
click at [284, 165] on button "Save & Close" at bounding box center [280, 165] width 42 height 13
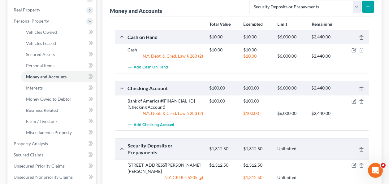
scroll to position [254, 0]
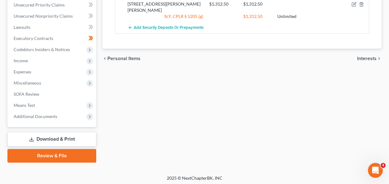
click at [55, 137] on link "Download & Print" at bounding box center [51, 139] width 89 height 15
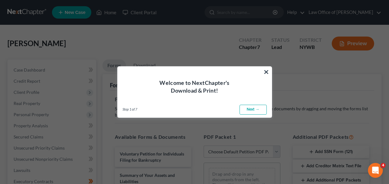
click at [254, 108] on link "Next →" at bounding box center [252, 110] width 27 height 10
select select "0"
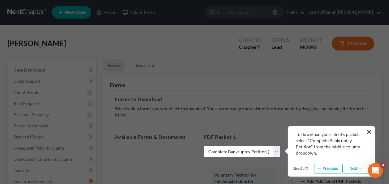
click at [247, 154] on select "Choose Default Petition PDF Packet Complete Bankruptcy Petition (all forms and …" at bounding box center [242, 151] width 76 height 12
click at [353, 171] on link "Next →" at bounding box center [355, 169] width 27 height 10
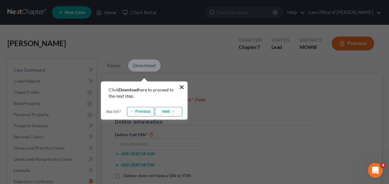
click at [168, 112] on link "Next →" at bounding box center [168, 112] width 27 height 10
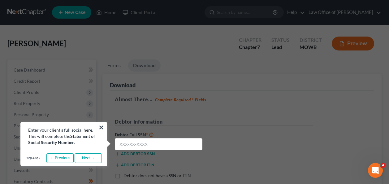
click at [84, 159] on link "Next →" at bounding box center [88, 158] width 27 height 10
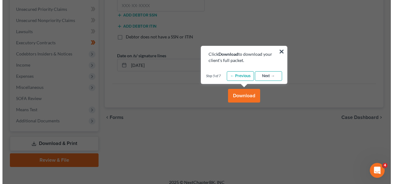
scroll to position [135, 0]
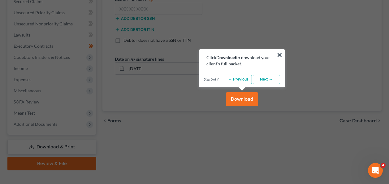
click at [245, 96] on button "Download" at bounding box center [242, 99] width 32 height 14
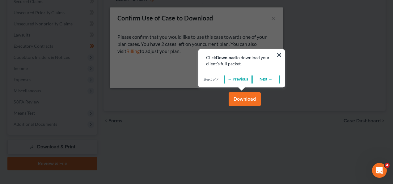
click at [270, 79] on link "Next →" at bounding box center [266, 80] width 27 height 10
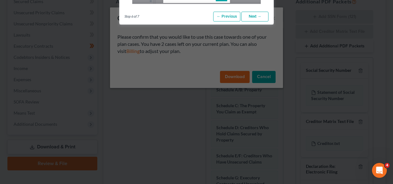
click at [251, 17] on link "Next →" at bounding box center [255, 17] width 27 height 10
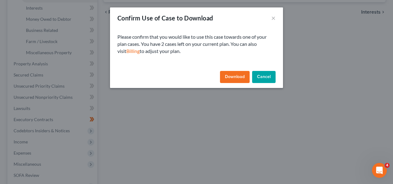
scroll to position [256, 0]
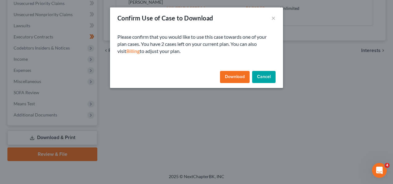
click at [232, 76] on button "Download" at bounding box center [235, 77] width 30 height 12
click at [220, 71] on button "Download" at bounding box center [235, 77] width 30 height 12
click at [244, 80] on button "Download" at bounding box center [235, 77] width 30 height 12
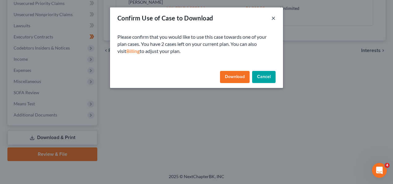
click at [272, 19] on button "×" at bounding box center [274, 17] width 4 height 7
click at [261, 80] on button "Cancel" at bounding box center [264, 77] width 24 height 12
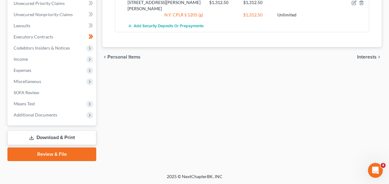
click at [50, 154] on link "Review & File" at bounding box center [51, 154] width 89 height 14
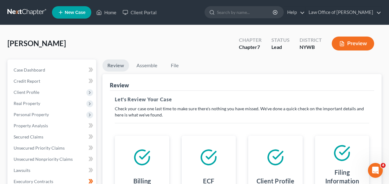
scroll to position [144, 0]
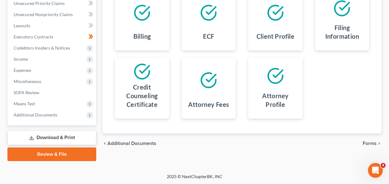
click at [48, 142] on link "Download & Print" at bounding box center [51, 137] width 89 height 15
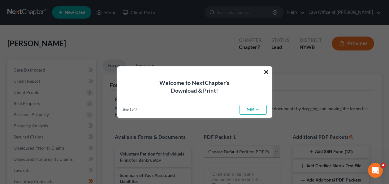
click at [267, 72] on button "×" at bounding box center [266, 72] width 6 height 10
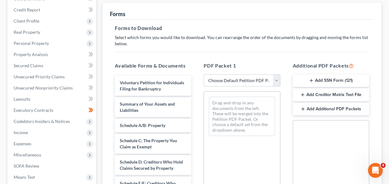
scroll to position [74, 0]
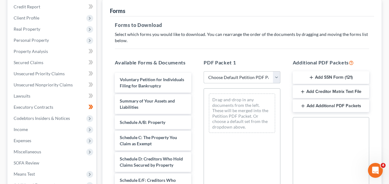
click at [276, 77] on select "Choose Default Petition PDF Packet Complete Bankruptcy Petition (all forms and …" at bounding box center [242, 77] width 76 height 12
select select "0"
click at [204, 71] on select "Choose Default Petition PDF Packet Complete Bankruptcy Petition (all forms and …" at bounding box center [242, 77] width 76 height 12
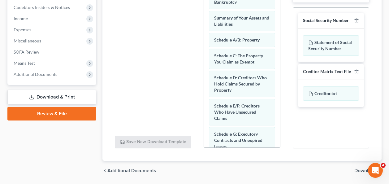
scroll to position [186, 0]
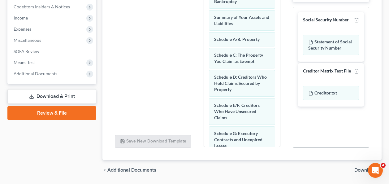
click at [356, 170] on span "Download" at bounding box center [365, 169] width 22 height 5
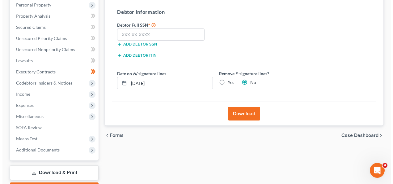
scroll to position [107, 0]
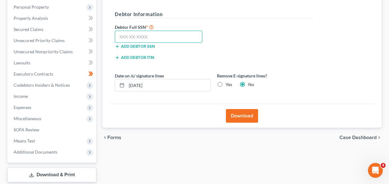
click at [166, 37] on input "text" at bounding box center [159, 37] width 88 height 12
type input "095-76-2952"
click at [242, 116] on button "Download" at bounding box center [242, 116] width 32 height 14
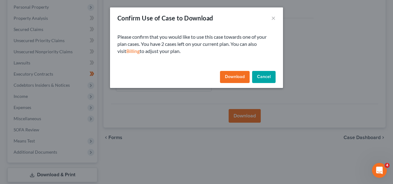
click at [237, 77] on button "Download" at bounding box center [235, 77] width 30 height 12
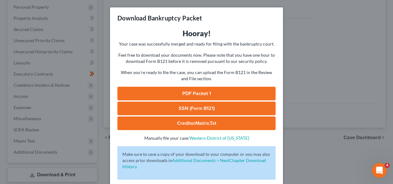
click at [195, 92] on link "PDF Packet 1" at bounding box center [197, 94] width 158 height 14
